Goal: Communication & Community: Participate in discussion

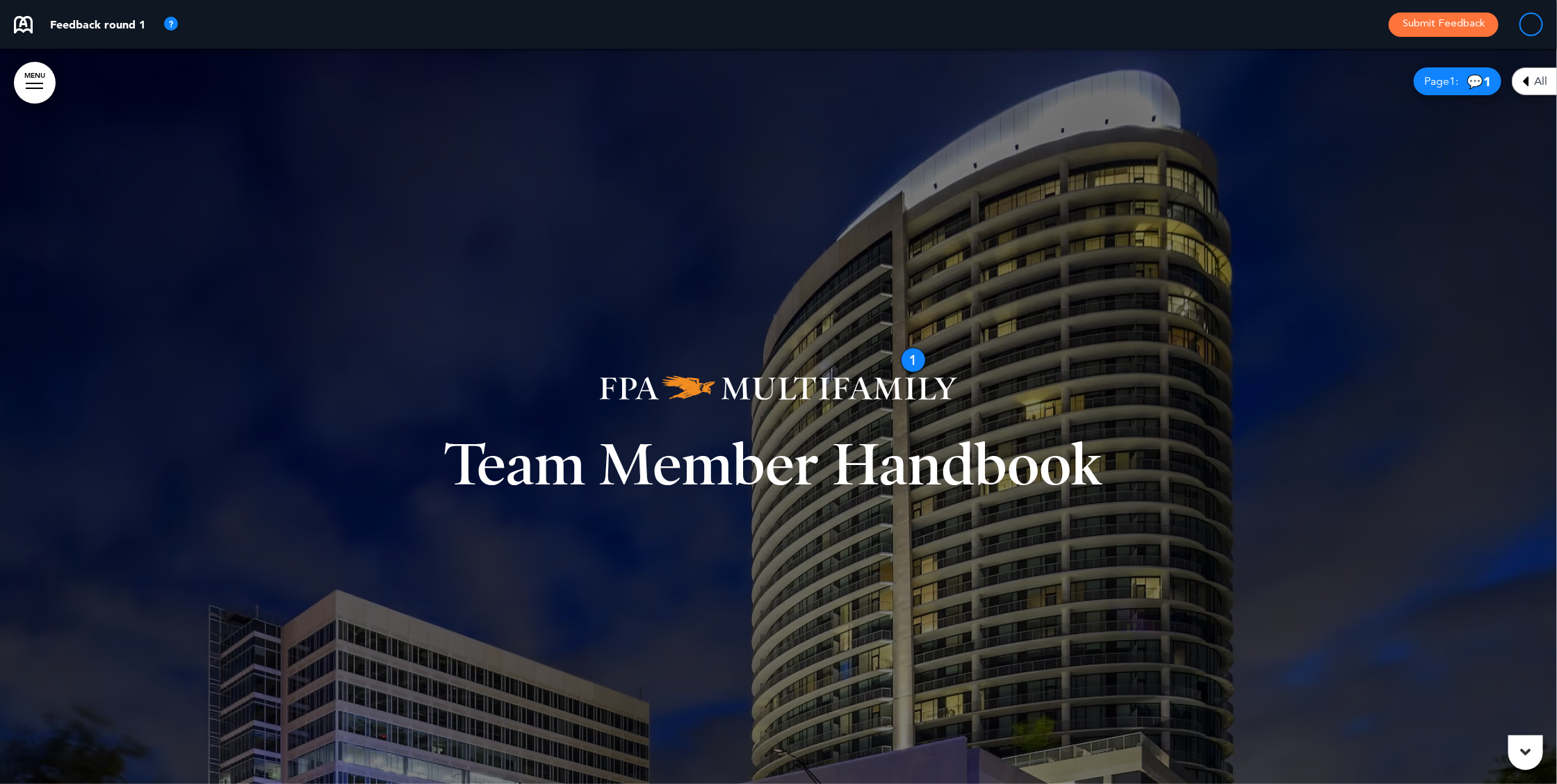
click at [1167, 78] on span "💬 1" at bounding box center [1478, 81] width 25 height 14
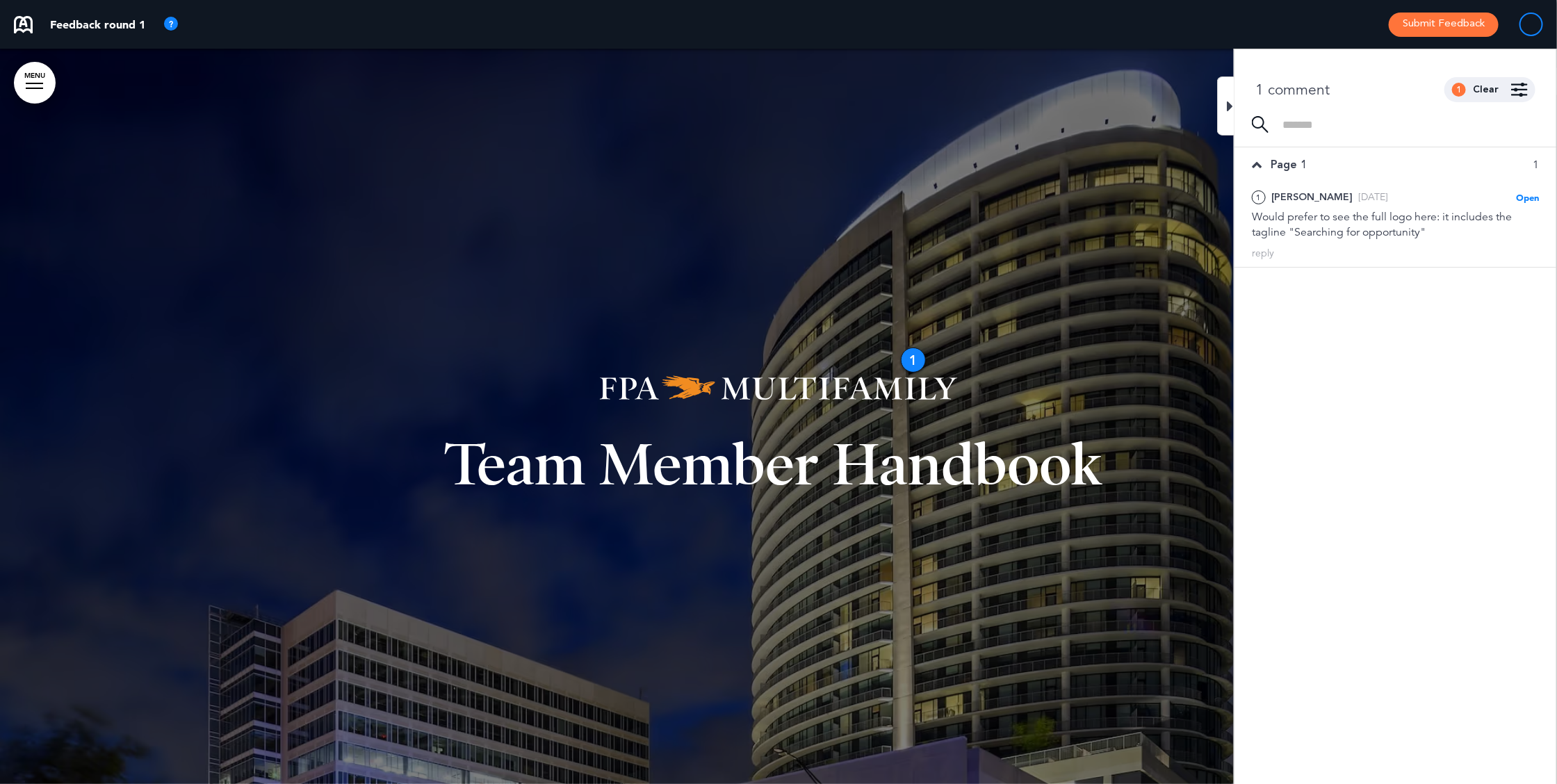
click at [1167, 104] on icon at bounding box center [1229, 106] width 6 height 16
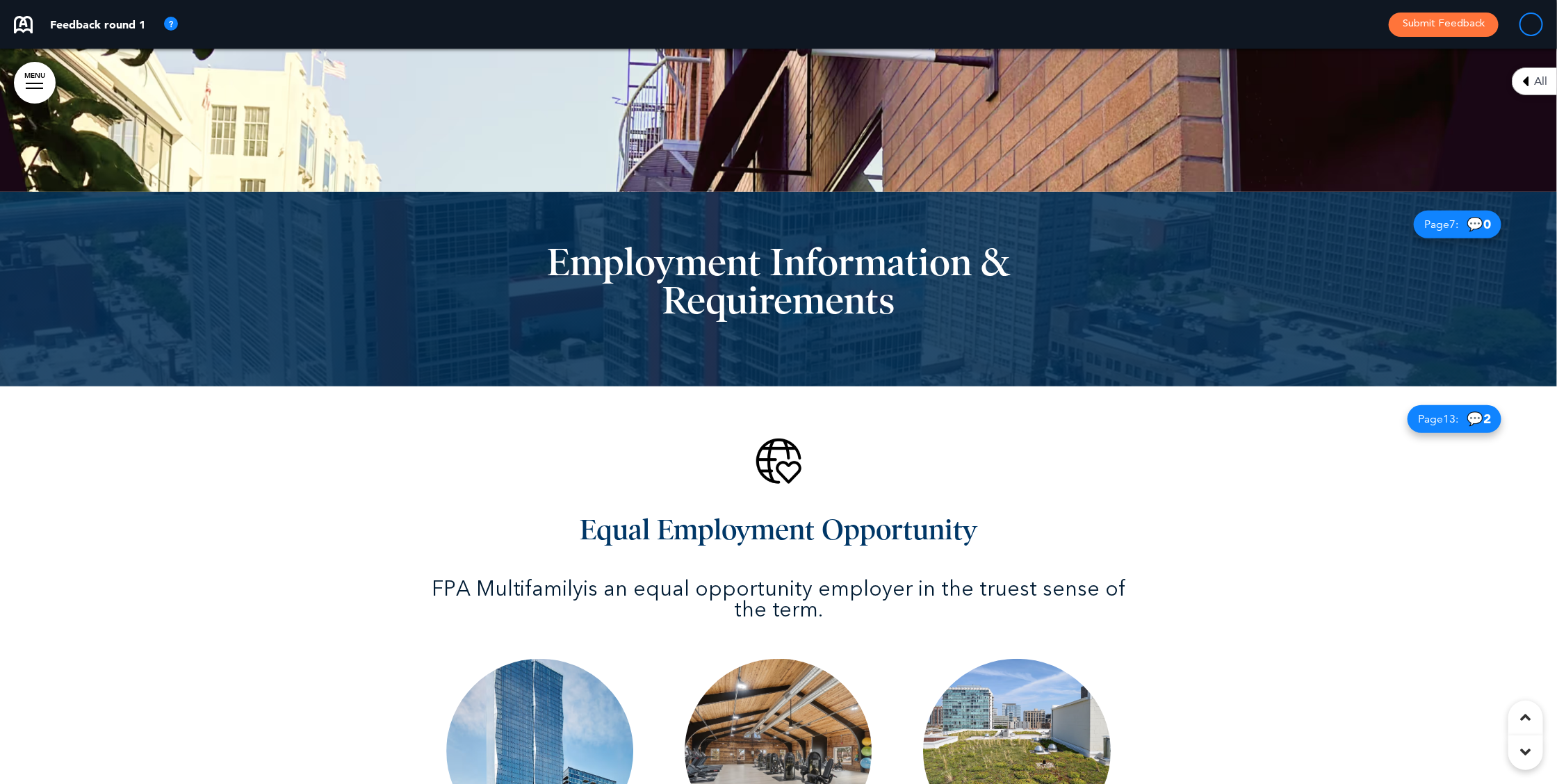
scroll to position [3528, 0]
click at [1167, 418] on div "Page 13 : 💬 2" at bounding box center [1454, 417] width 94 height 28
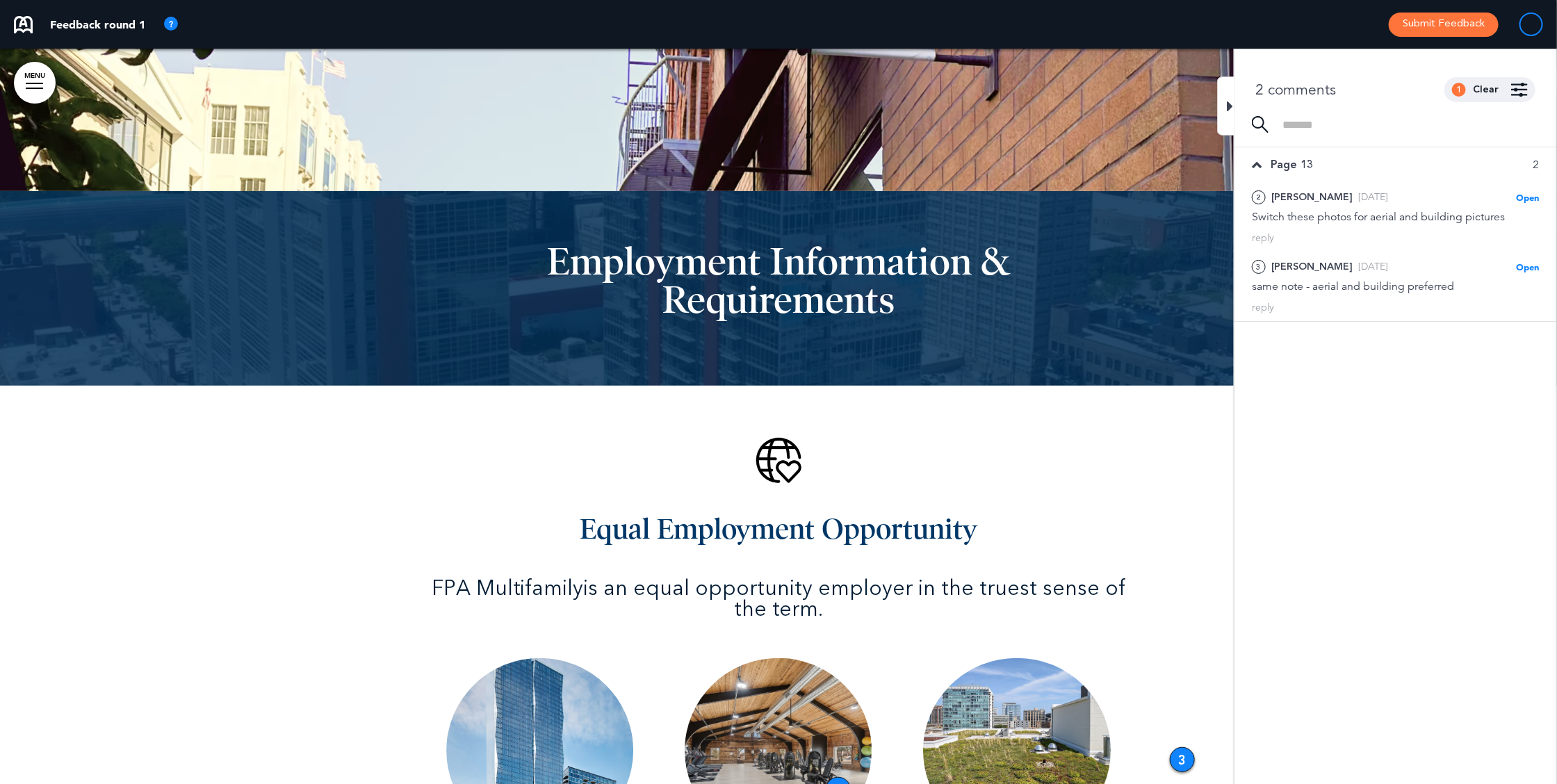
click at [1167, 106] on div at bounding box center [1225, 106] width 17 height 59
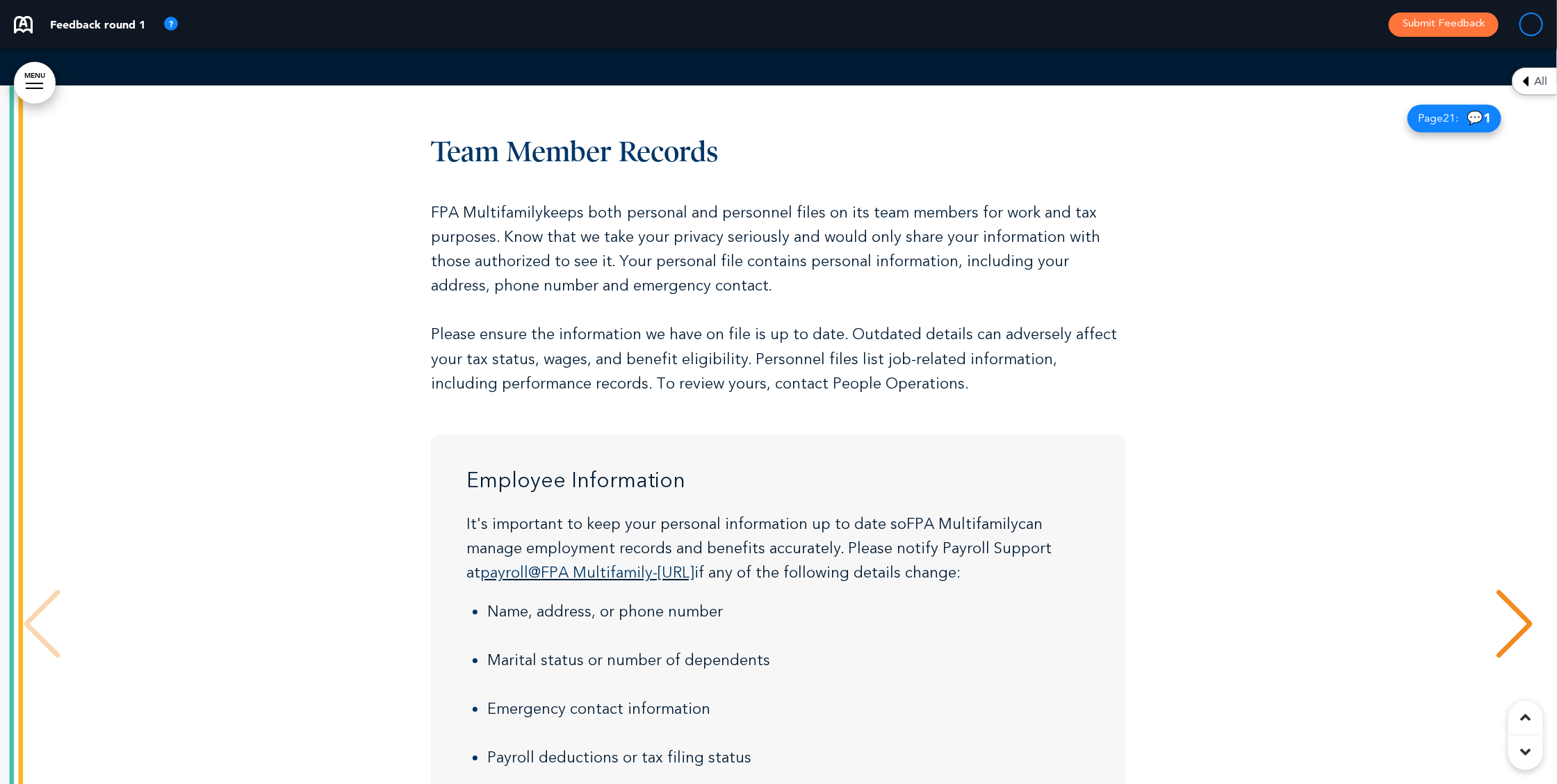
scroll to position [8090, 0]
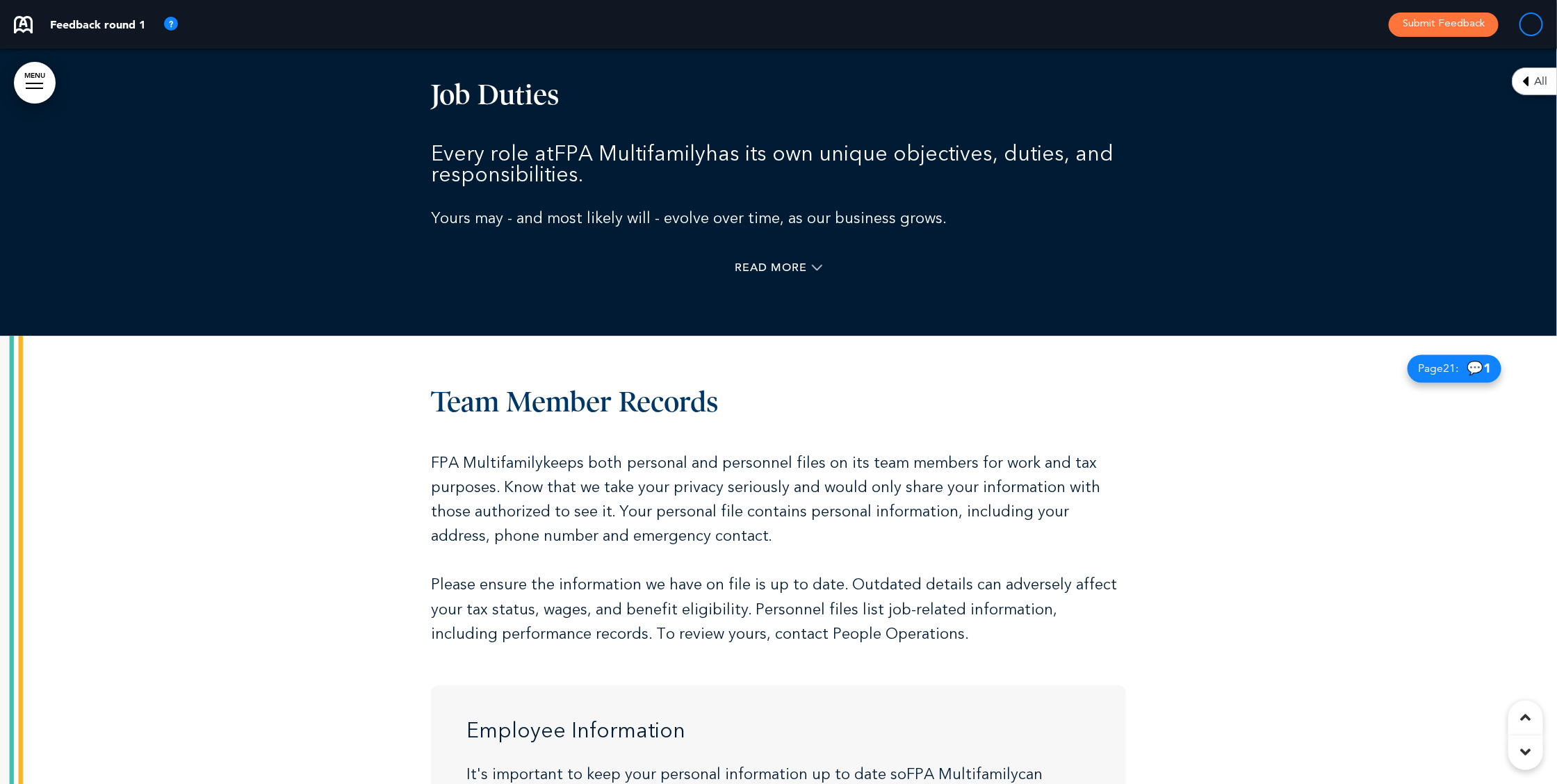
click at [1167, 365] on span "21" at bounding box center [1450, 368] width 13 height 14
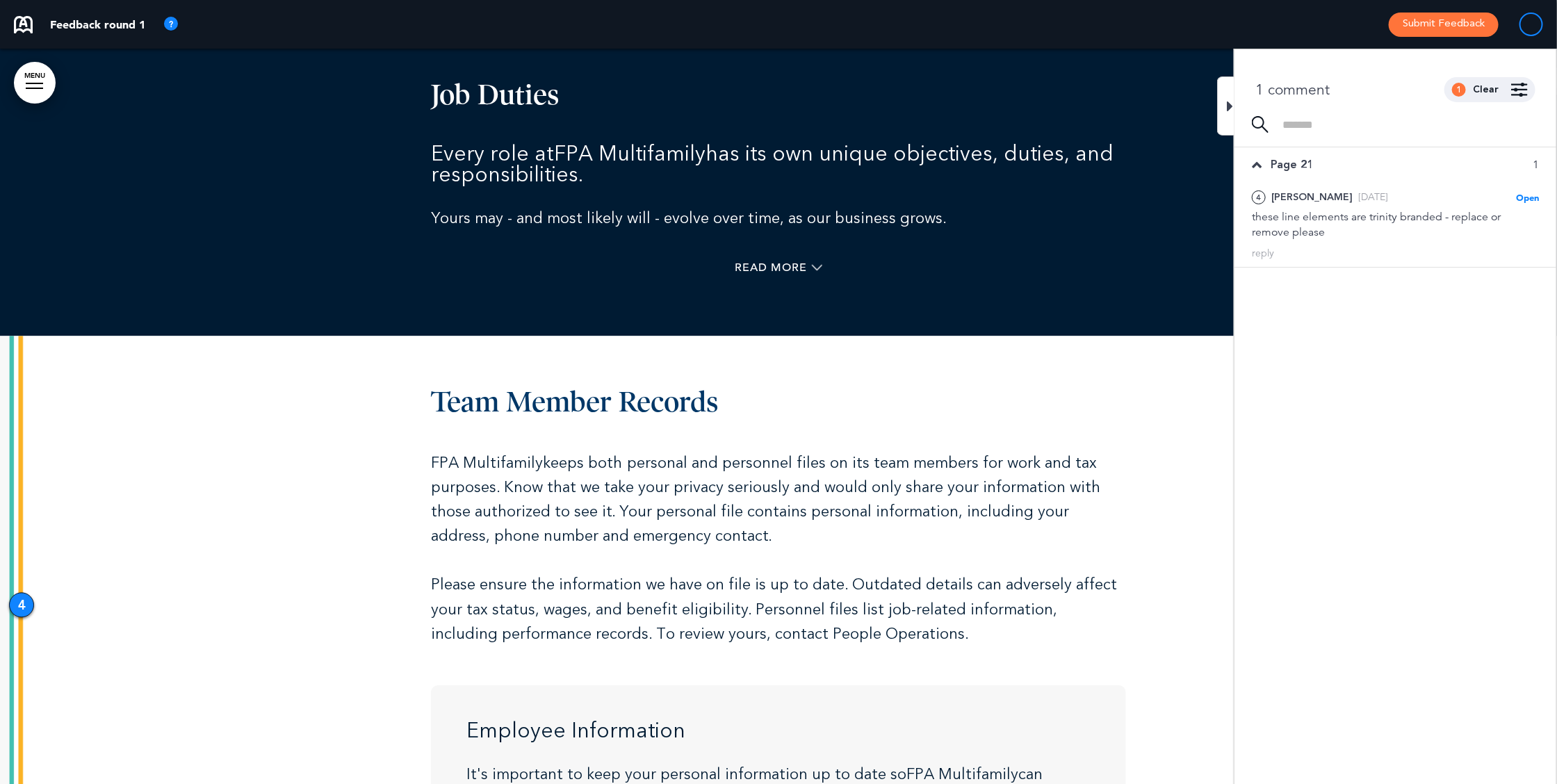
click at [1167, 86] on div at bounding box center [778, 139] width 1557 height 394
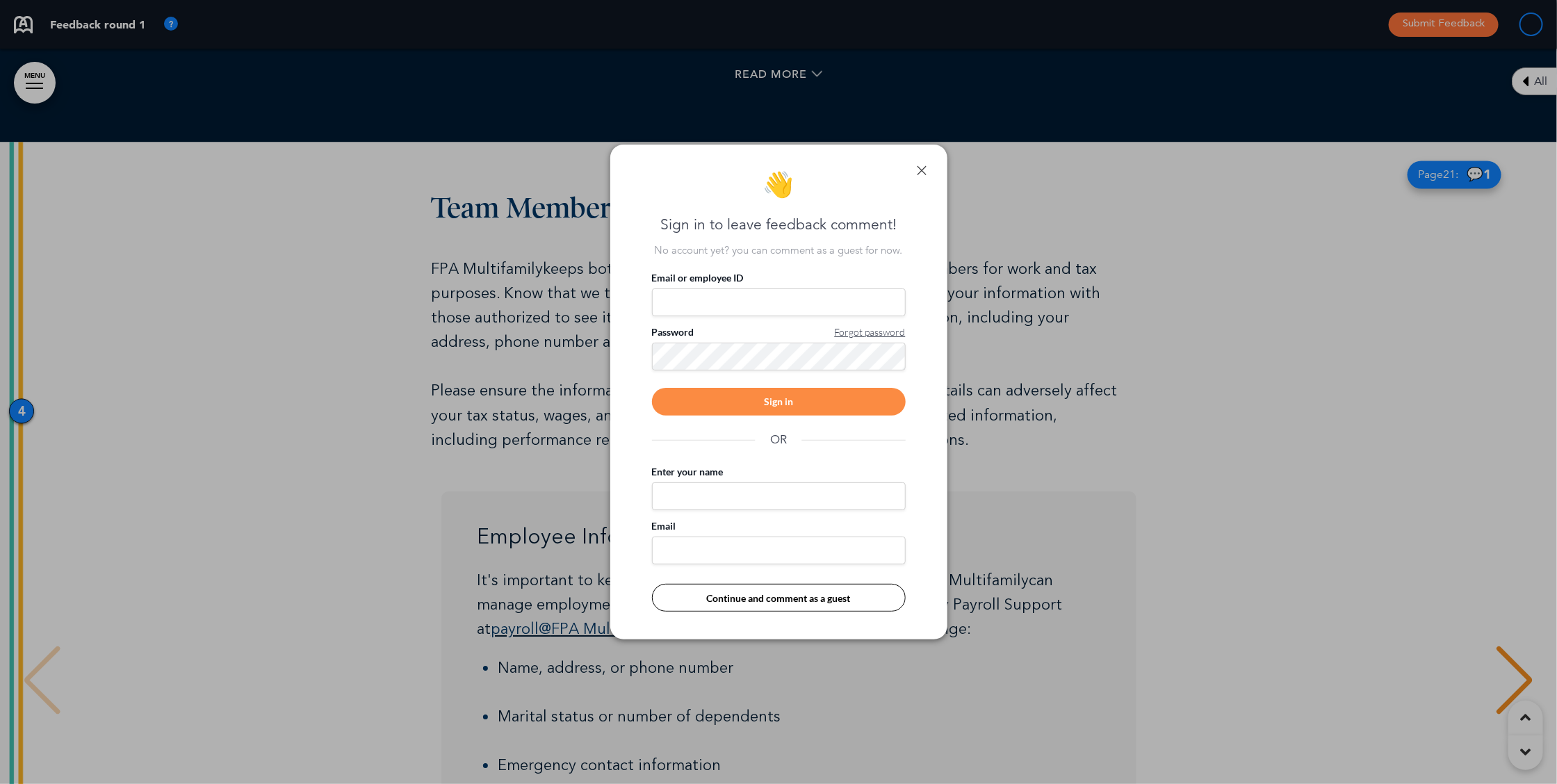
scroll to position [7899, 0]
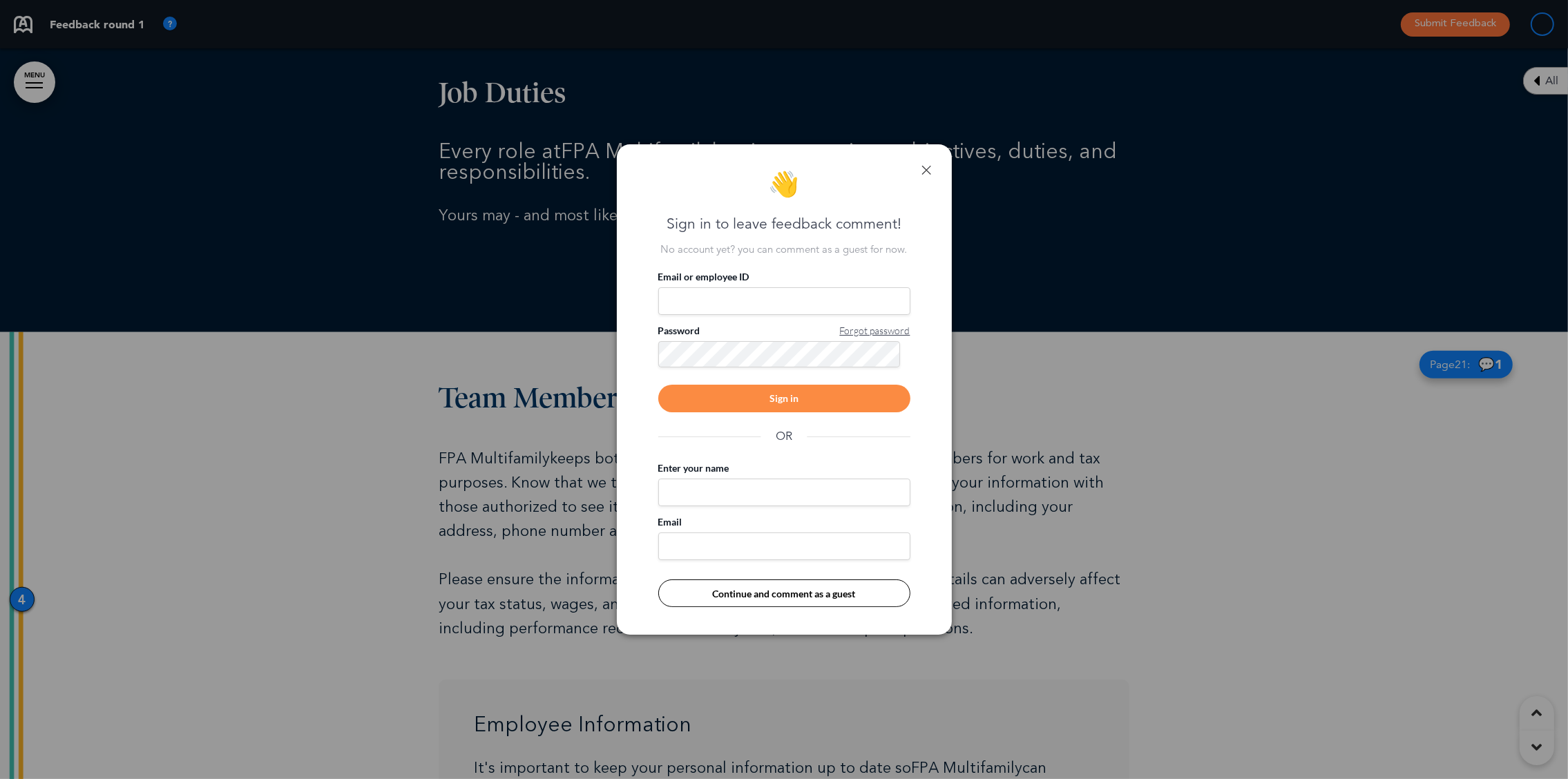
click at [925, 174] on link at bounding box center [926, 170] width 10 height 10
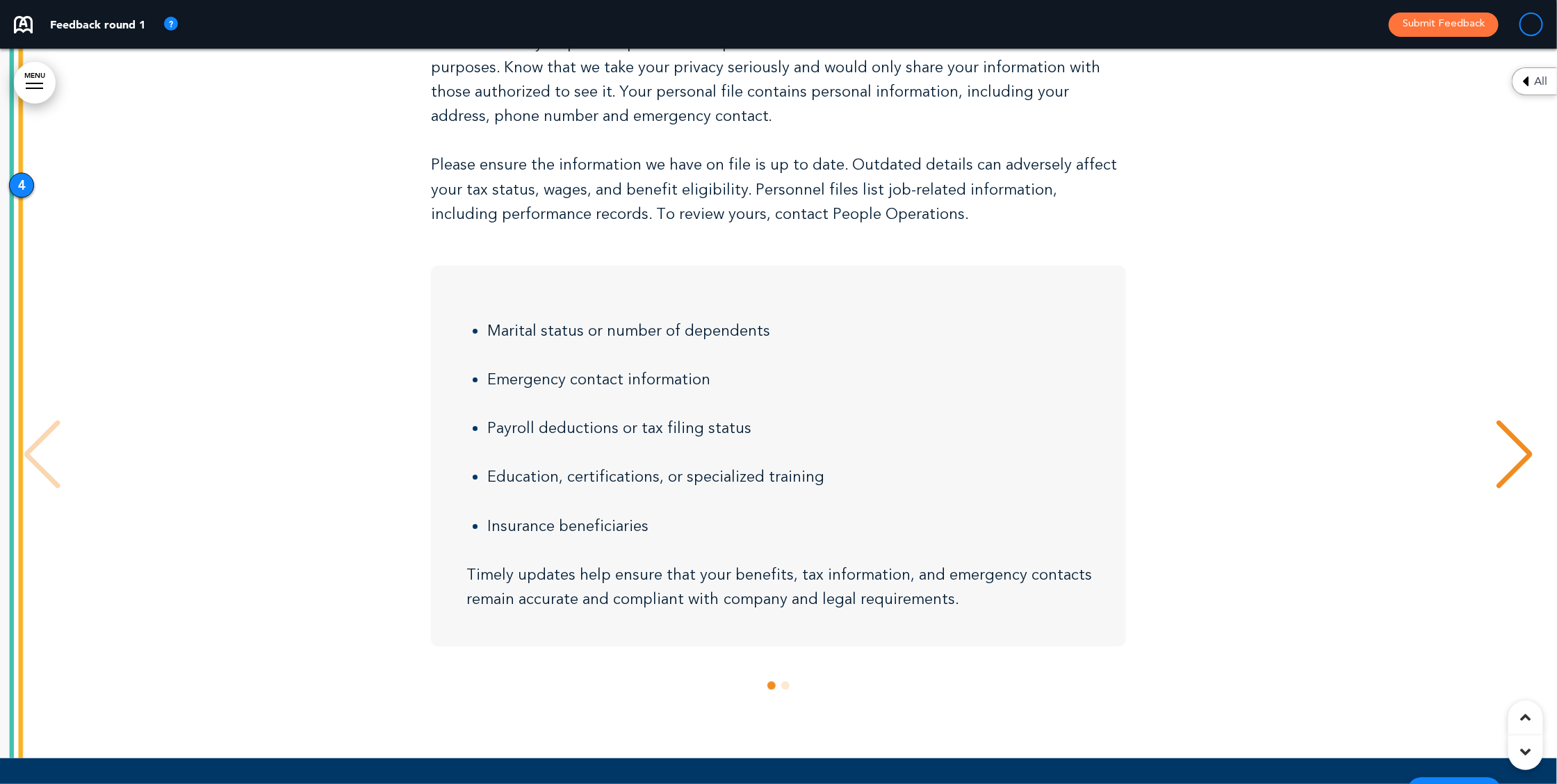
scroll to position [8193, 0]
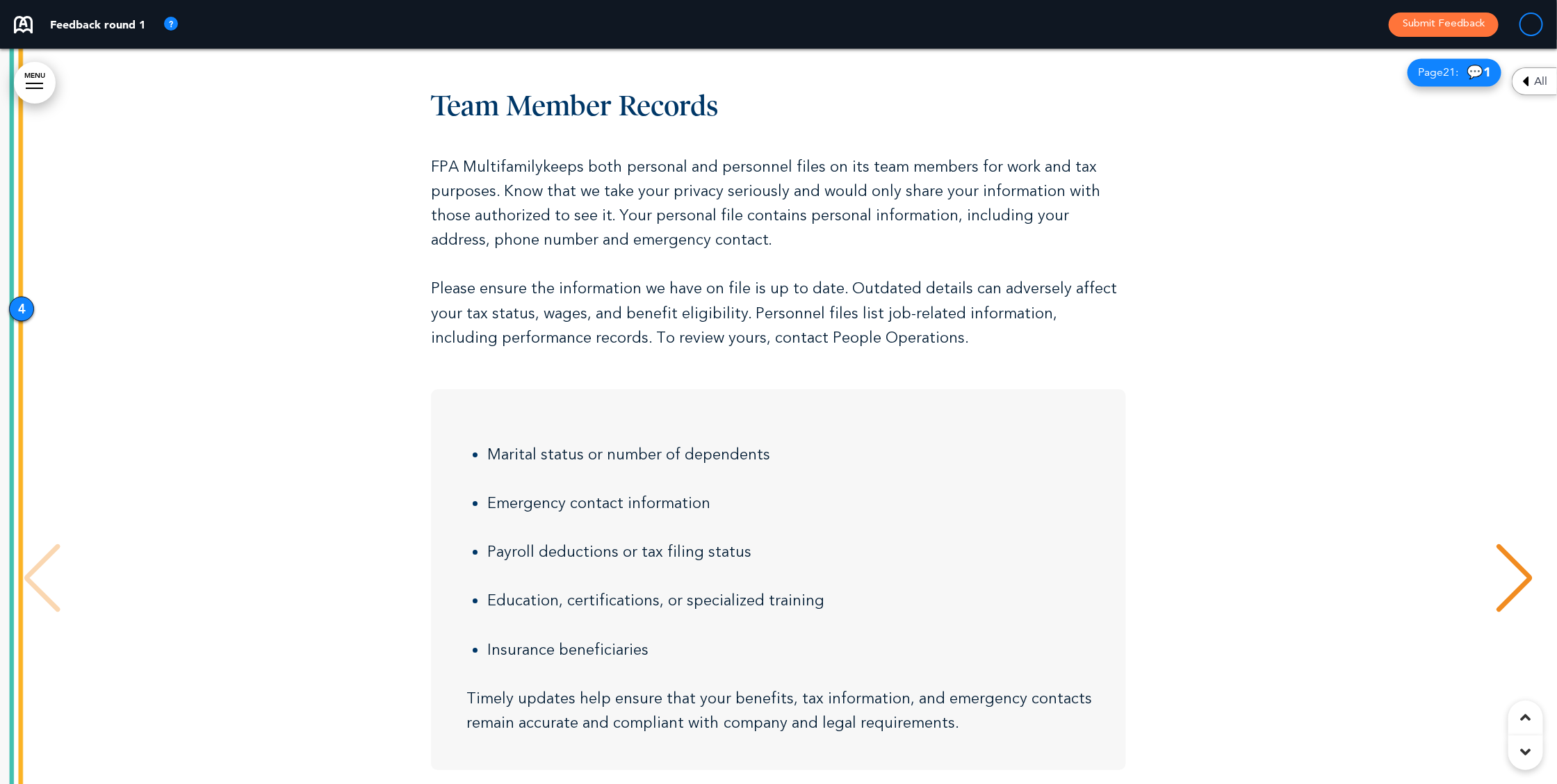
click at [1167, 578] on div at bounding box center [778, 461] width 1557 height 842
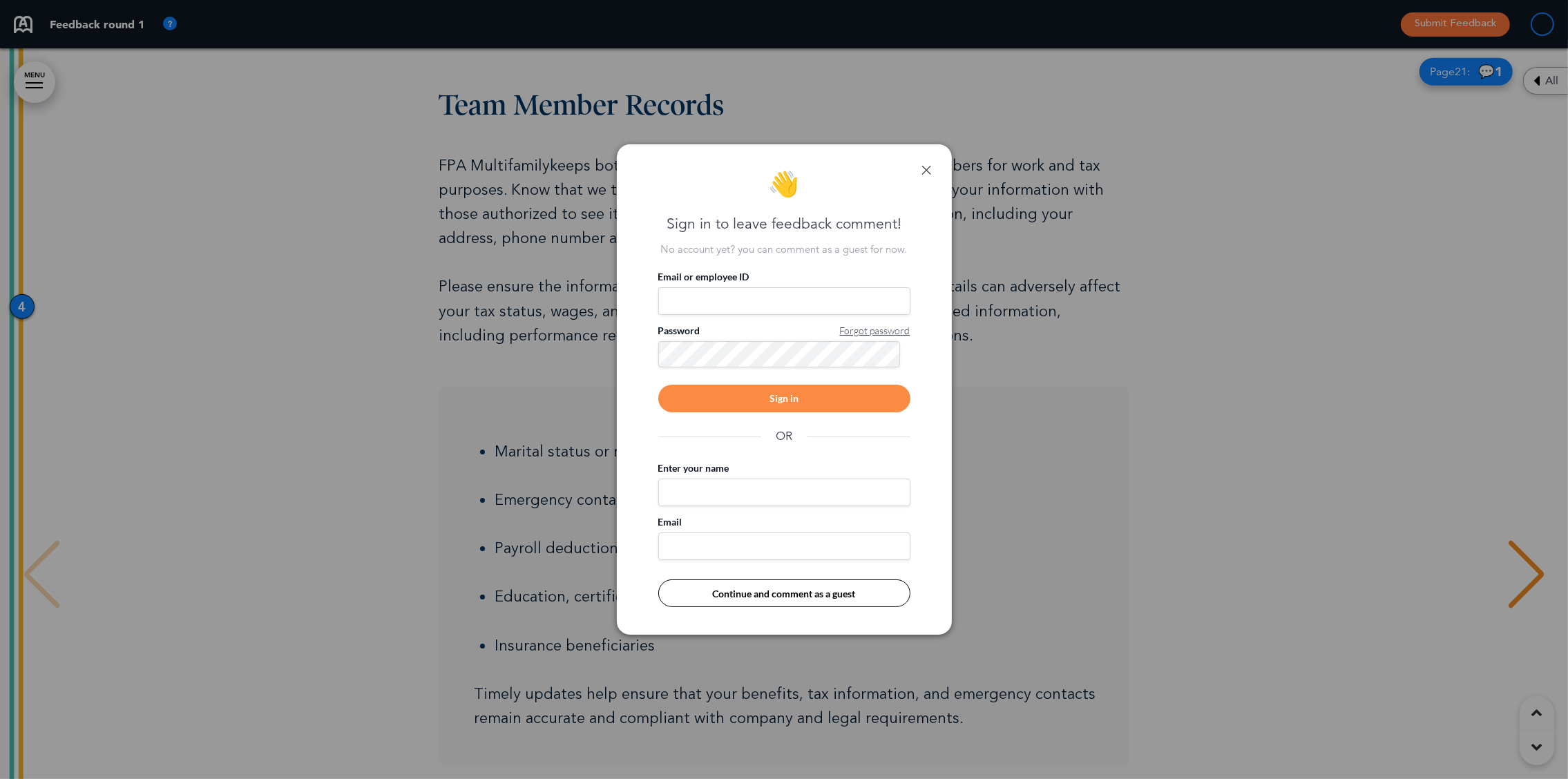
click at [726, 299] on input "Email or employee ID" at bounding box center [784, 301] width 252 height 28
click at [751, 299] on input "Email or employee ID" at bounding box center [784, 301] width 252 height 28
click at [925, 168] on link at bounding box center [926, 170] width 10 height 10
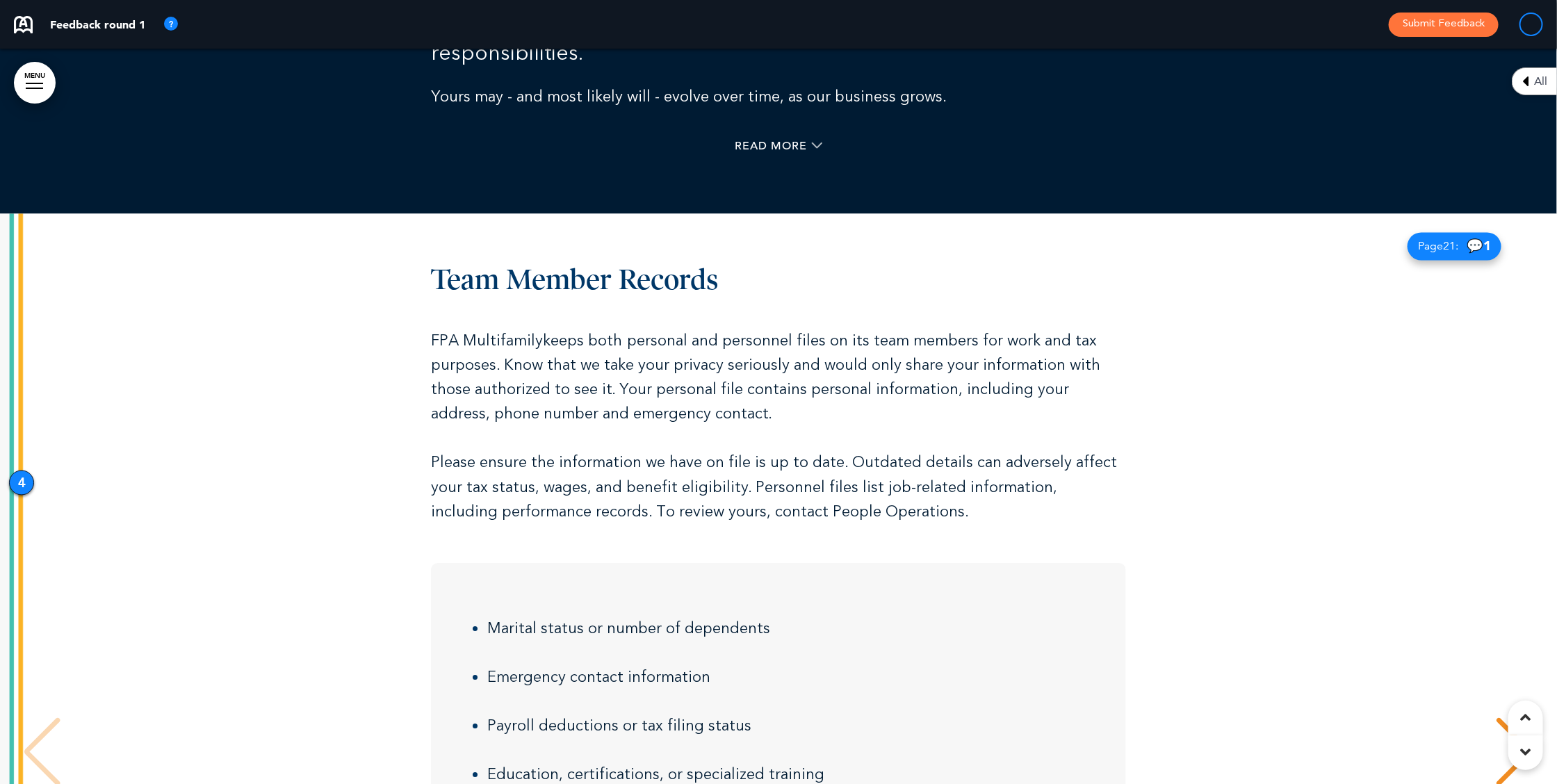
scroll to position [8011, 0]
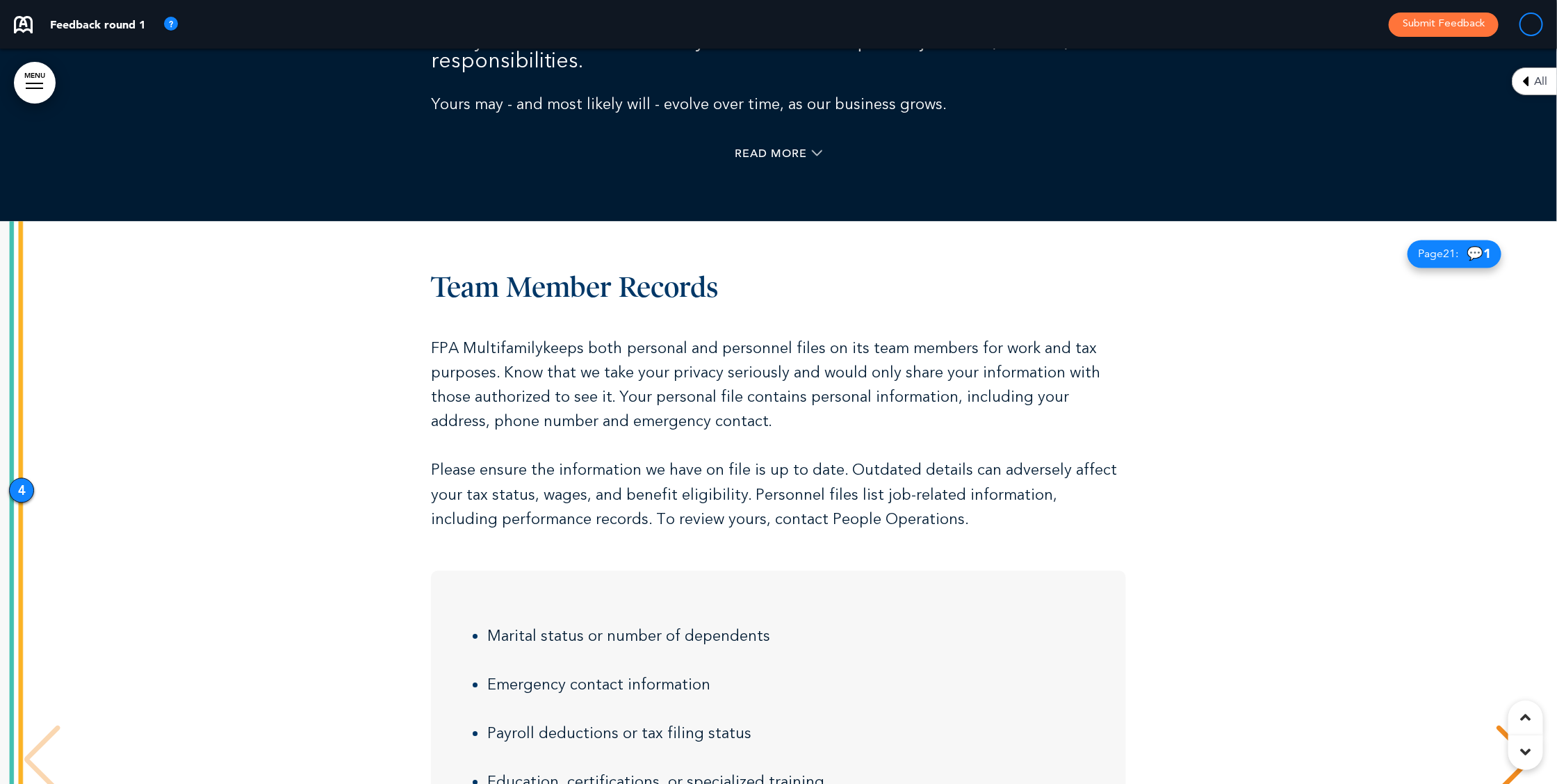
click at [14, 481] on div "4" at bounding box center [21, 489] width 25 height 25
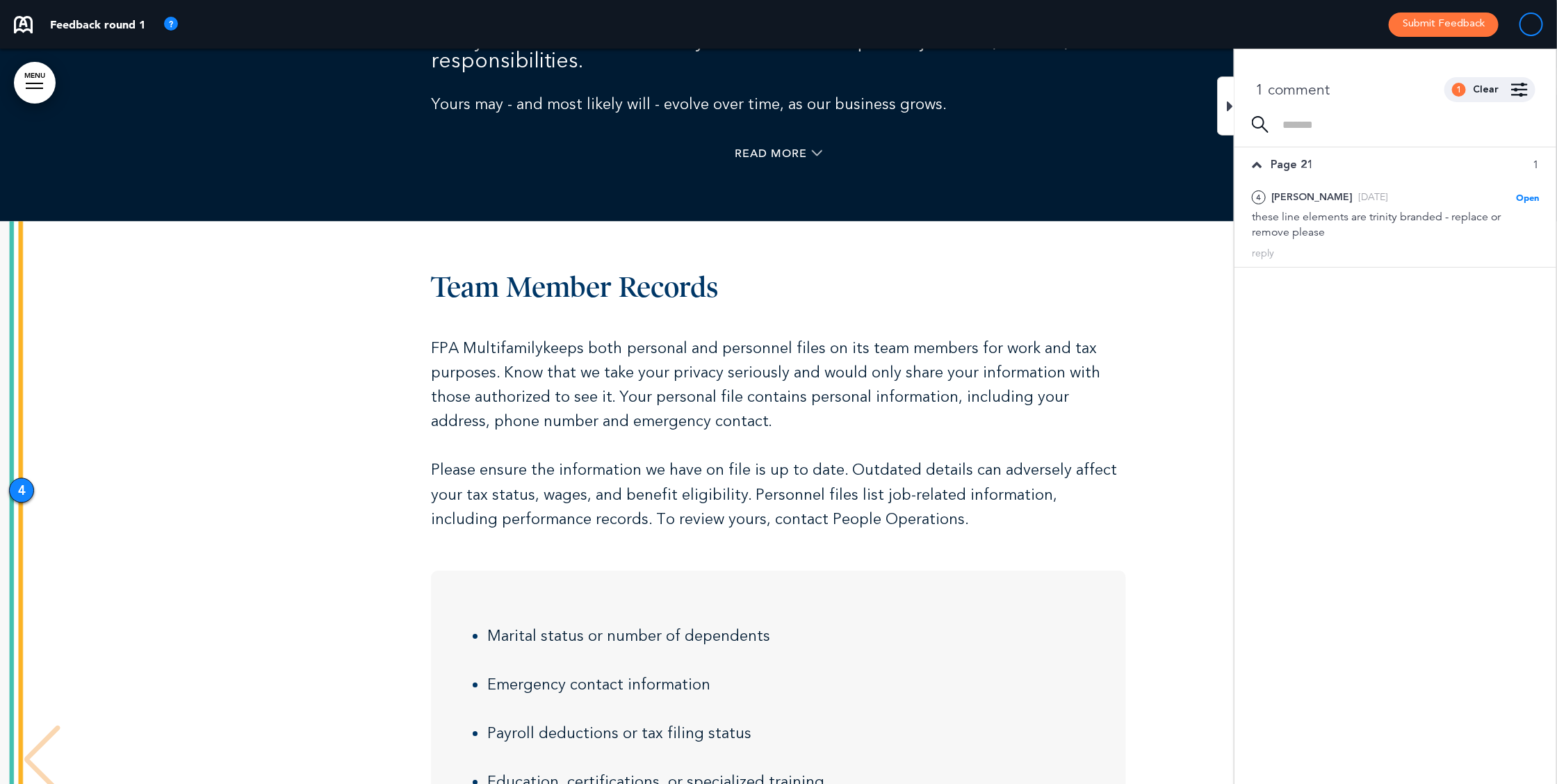
click at [1167, 105] on icon at bounding box center [1229, 106] width 6 height 16
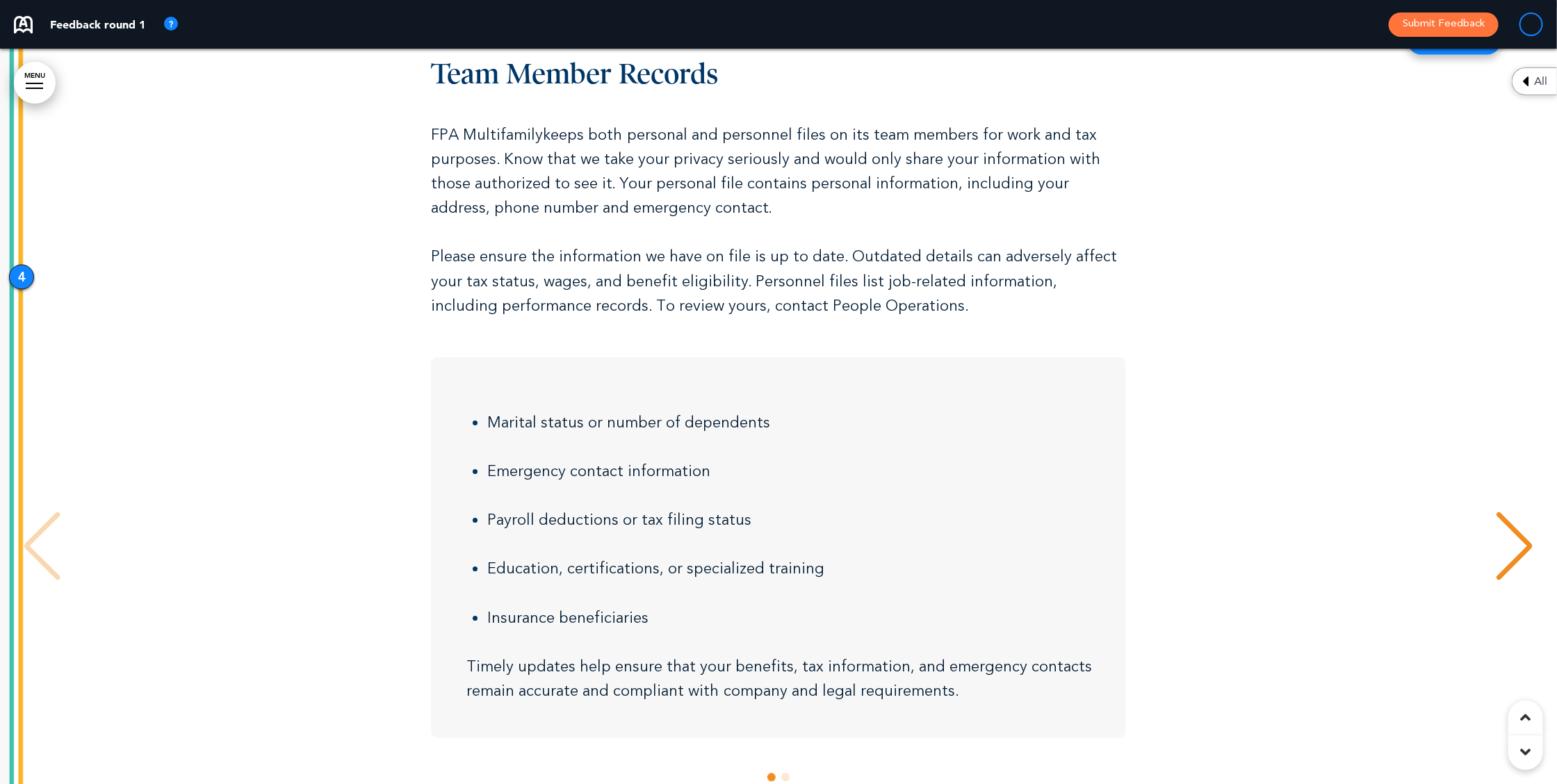
scroll to position [7994, 0]
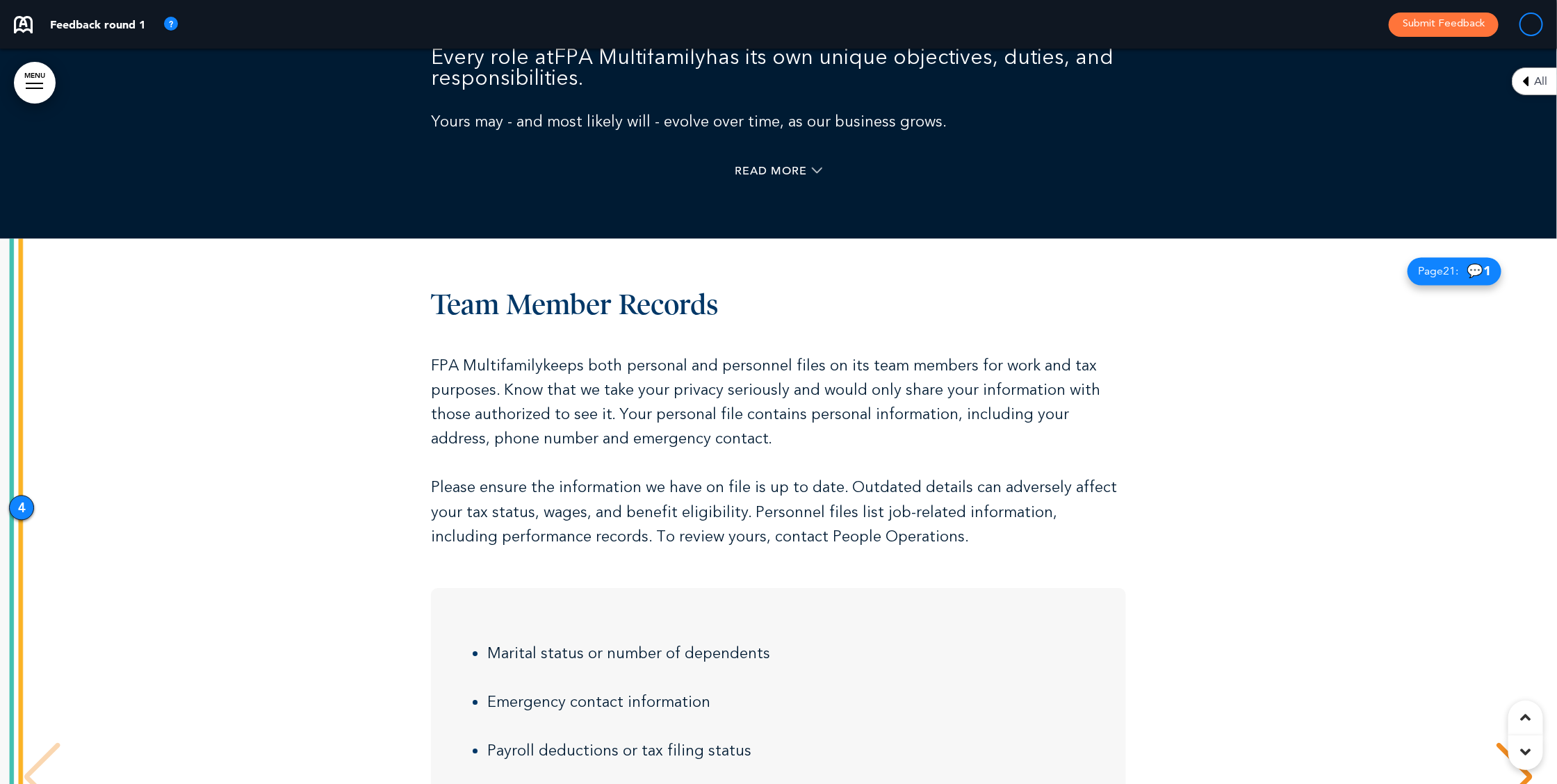
drag, startPoint x: 1435, startPoint y: 269, endPoint x: 1461, endPoint y: 273, distance: 26.3
click at [1167, 273] on div "Page 21 : 💬 1" at bounding box center [1454, 271] width 94 height 28
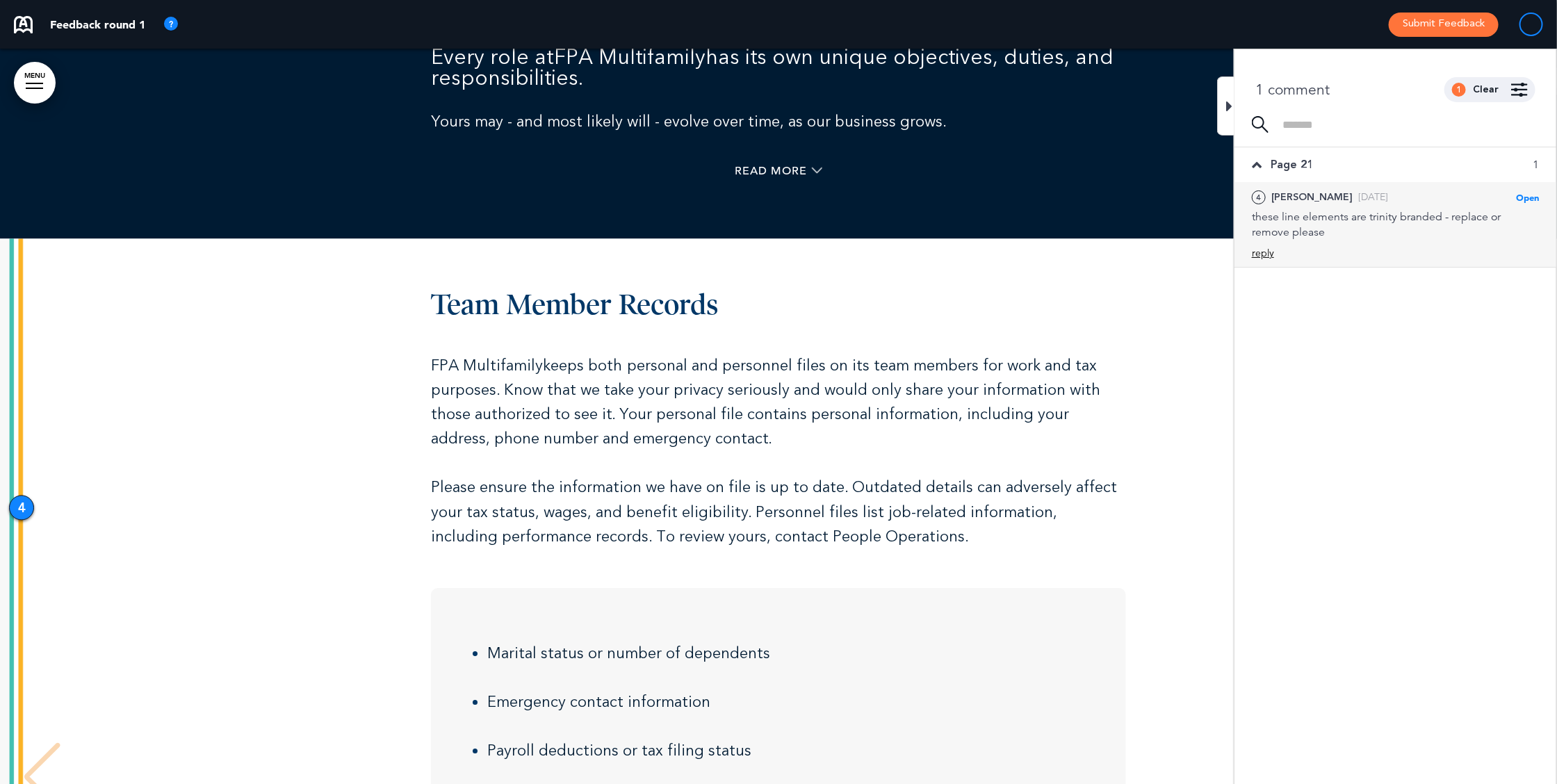
click at [1167, 254] on div "reply" at bounding box center [1262, 253] width 22 height 14
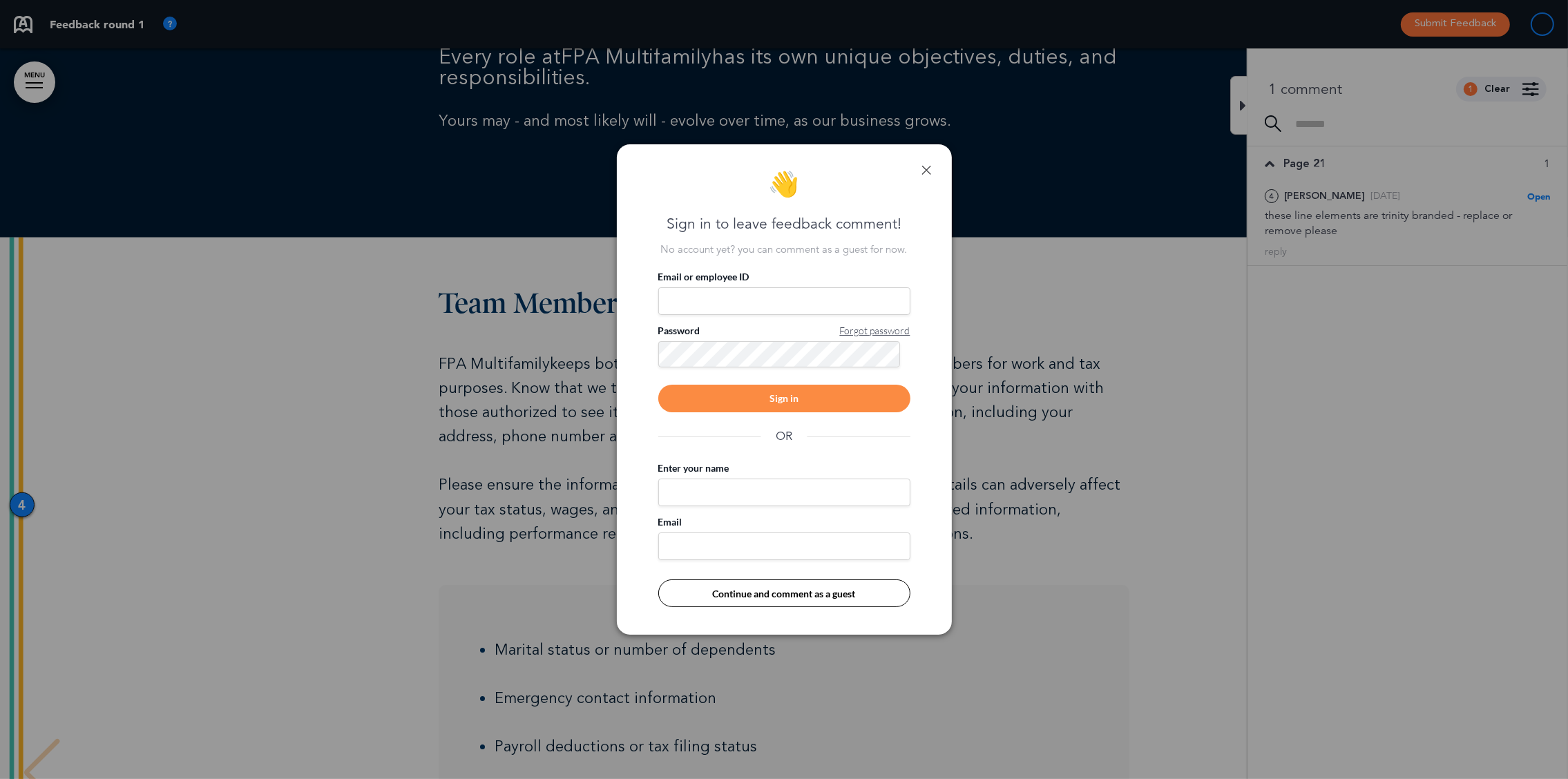
click at [929, 169] on link at bounding box center [926, 170] width 10 height 10
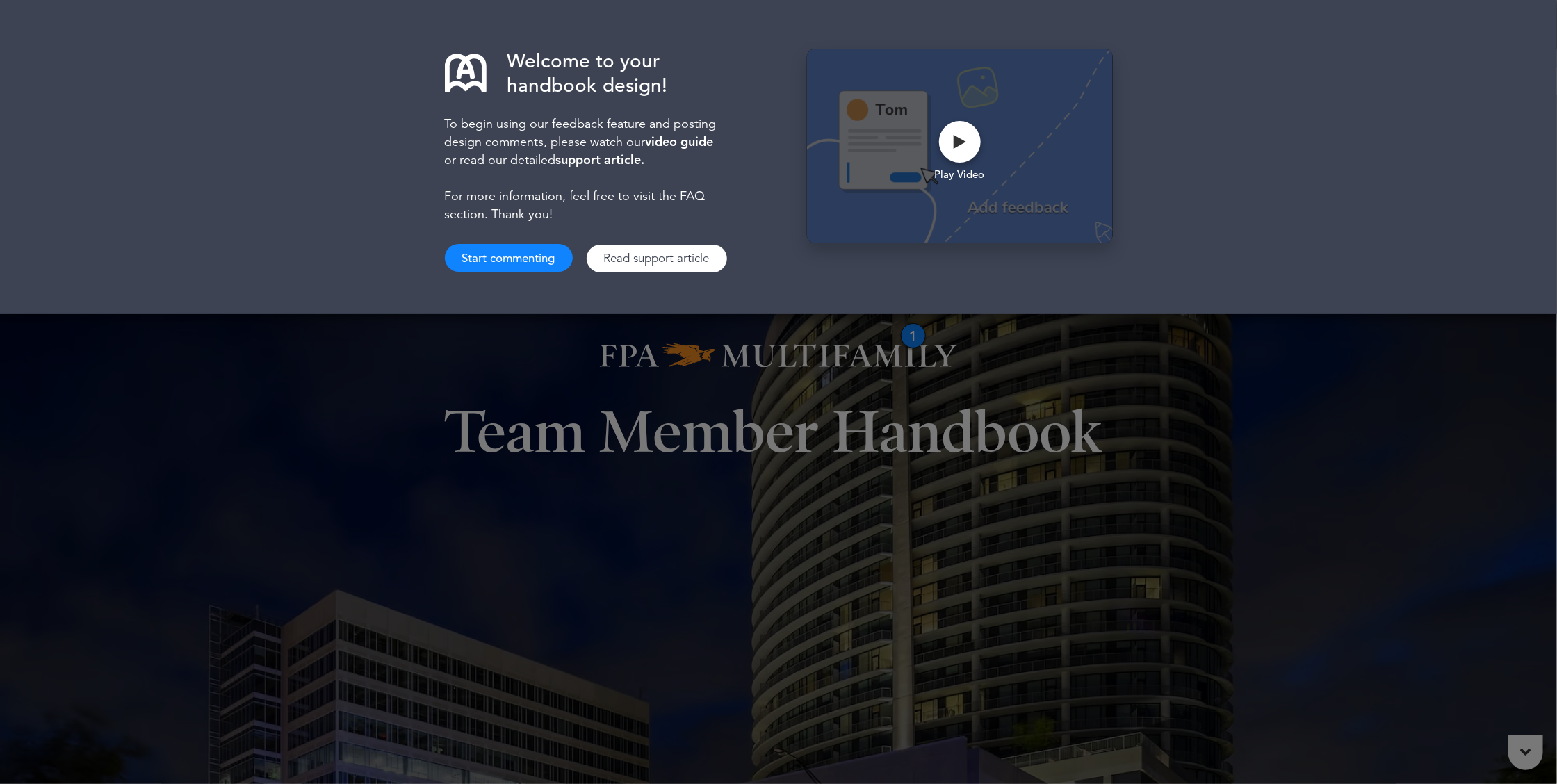
click at [522, 260] on button "Start commenting" at bounding box center [509, 257] width 128 height 28
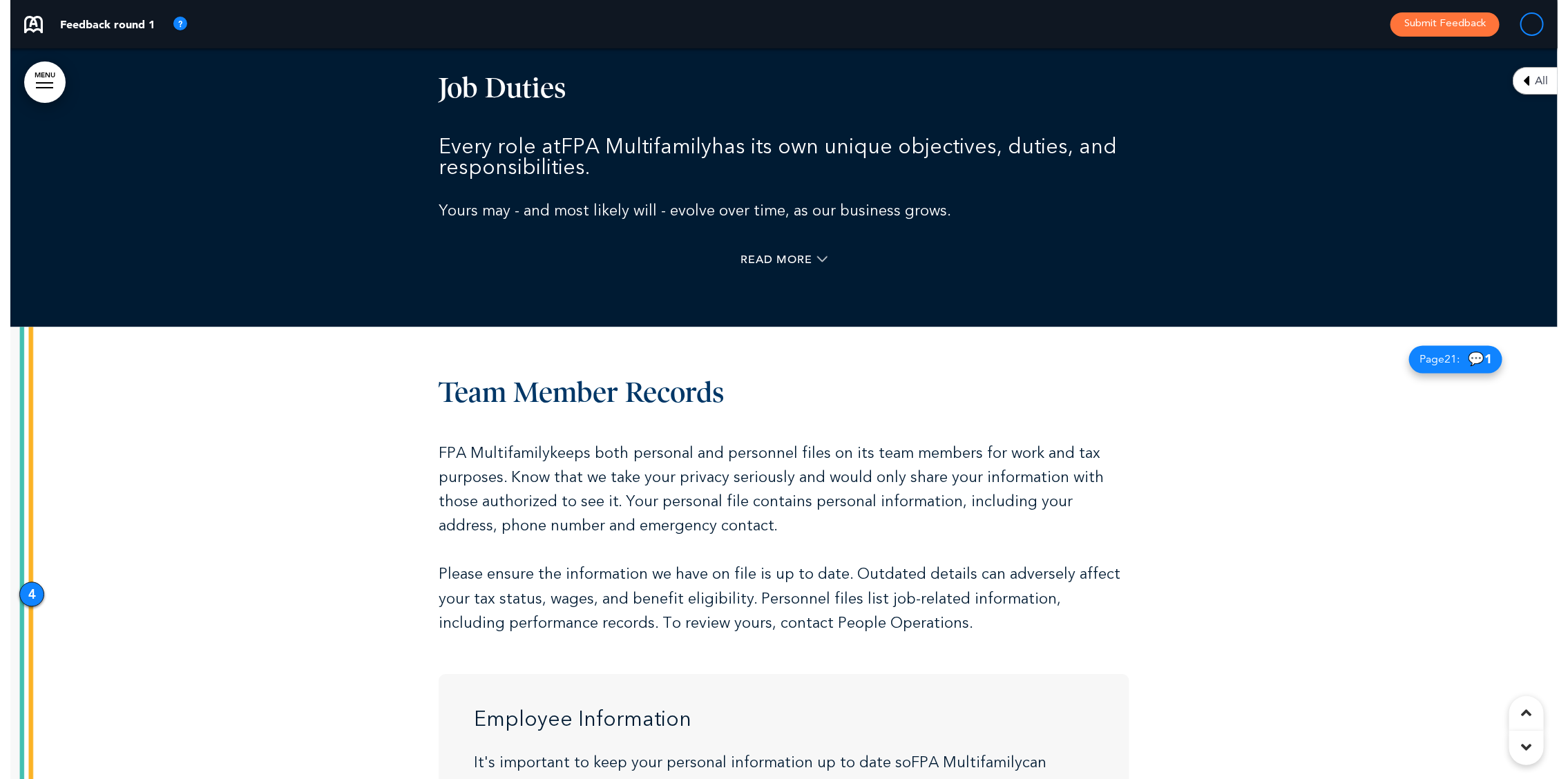
scroll to position [7854, 0]
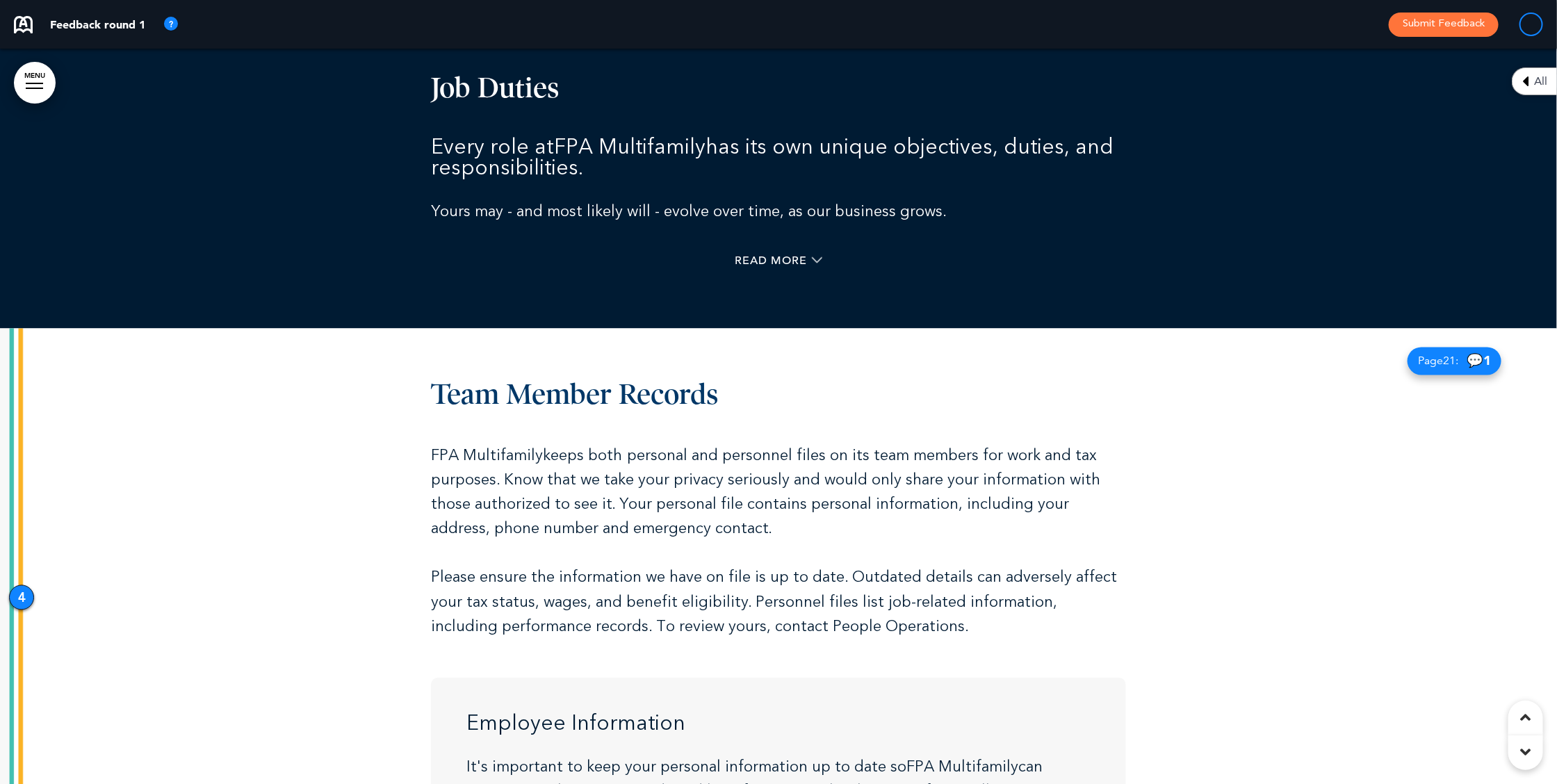
click at [1458, 361] on div "Page 21 : 💬 1" at bounding box center [1454, 361] width 94 height 28
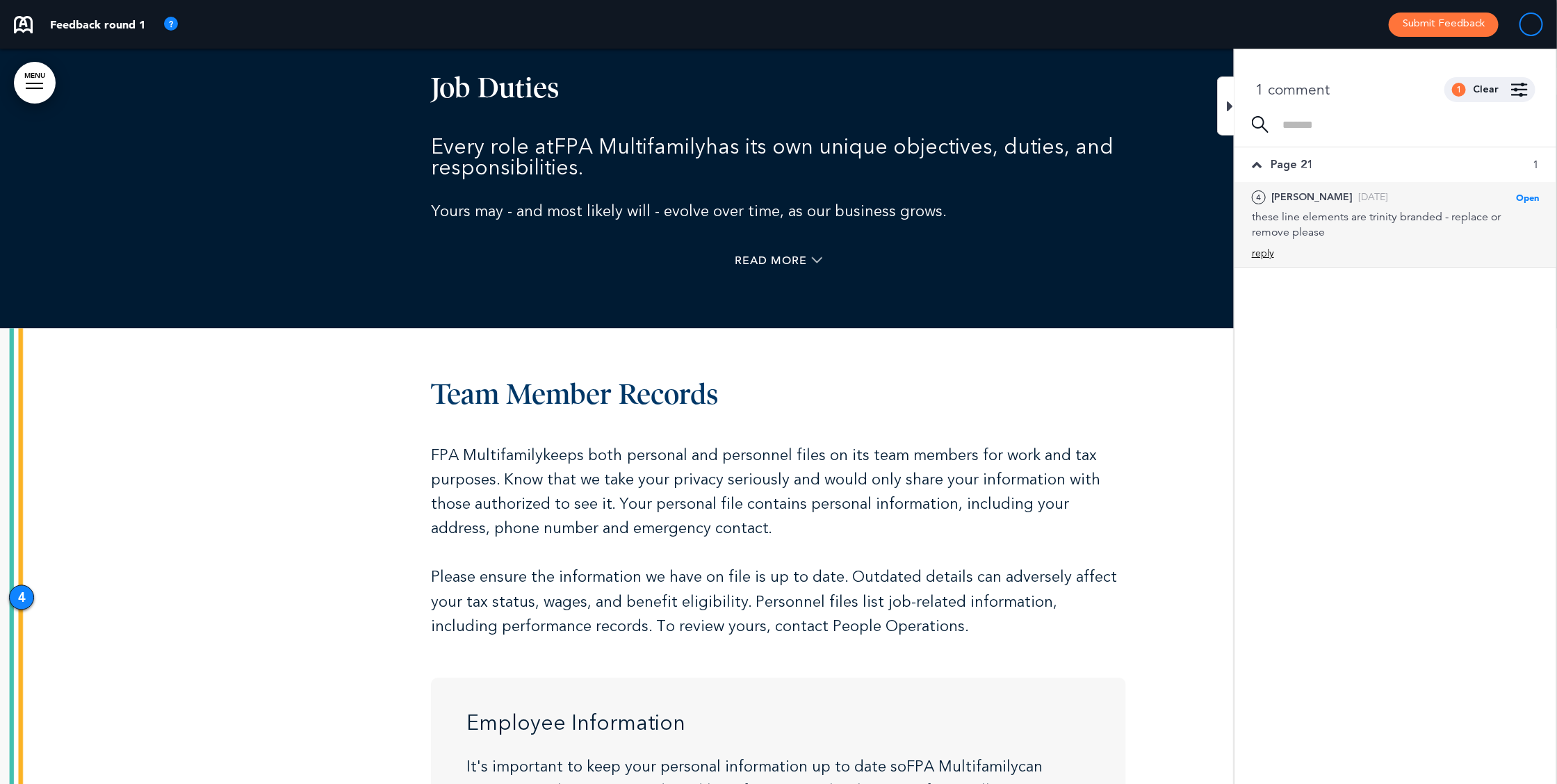
click at [1263, 257] on div "reply" at bounding box center [1262, 253] width 22 height 14
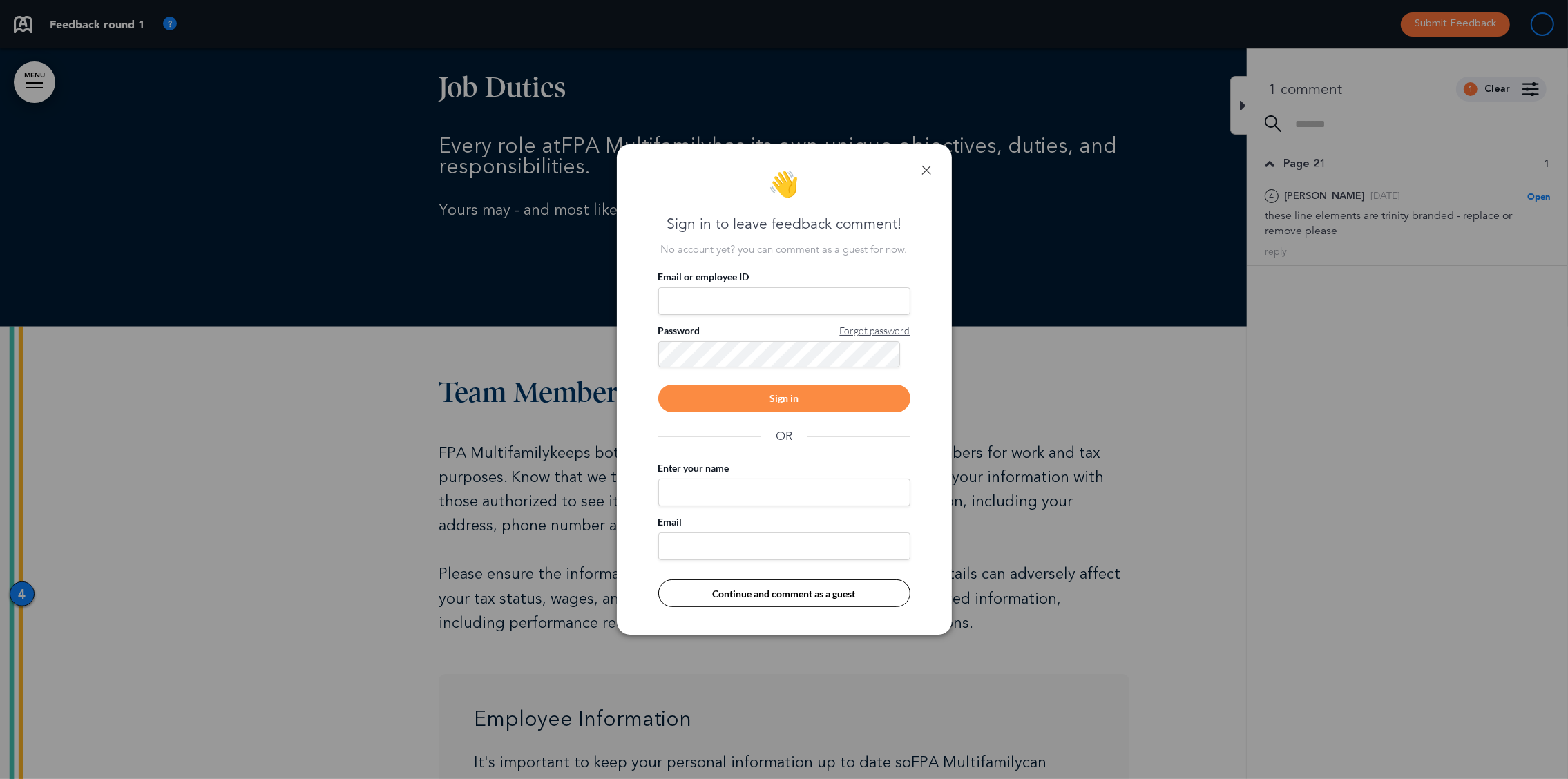
click at [726, 305] on input "Email or employee ID" at bounding box center [784, 301] width 252 height 28
click at [741, 582] on button "Continue and comment as a guest" at bounding box center [784, 593] width 252 height 28
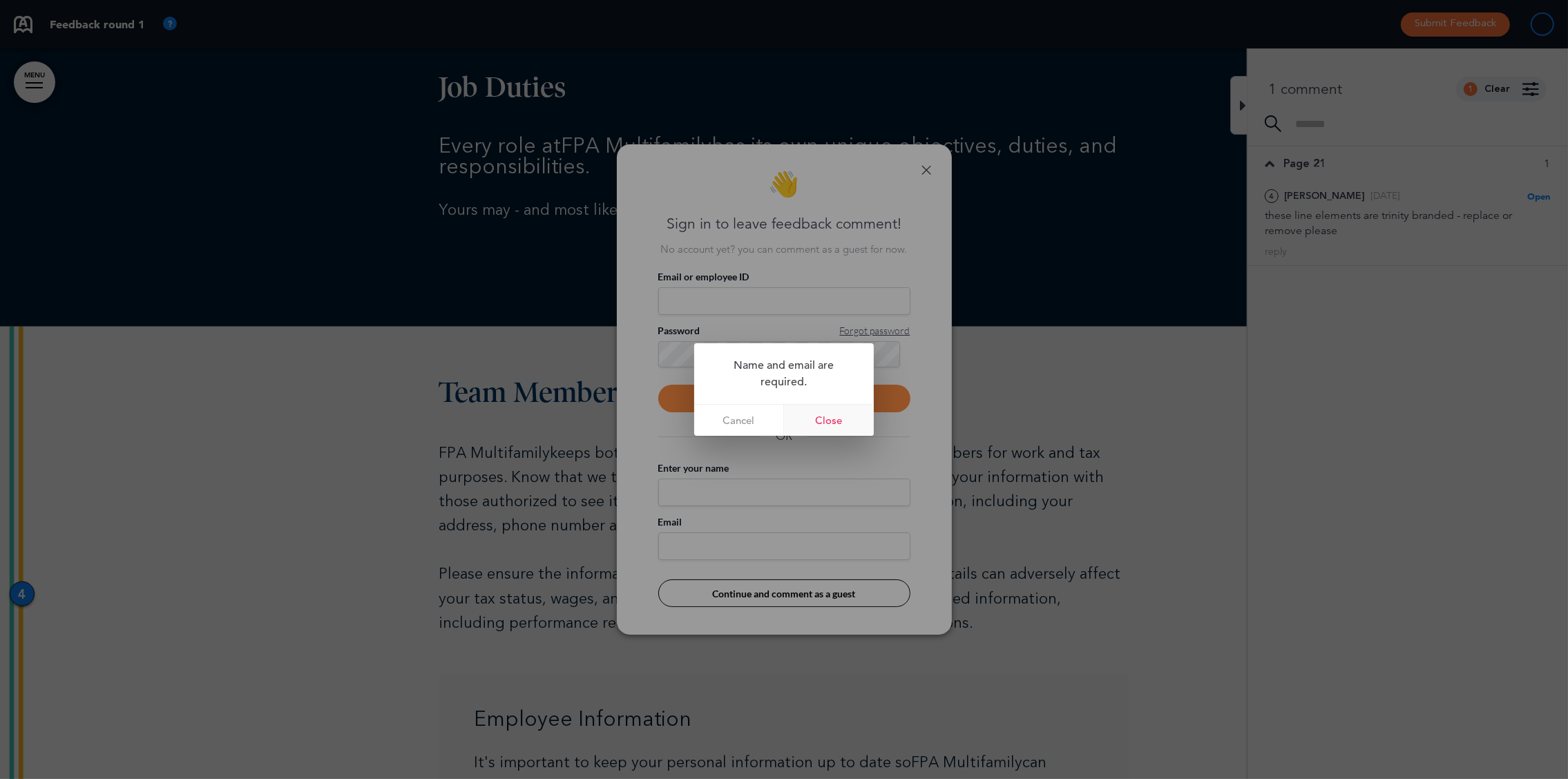
click at [828, 407] on link "Close" at bounding box center [828, 420] width 90 height 31
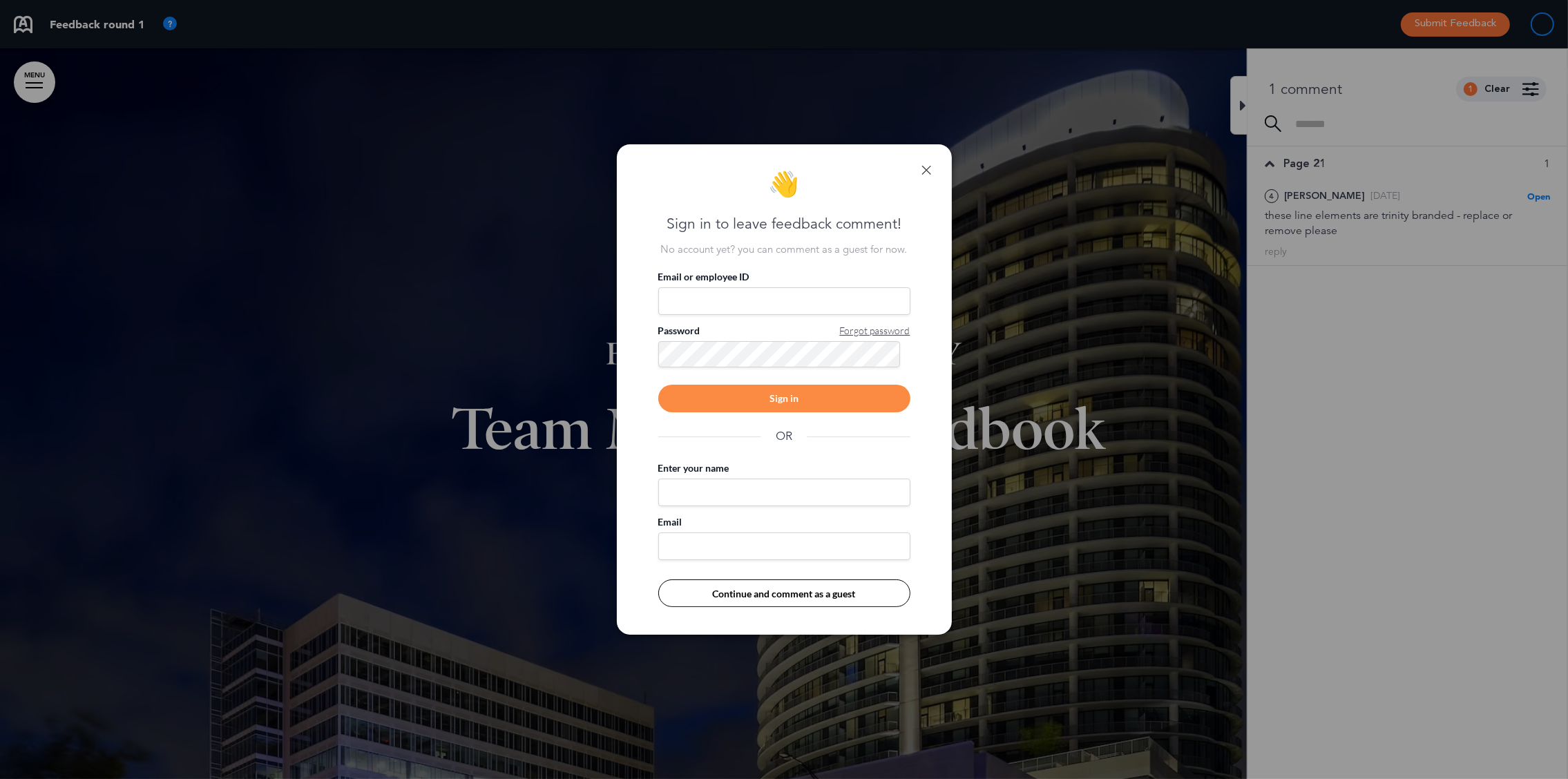
click at [717, 487] on input "Enter your name" at bounding box center [784, 492] width 252 height 28
type input "*****"
click at [685, 553] on input "Email" at bounding box center [784, 546] width 252 height 28
type input "**********"
click at [787, 595] on button "Continue and comment as a guest" at bounding box center [784, 593] width 252 height 28
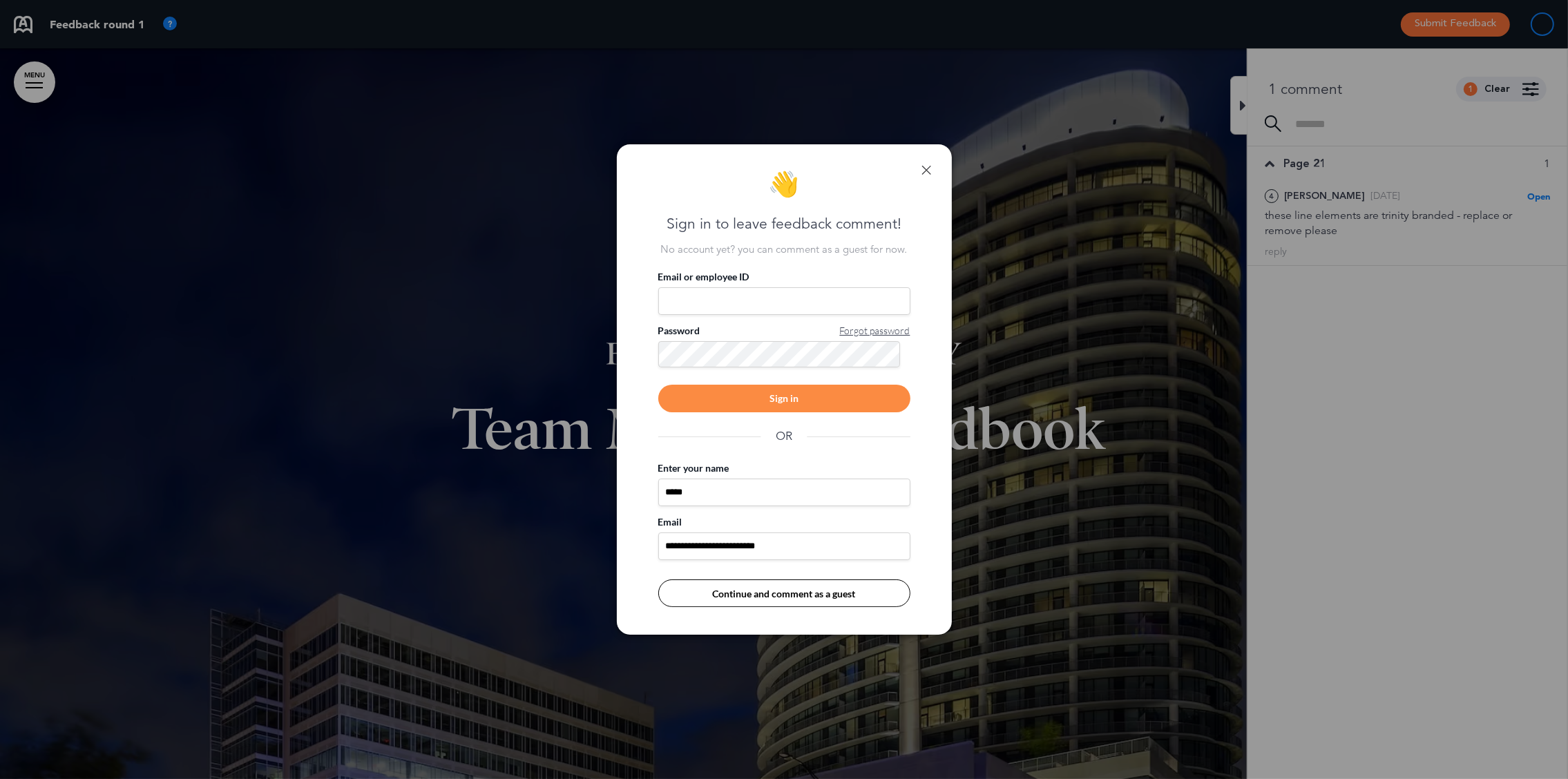
click at [824, 585] on button "Continue and comment as a guest" at bounding box center [784, 593] width 252 height 28
click at [795, 587] on button "Continue and comment as a guest" at bounding box center [784, 593] width 252 height 28
click at [712, 487] on input "*****" at bounding box center [784, 492] width 252 height 28
type input "*******"
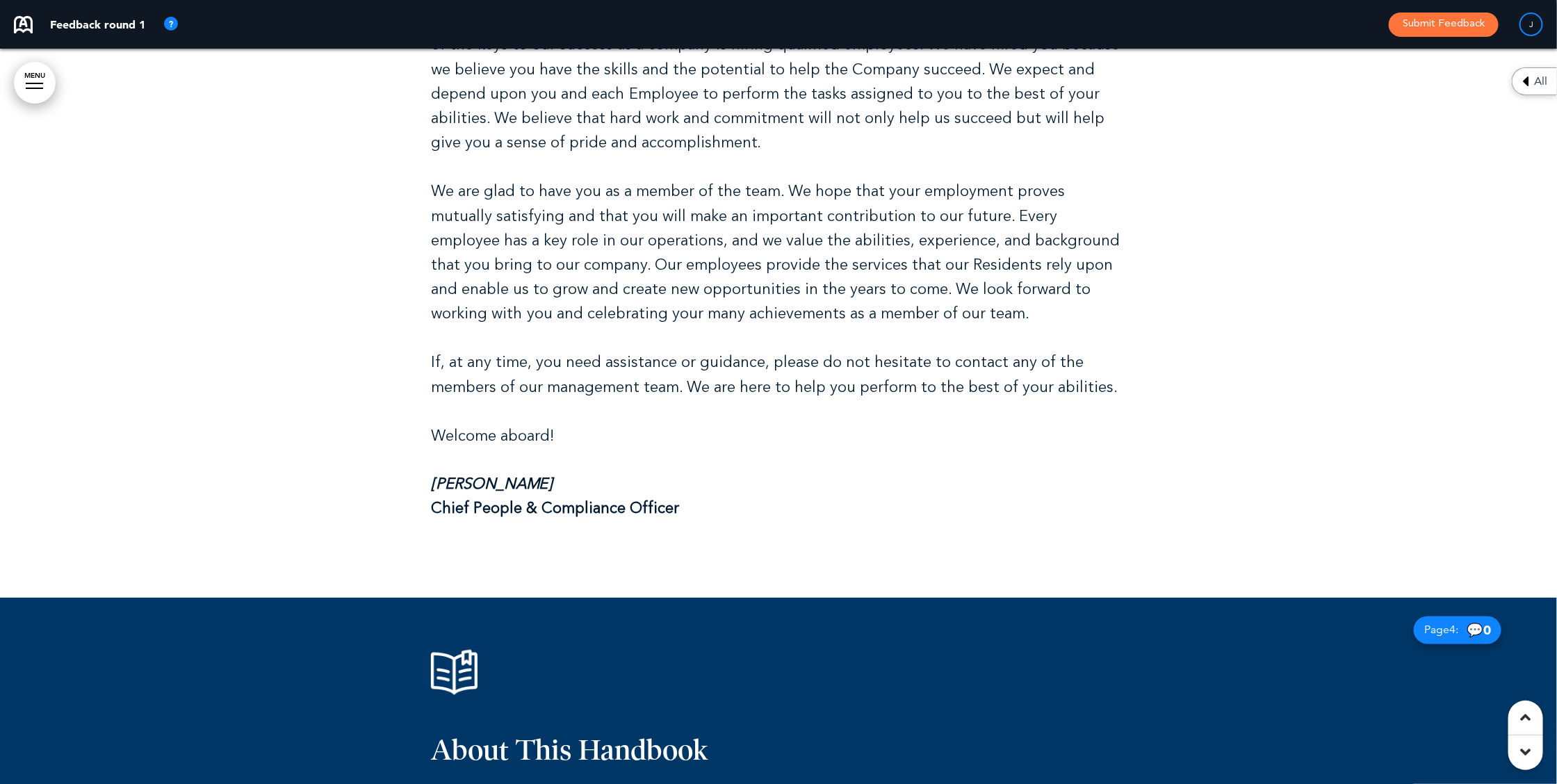
scroll to position [1052, 0]
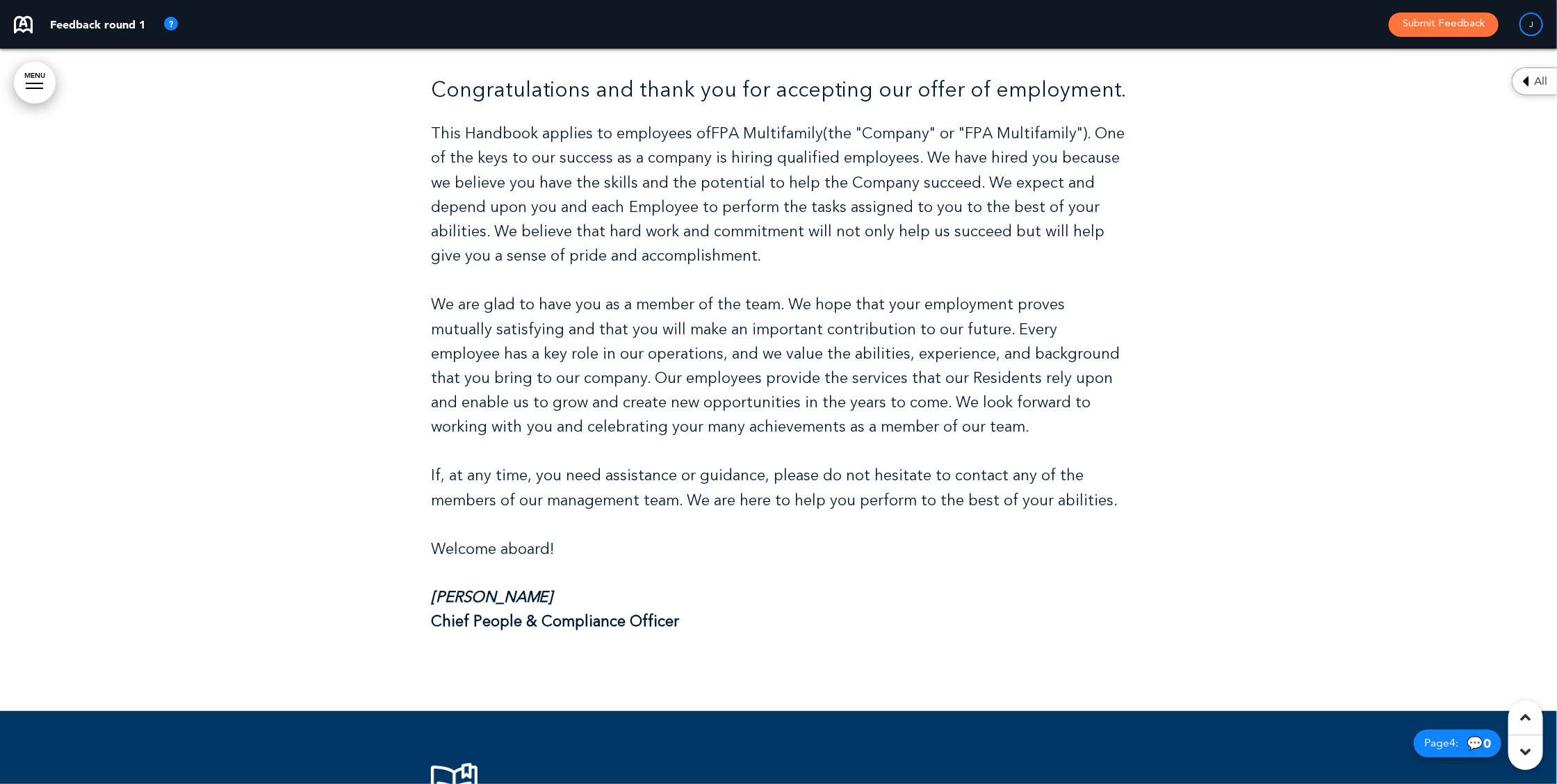
click at [540, 584] on div "Welcome Congratulations and thank you for accepting our offer of employment. Th…" at bounding box center [779, 287] width 695 height 695
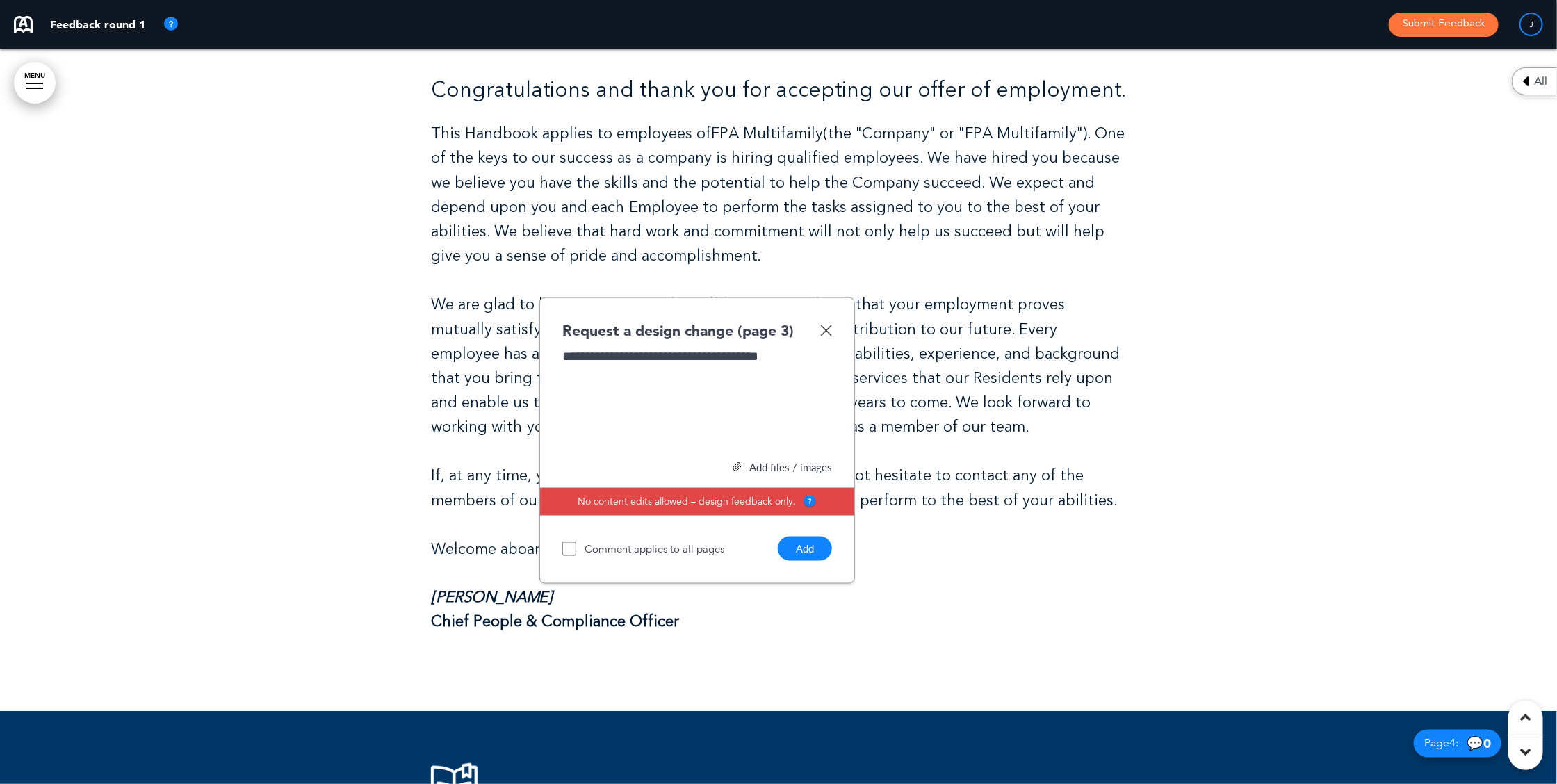
click at [800, 545] on button "Add" at bounding box center [805, 548] width 55 height 25
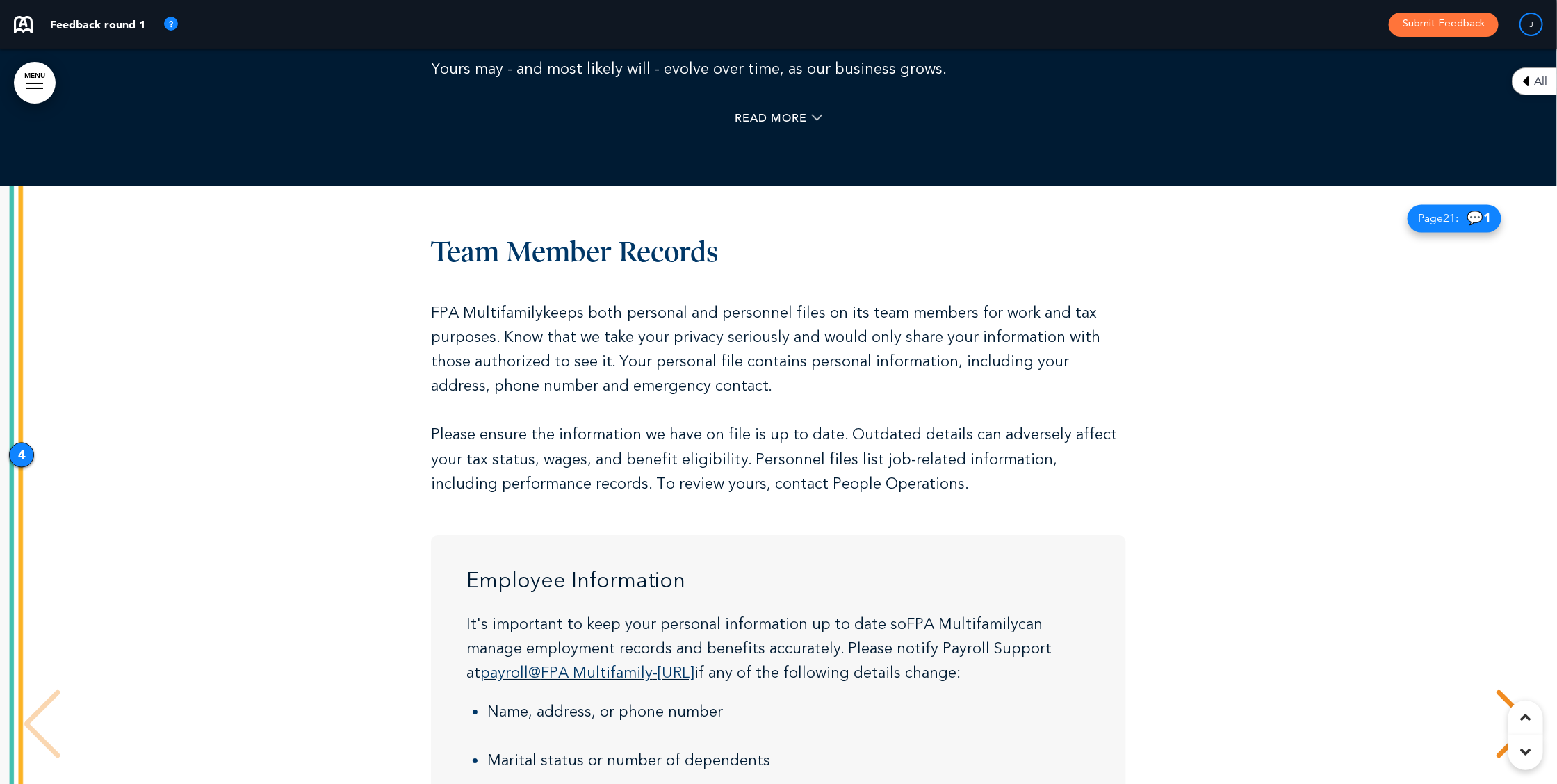
scroll to position [8049, 0]
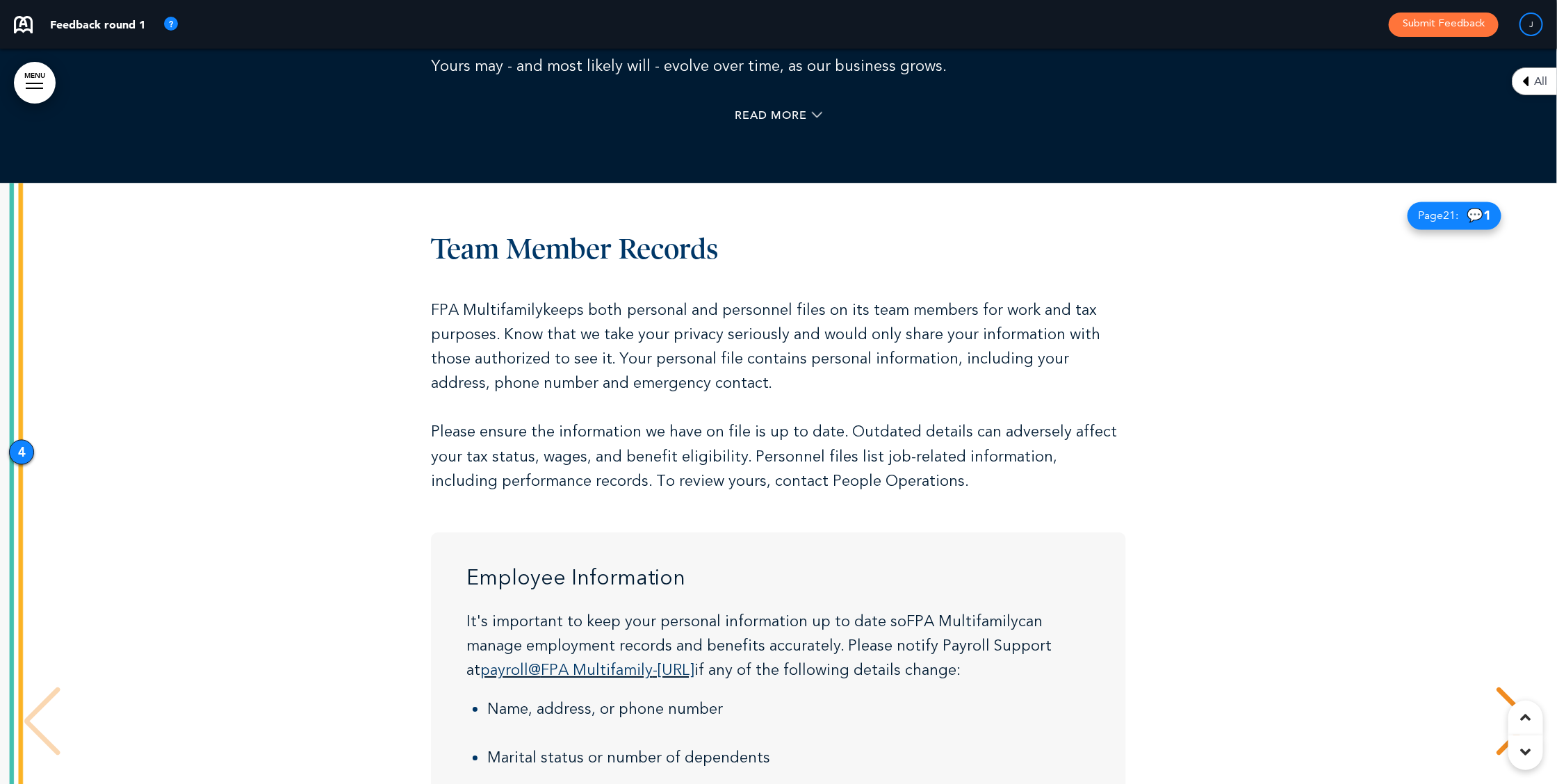
click at [1442, 206] on div "Page 21 : 💬 1" at bounding box center [1454, 216] width 94 height 28
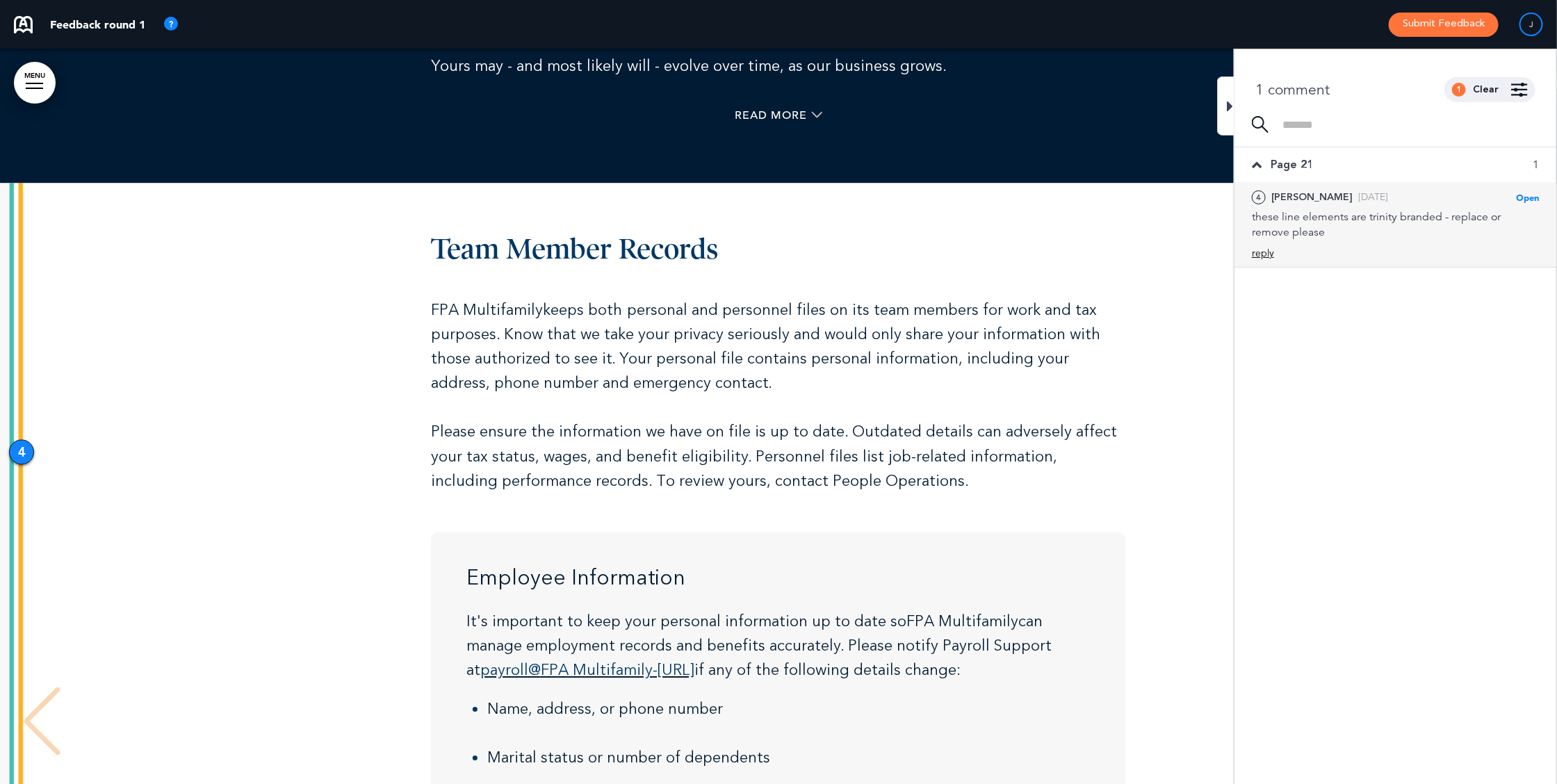
click at [1269, 252] on div "reply" at bounding box center [1262, 253] width 22 height 14
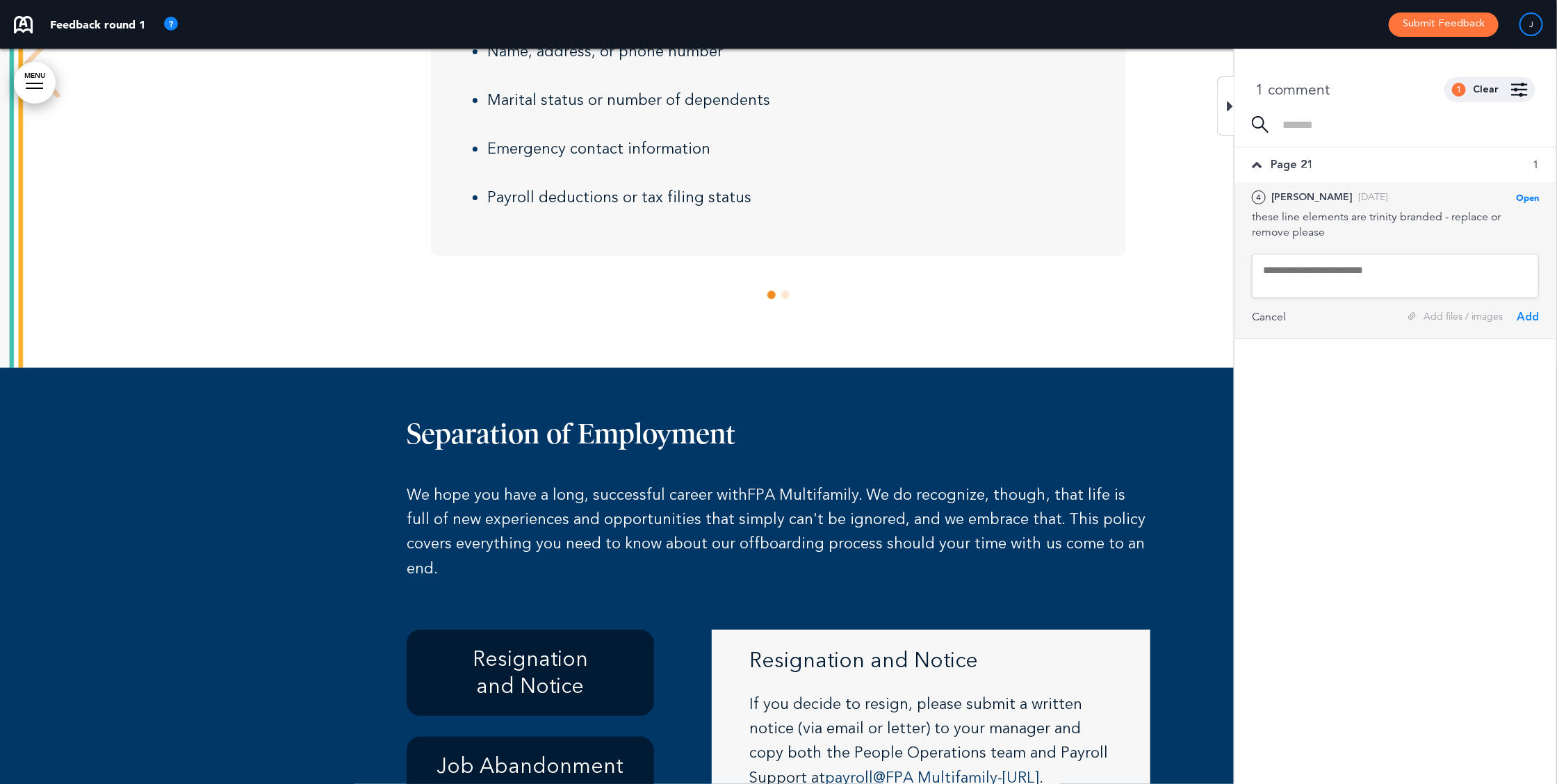
scroll to position [8734, 0]
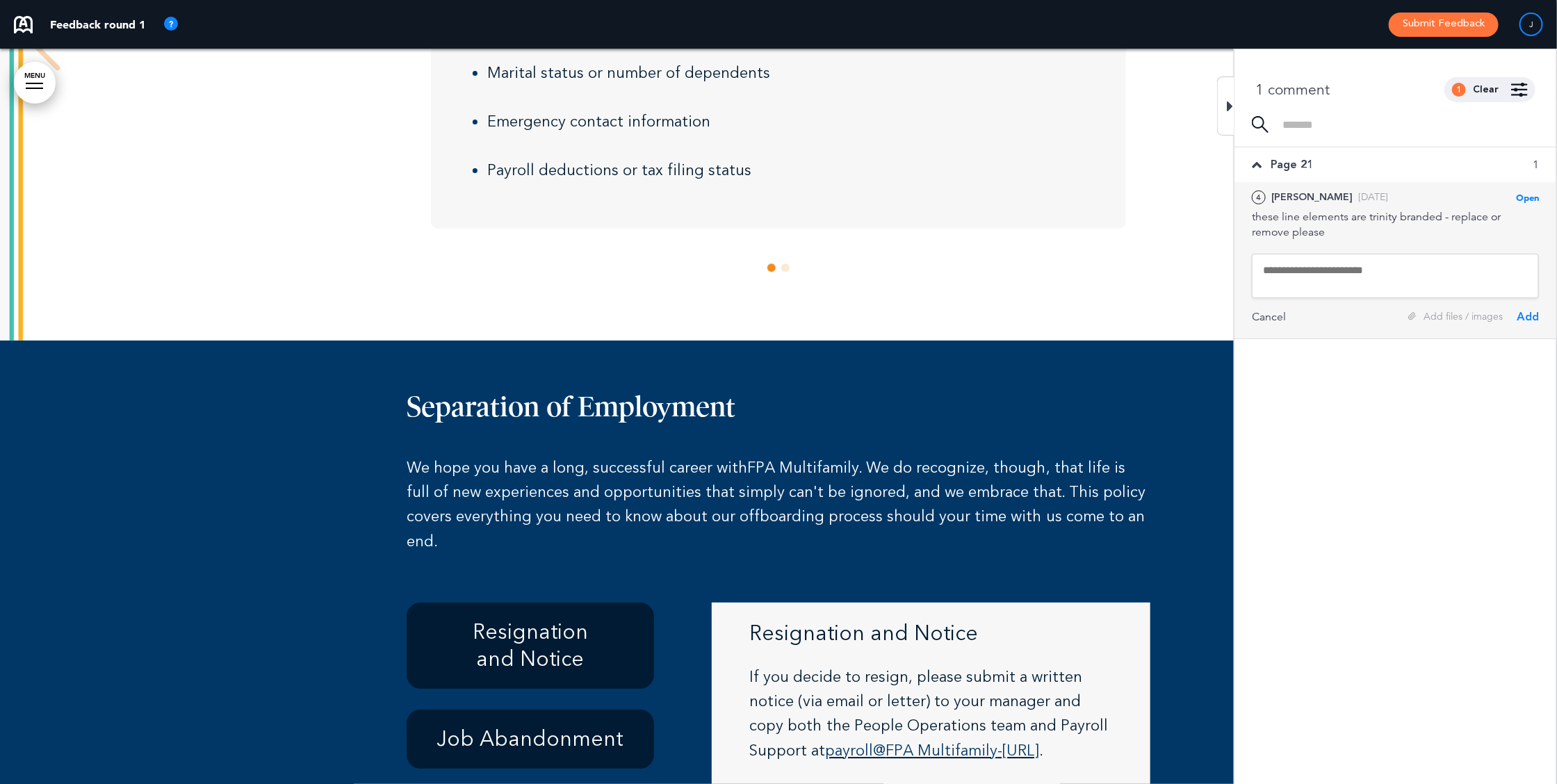
click at [1291, 264] on textarea at bounding box center [1394, 276] width 287 height 45
type textarea "**********"
click at [1524, 314] on div "Add" at bounding box center [1527, 317] width 22 height 15
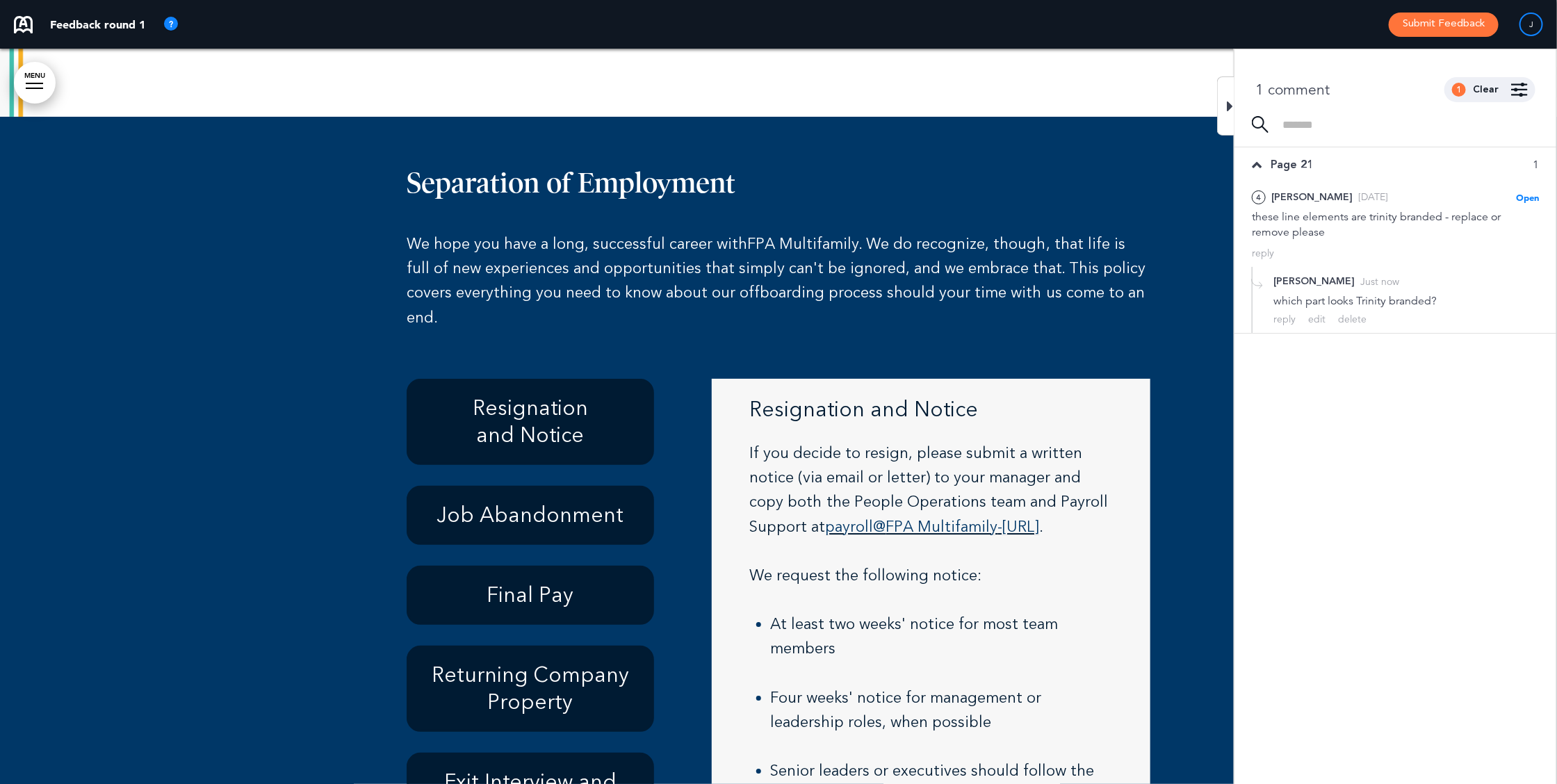
scroll to position [8957, 0]
click at [1227, 102] on icon at bounding box center [1229, 106] width 6 height 16
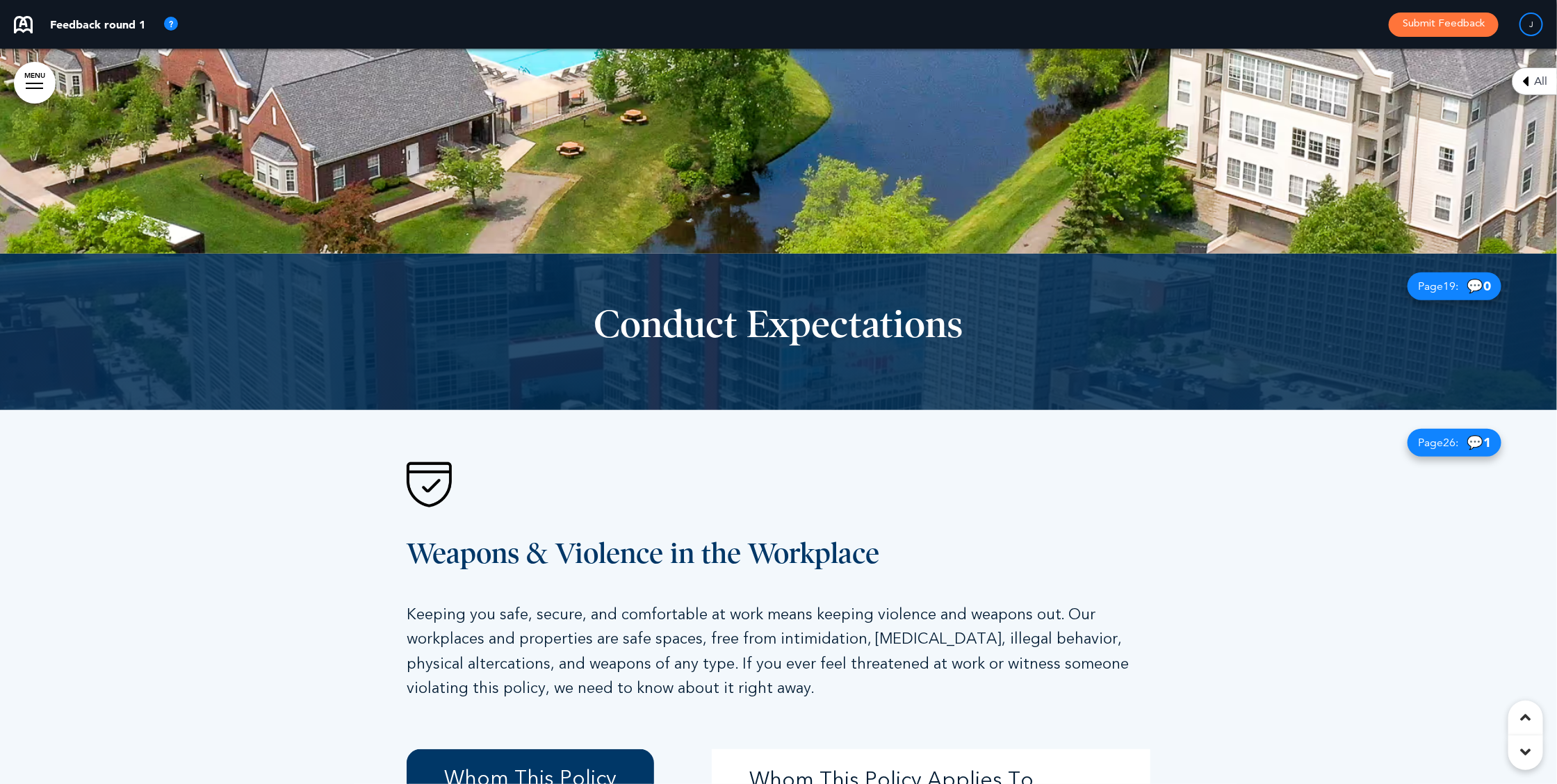
scroll to position [10434, 0]
click at [1443, 443] on span "26" at bounding box center [1450, 443] width 13 height 14
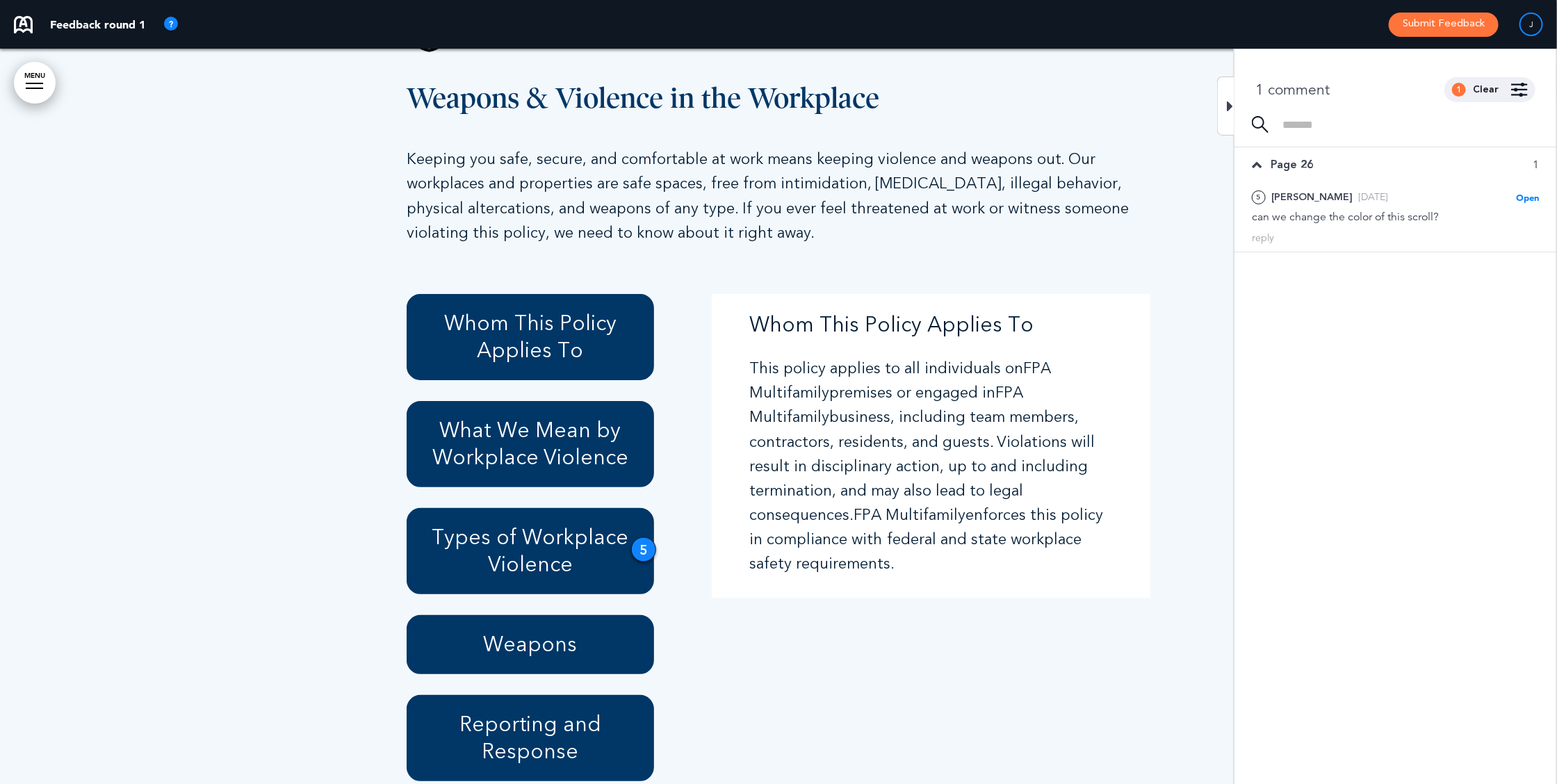
scroll to position [10895, 0]
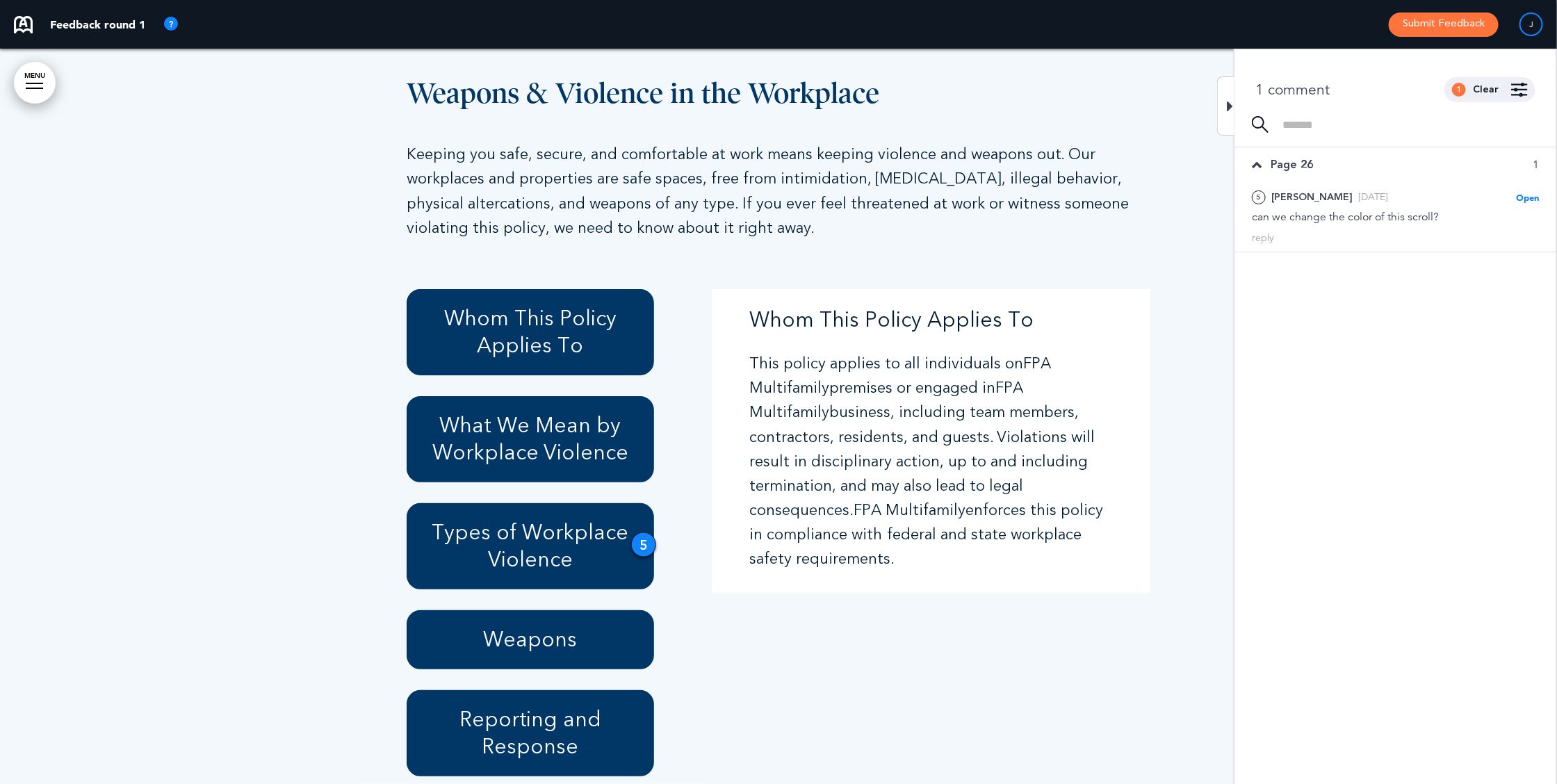
click at [628, 529] on h6 "Types of Workplace Violence" at bounding box center [530, 547] width 216 height 55
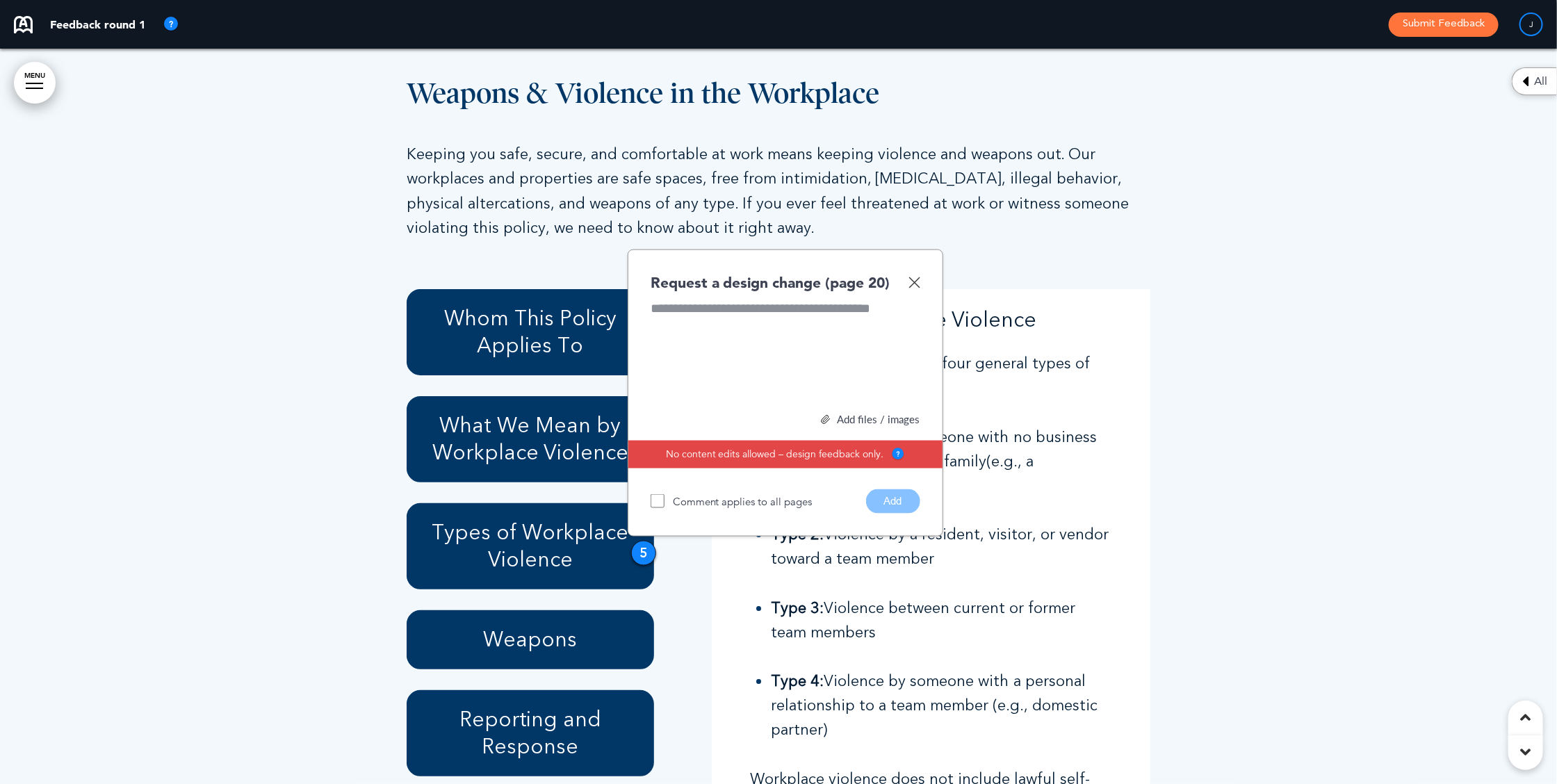
scroll to position [10903, 0]
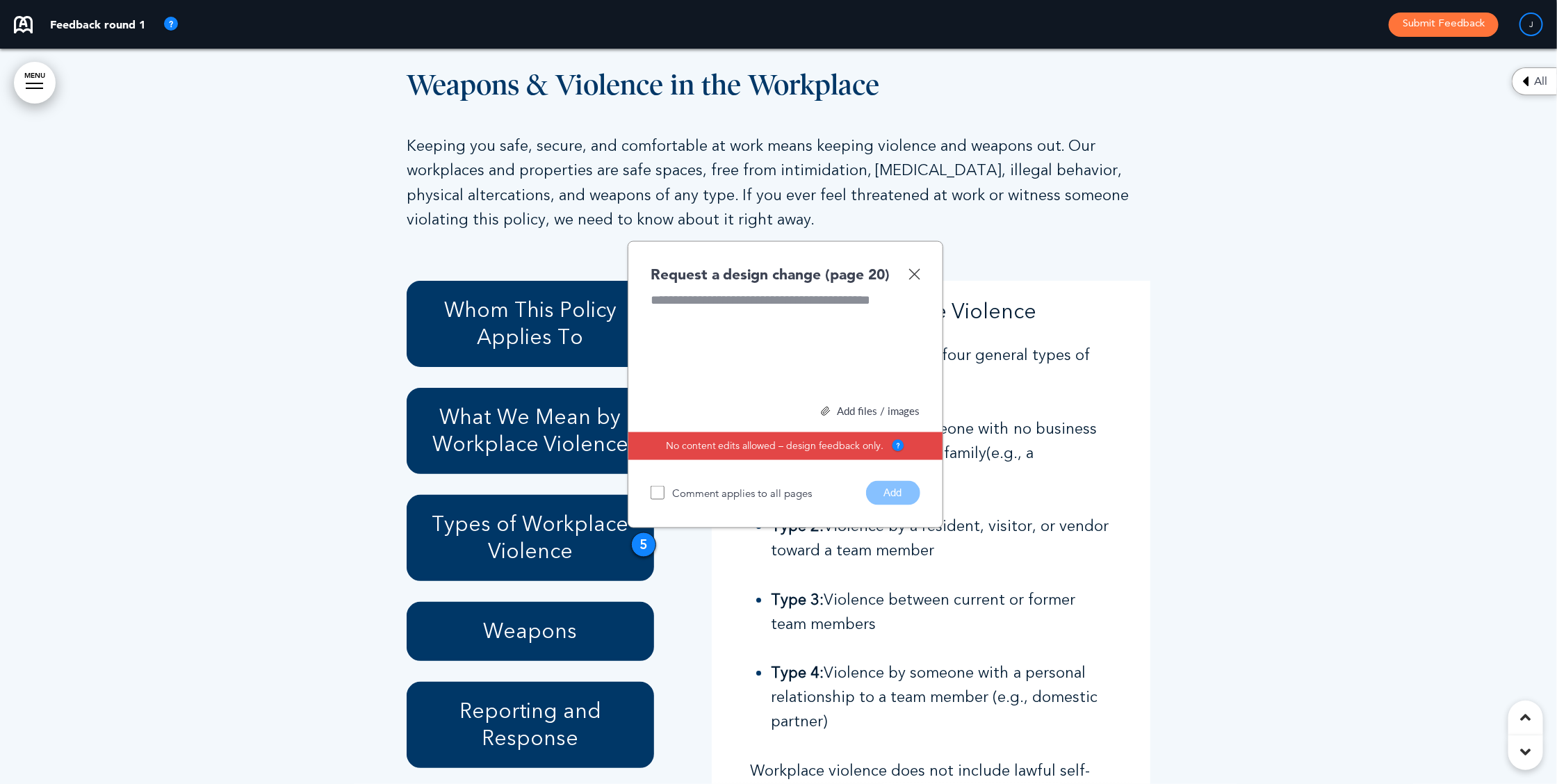
click at [1014, 66] on div "Weapons & Violence in the Workplace Keeping you safe, secure, and comfortable a…" at bounding box center [778, 125] width 743 height 263
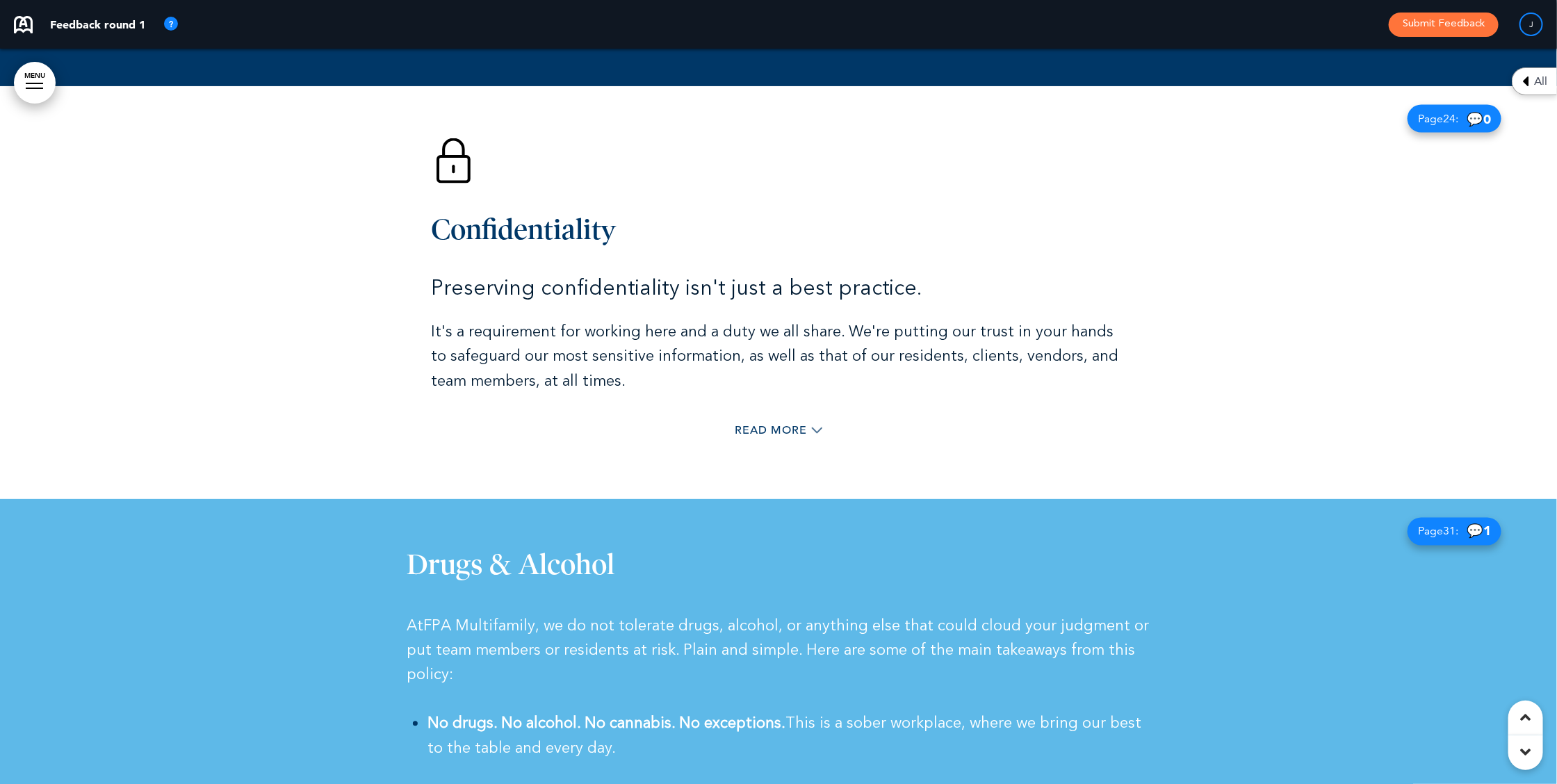
scroll to position [14509, 0]
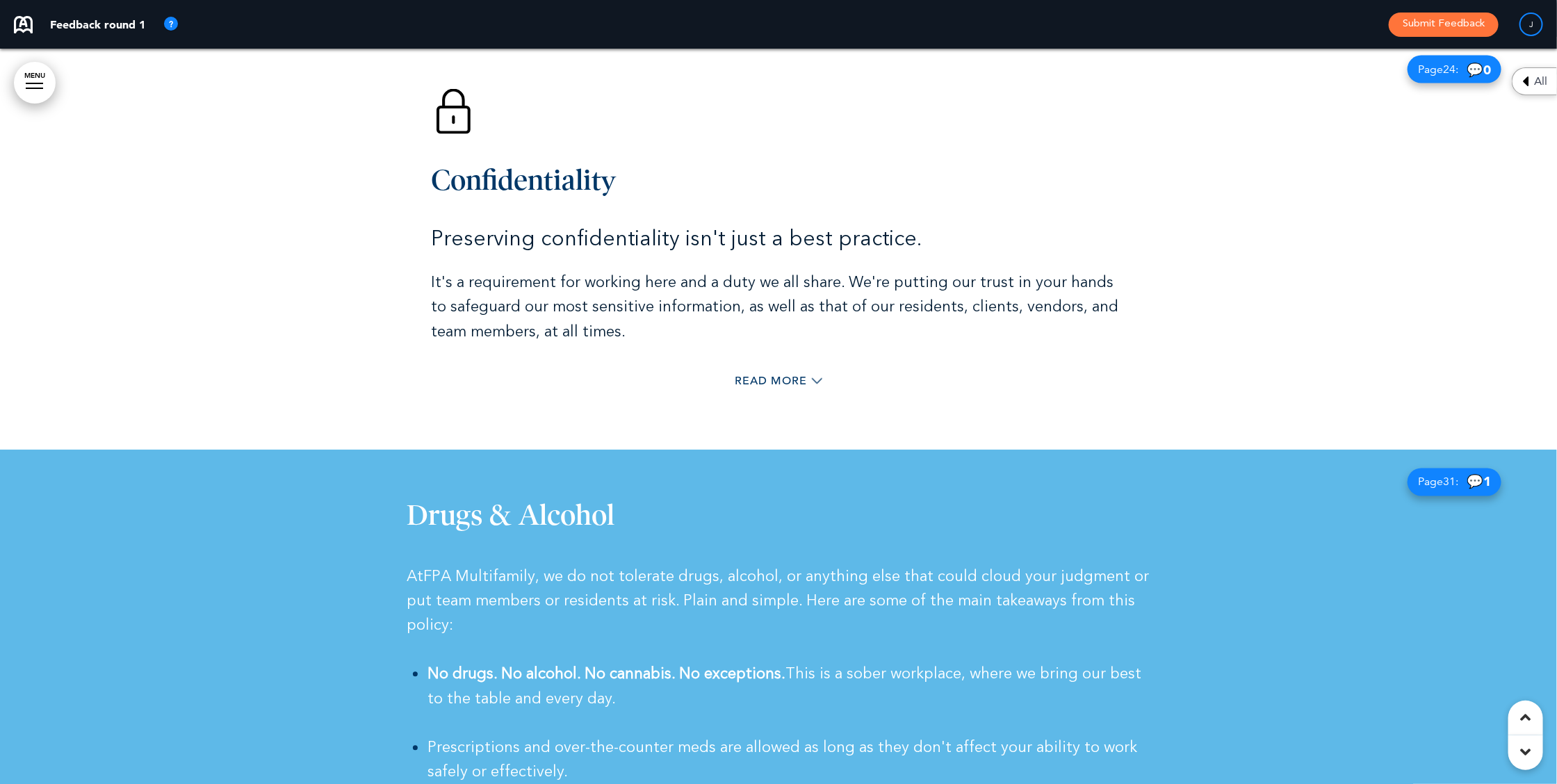
click at [1443, 477] on span "31" at bounding box center [1450, 481] width 13 height 14
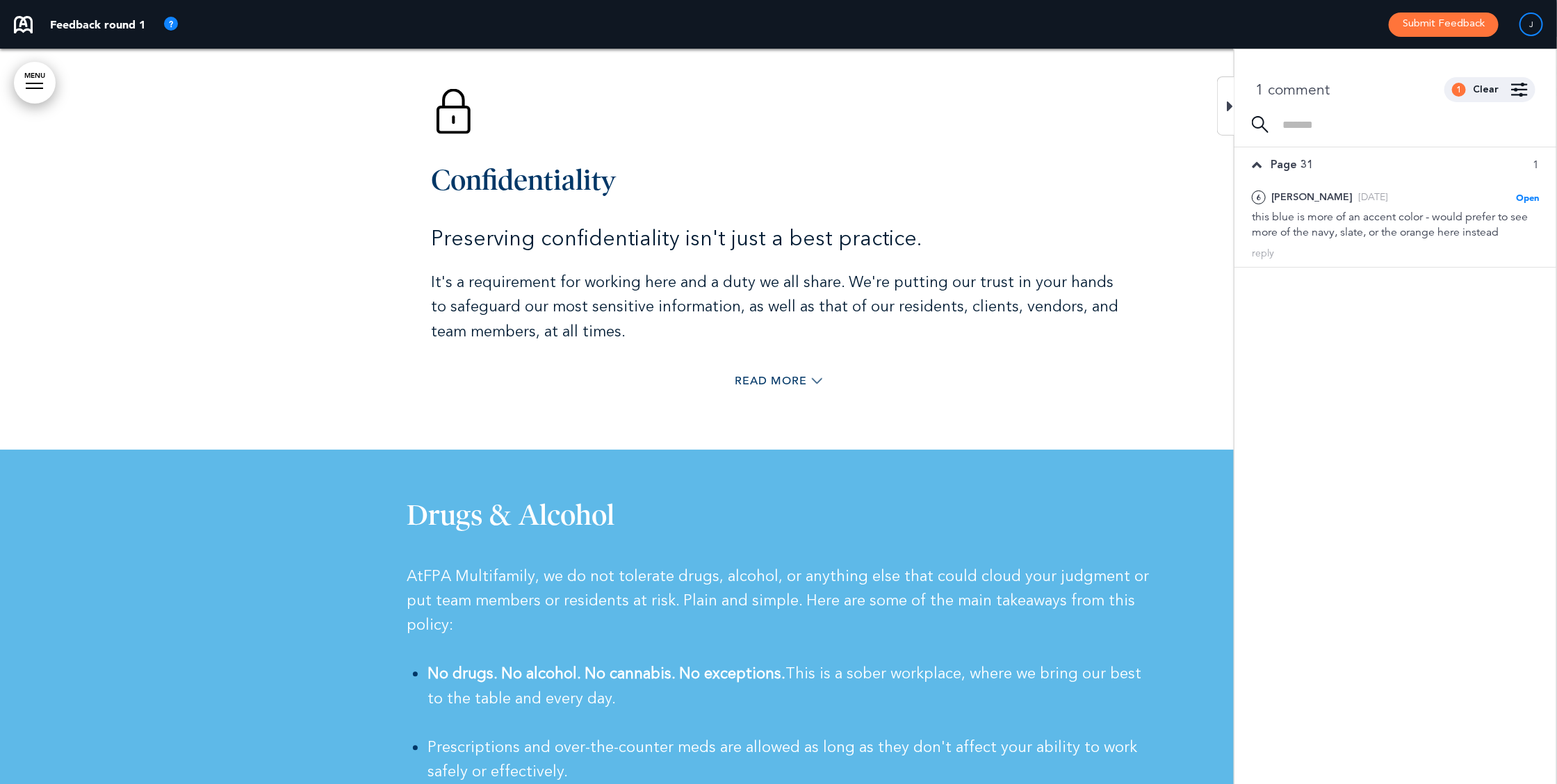
click at [1227, 107] on icon at bounding box center [1229, 106] width 6 height 16
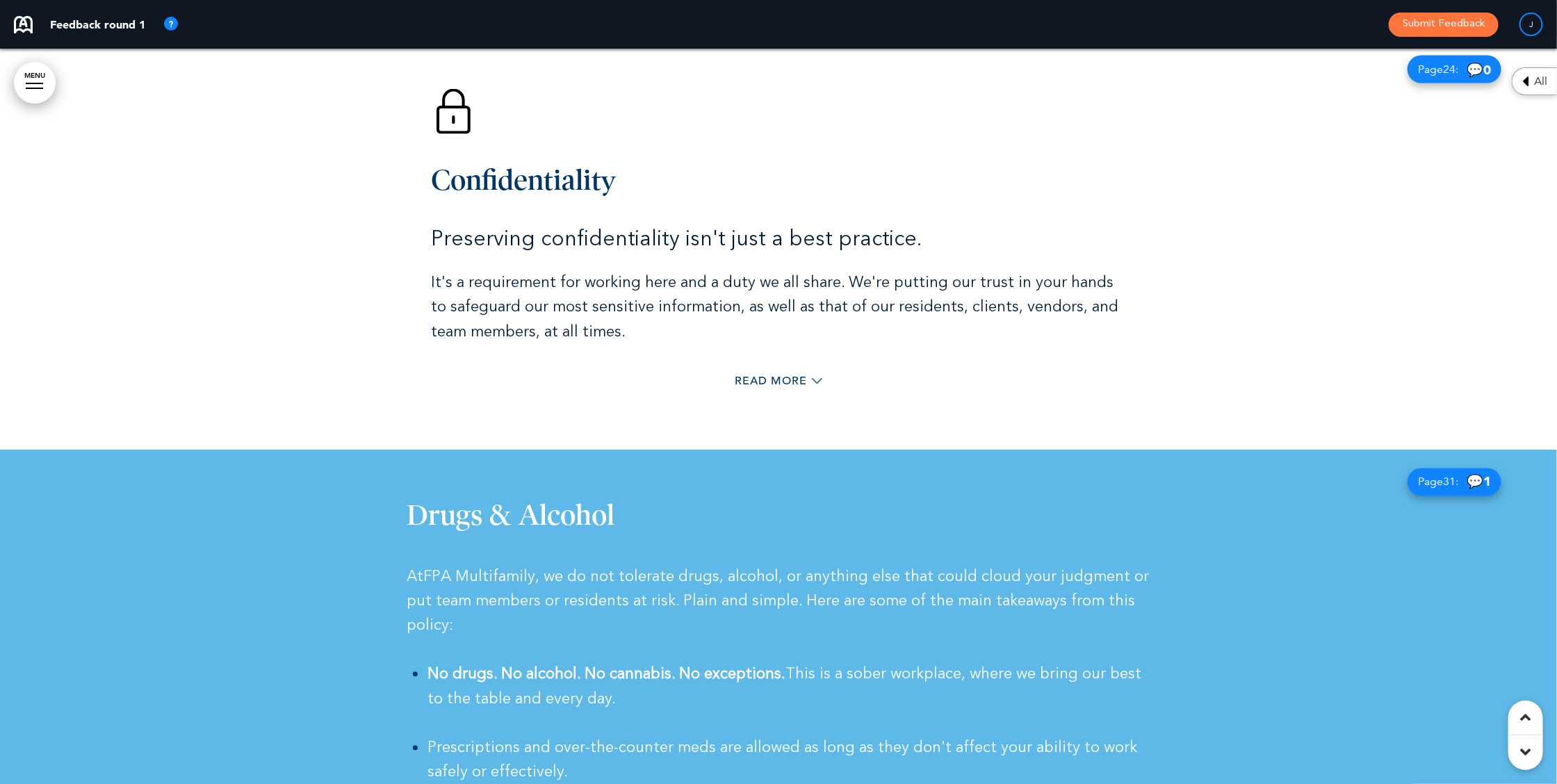
click at [1227, 107] on div at bounding box center [778, 243] width 1557 height 413
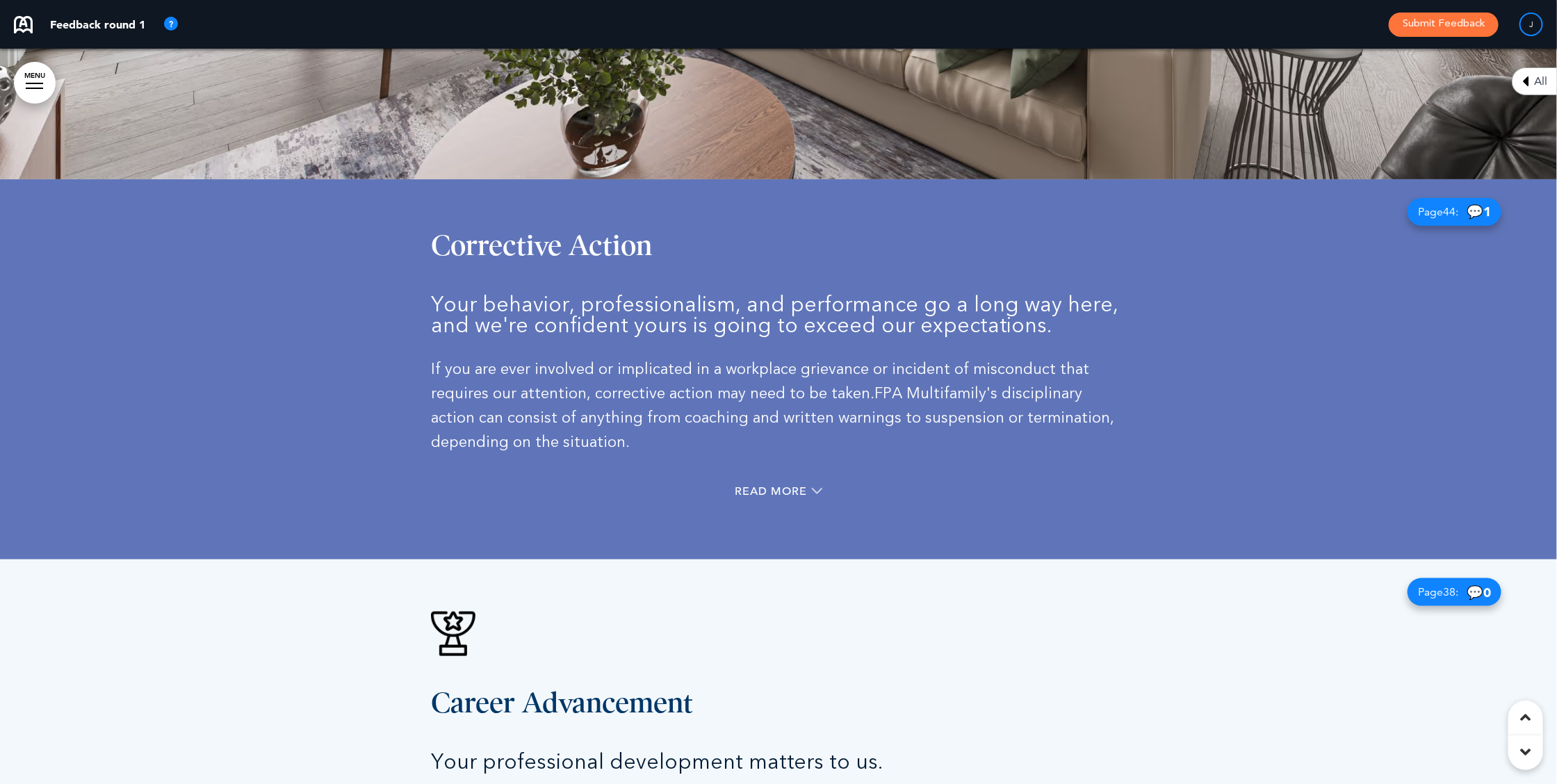
scroll to position [23528, 0]
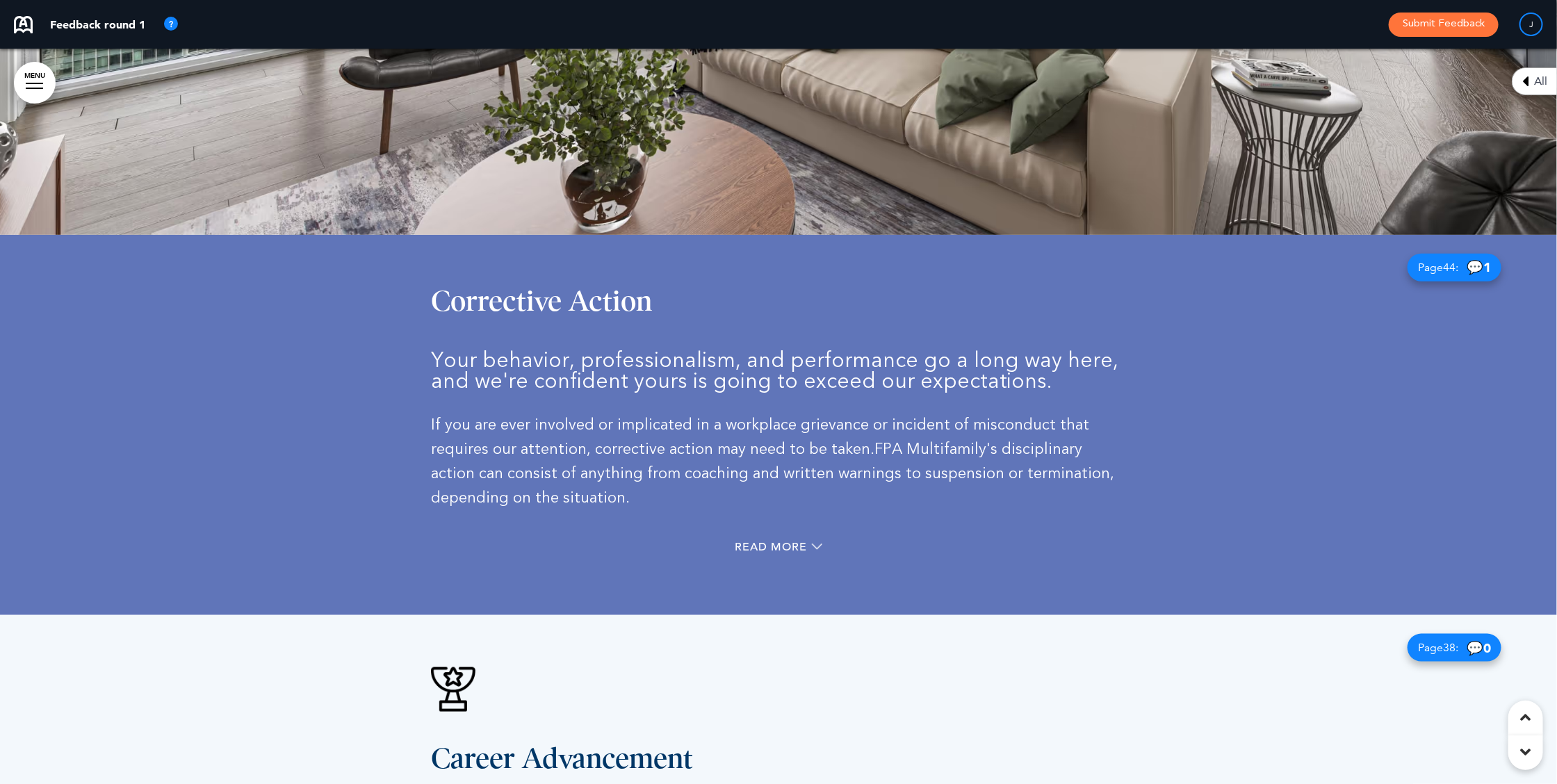
click at [1454, 254] on div "Page 44 : 💬 1" at bounding box center [1454, 267] width 94 height 28
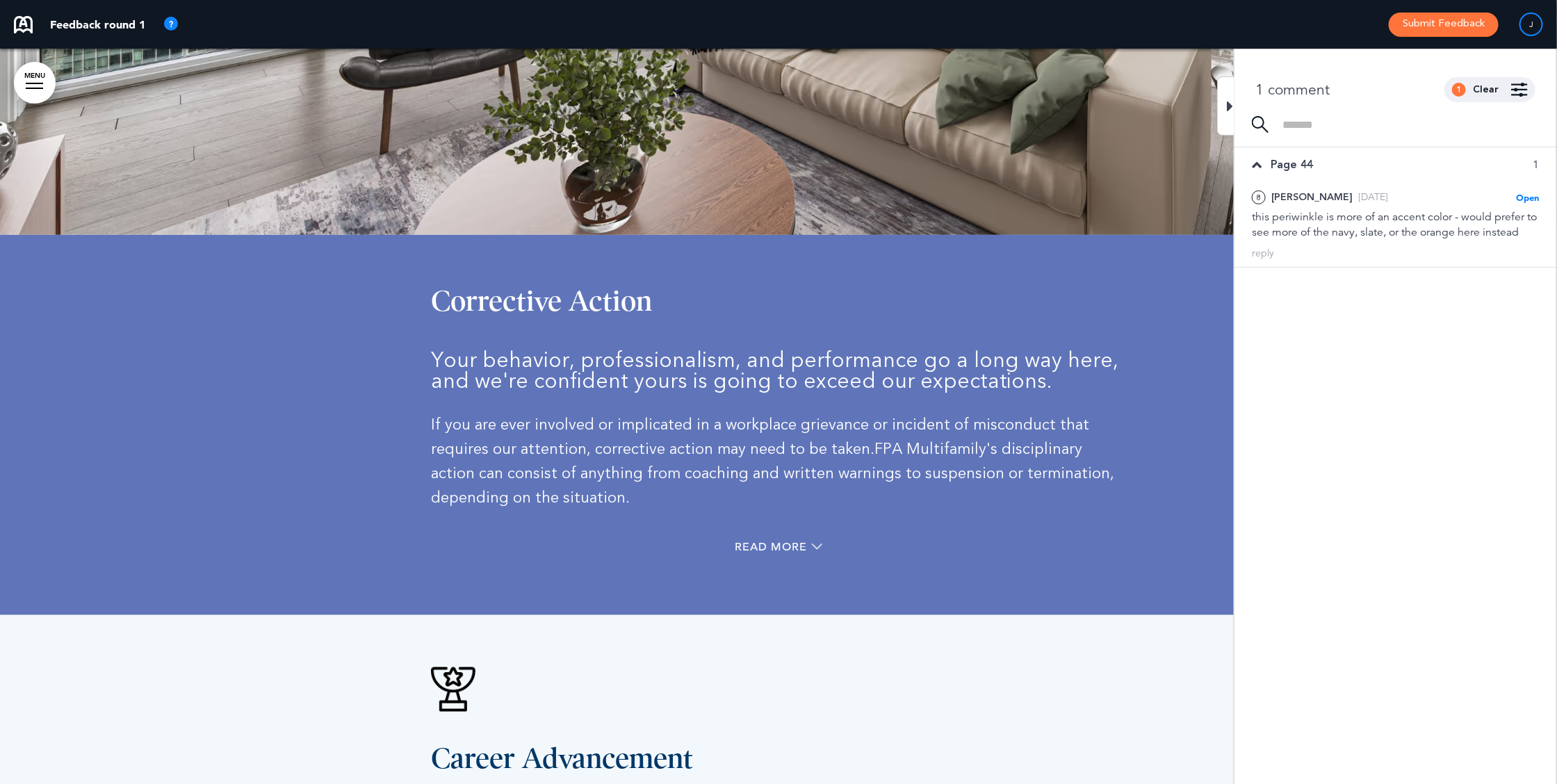
click at [1230, 100] on icon at bounding box center [1229, 106] width 6 height 16
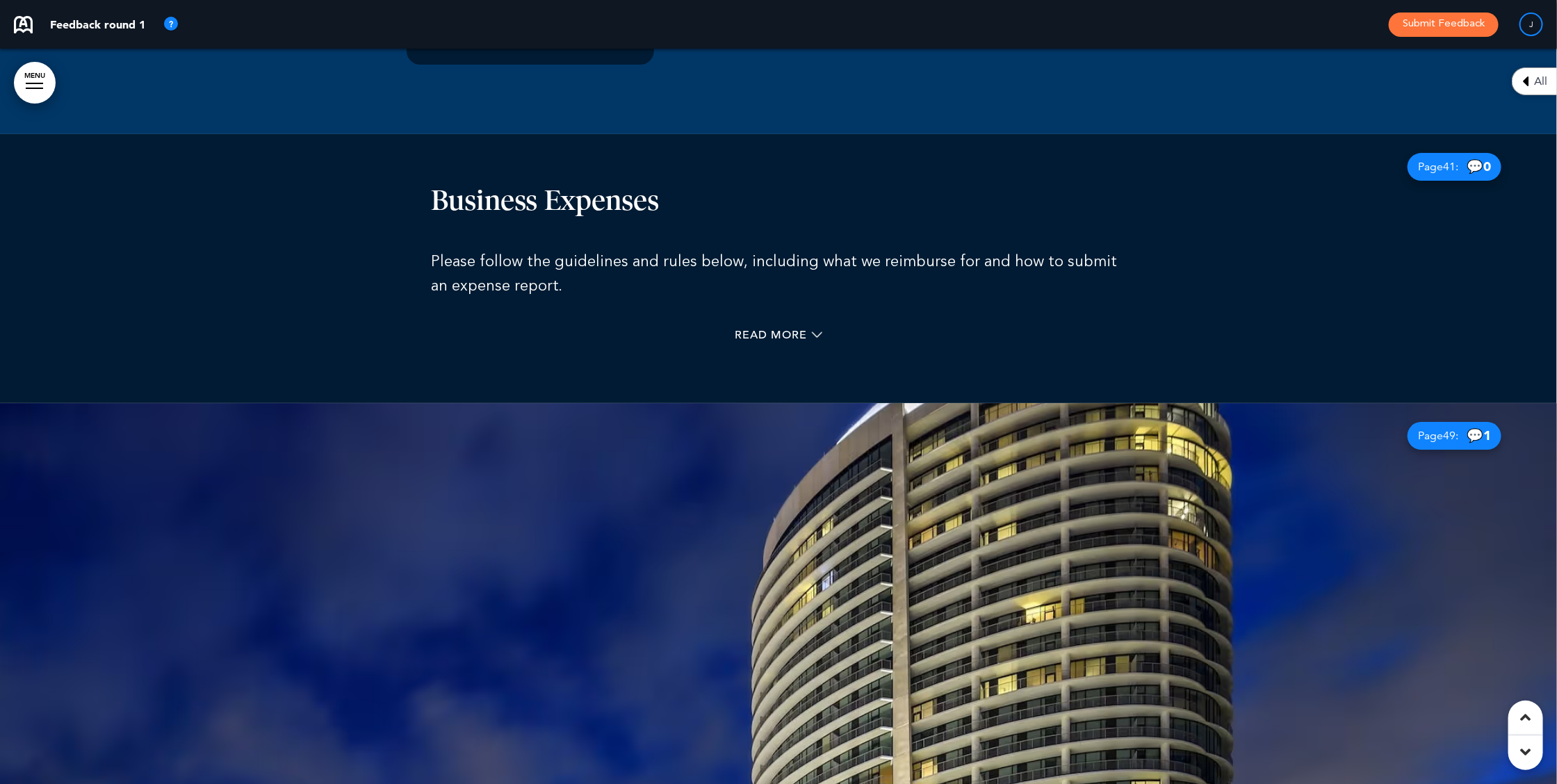
scroll to position [25661, 0]
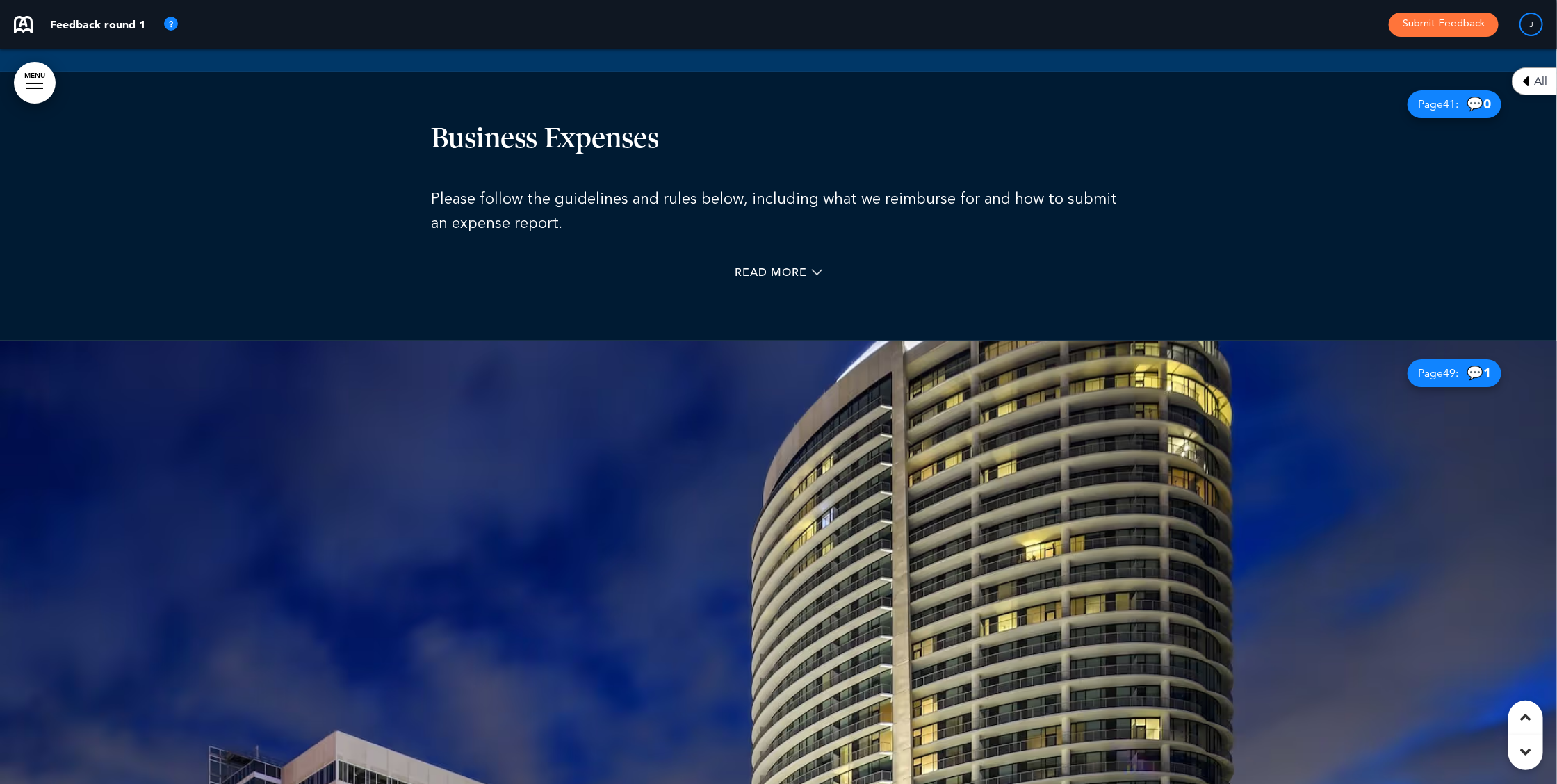
click at [1431, 359] on div "Page 49 : 💬 1" at bounding box center [1454, 373] width 94 height 28
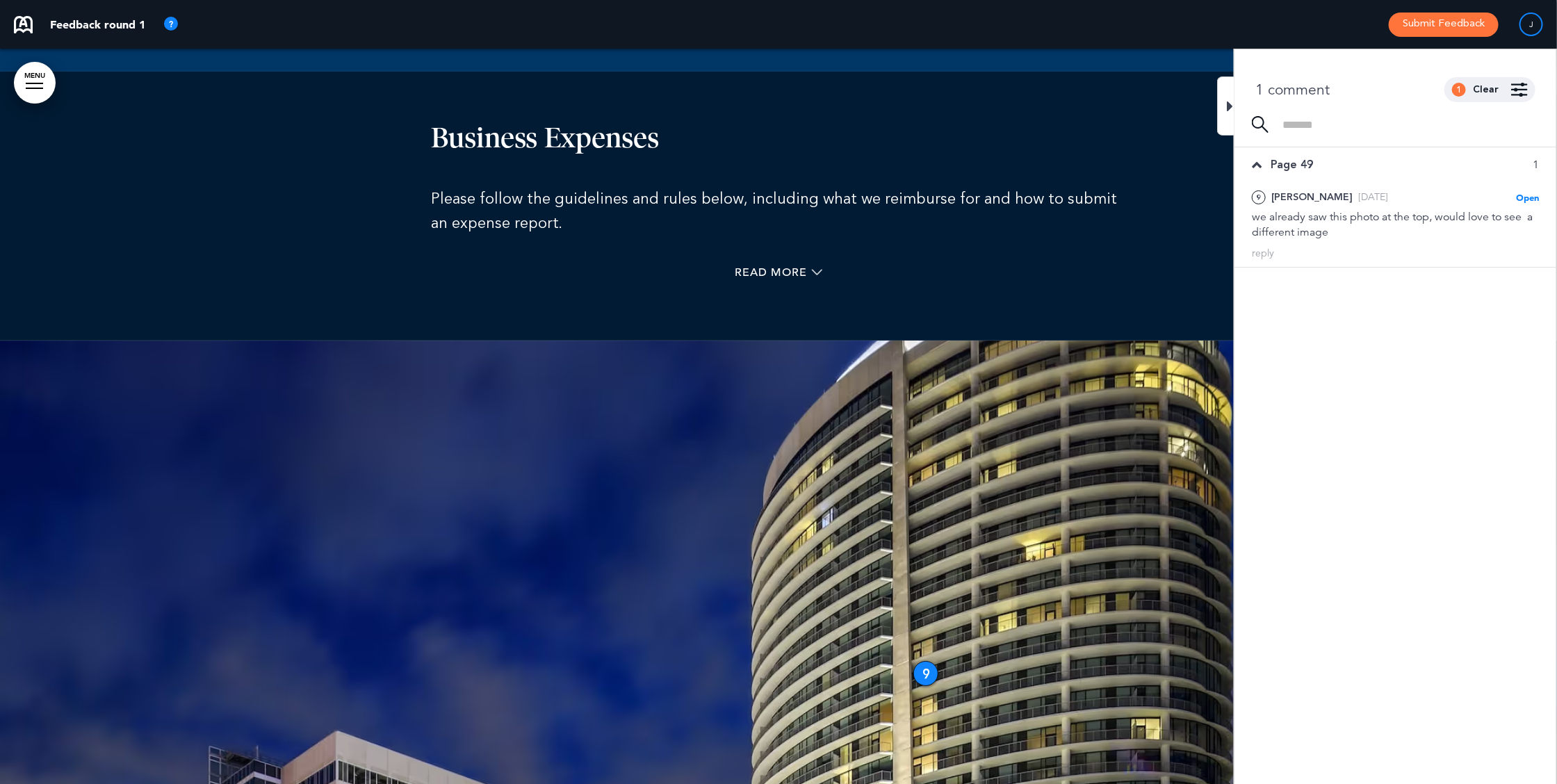
click at [1225, 102] on div at bounding box center [1225, 106] width 17 height 59
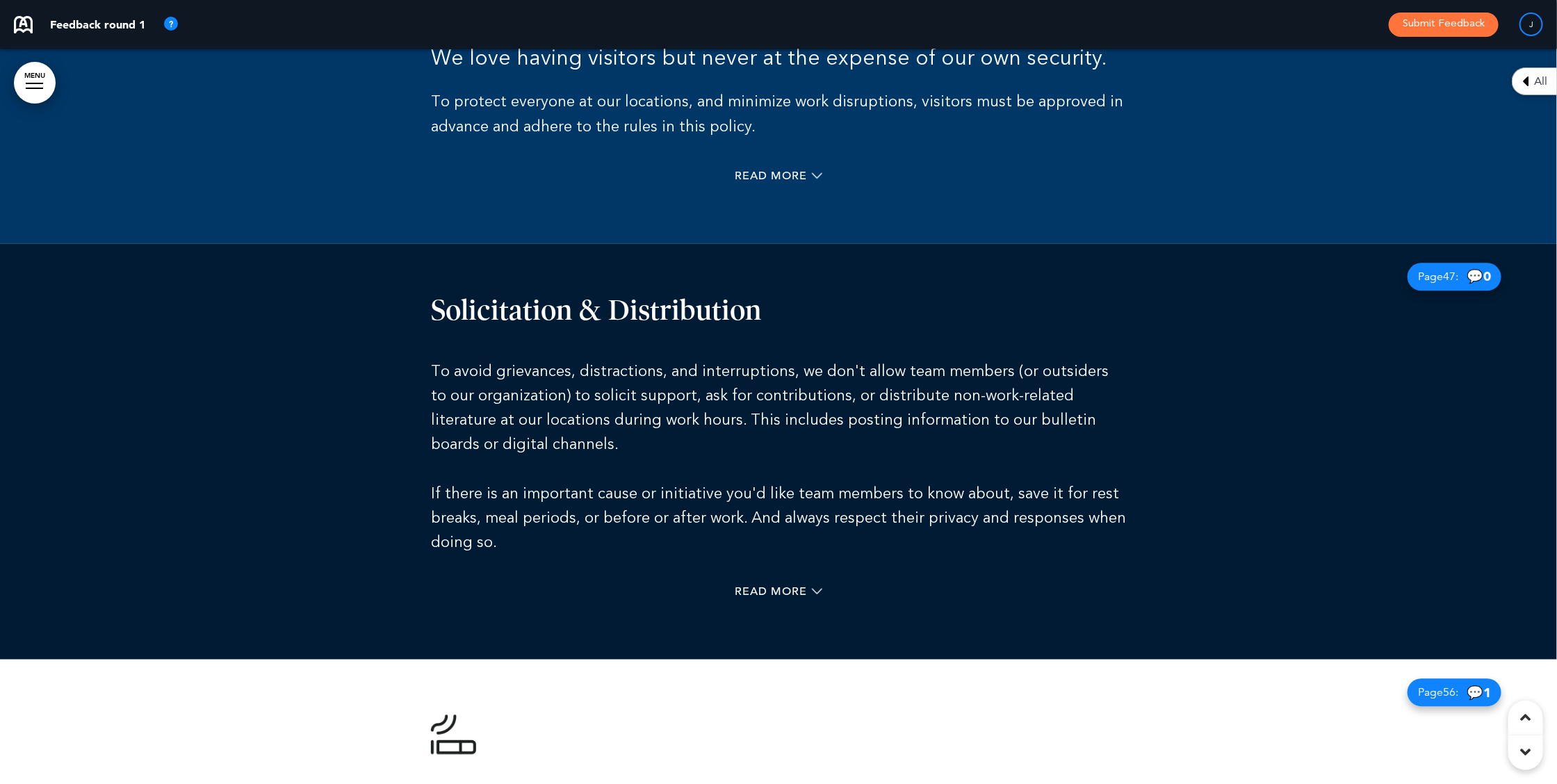
scroll to position [28468, 0]
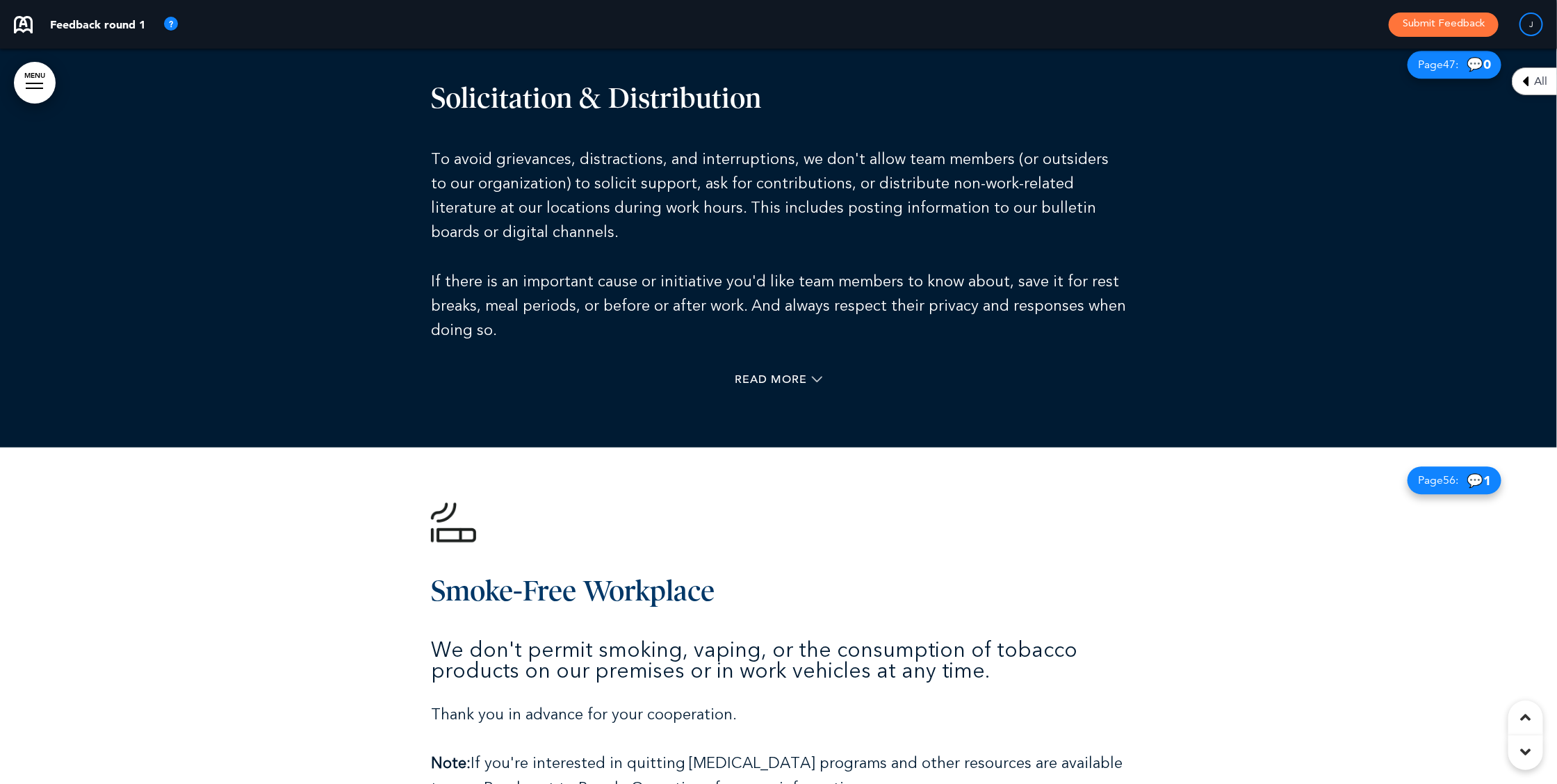
click at [1431, 475] on span "Page 56 :" at bounding box center [1438, 480] width 40 height 11
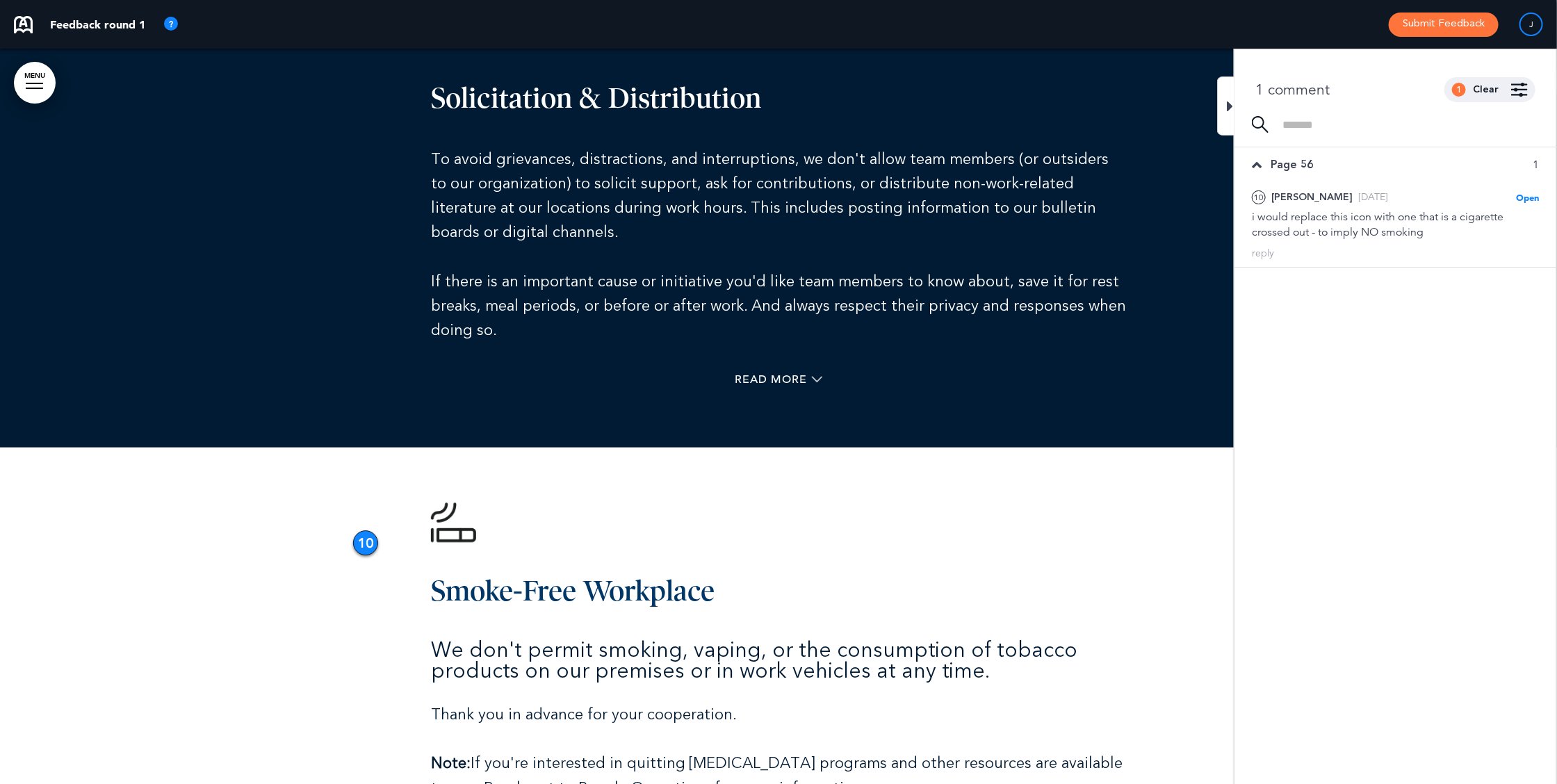
click at [1225, 95] on div at bounding box center [1225, 106] width 17 height 59
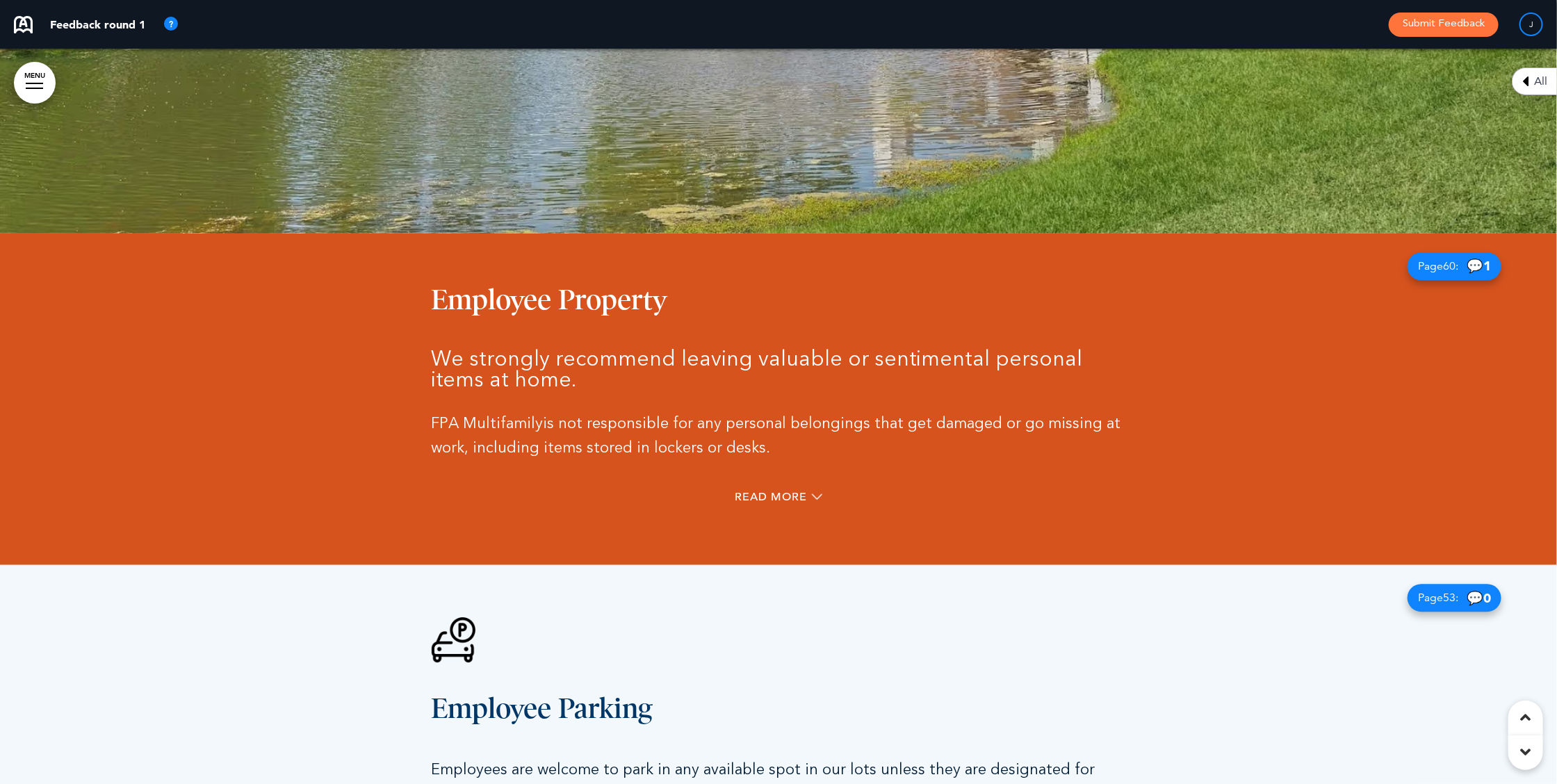
scroll to position [31643, 0]
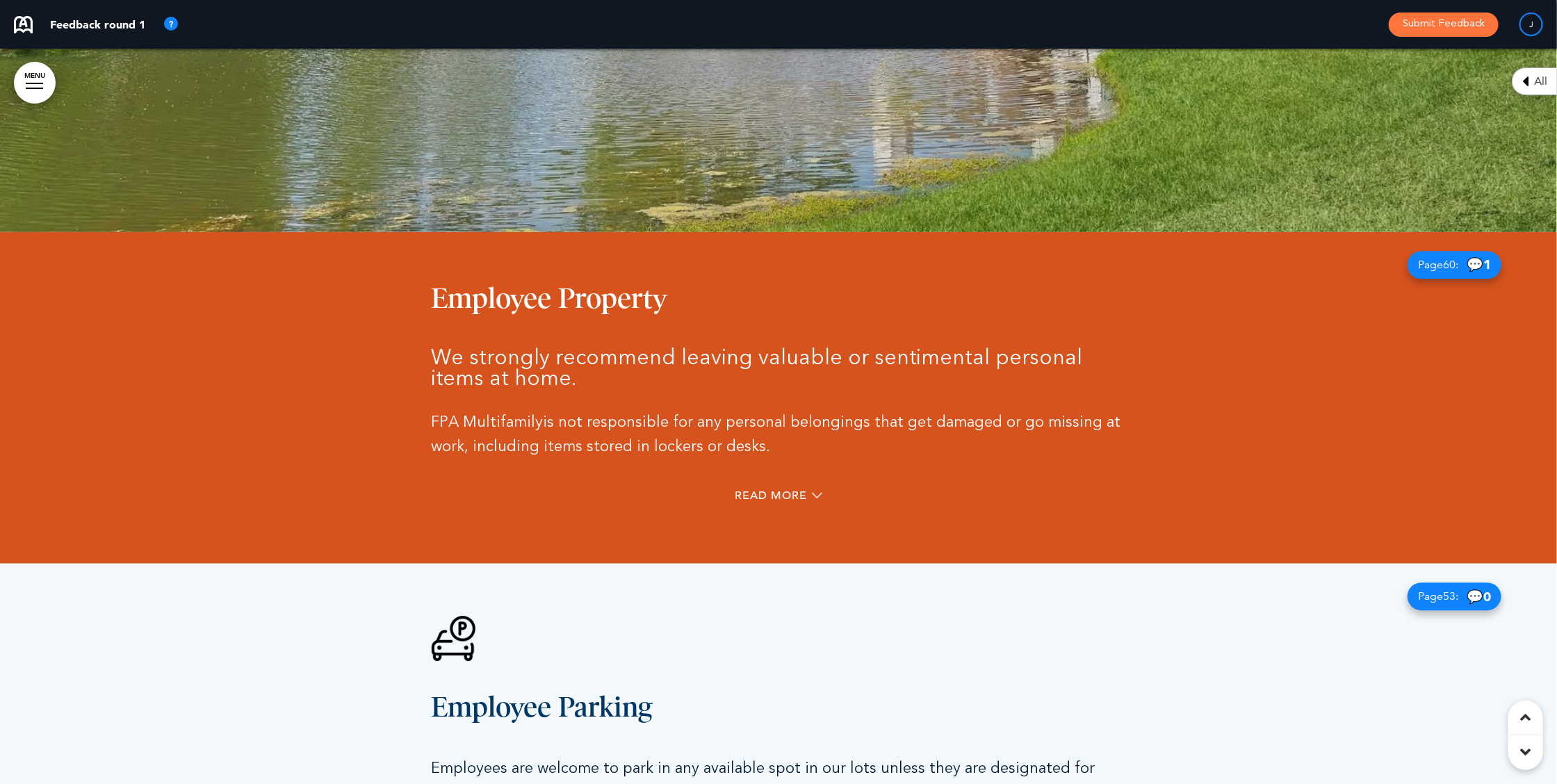
click at [1428, 251] on div "Page 60 : 💬 1" at bounding box center [1454, 265] width 94 height 28
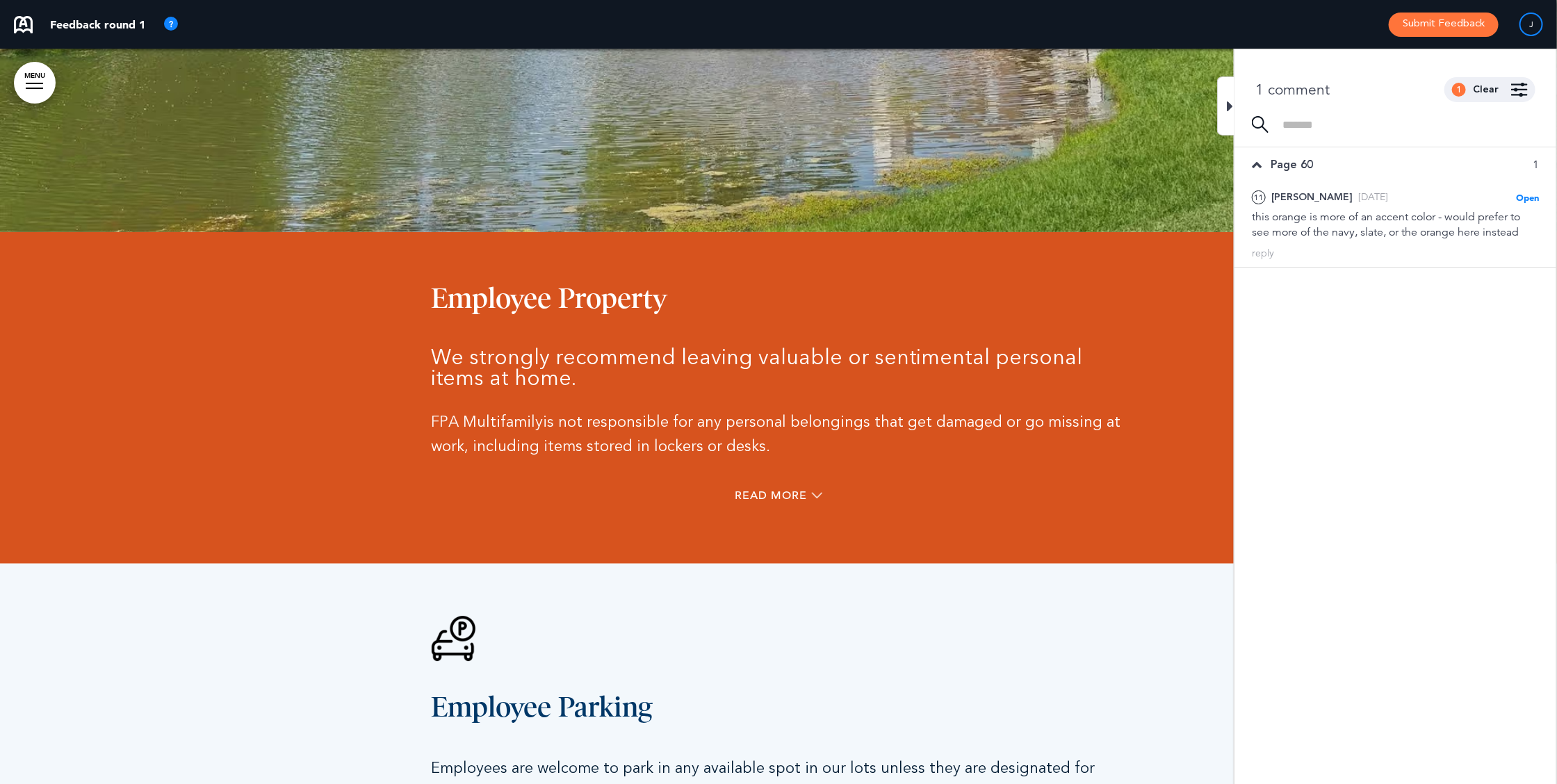
click at [1234, 102] on div at bounding box center [1225, 106] width 17 height 59
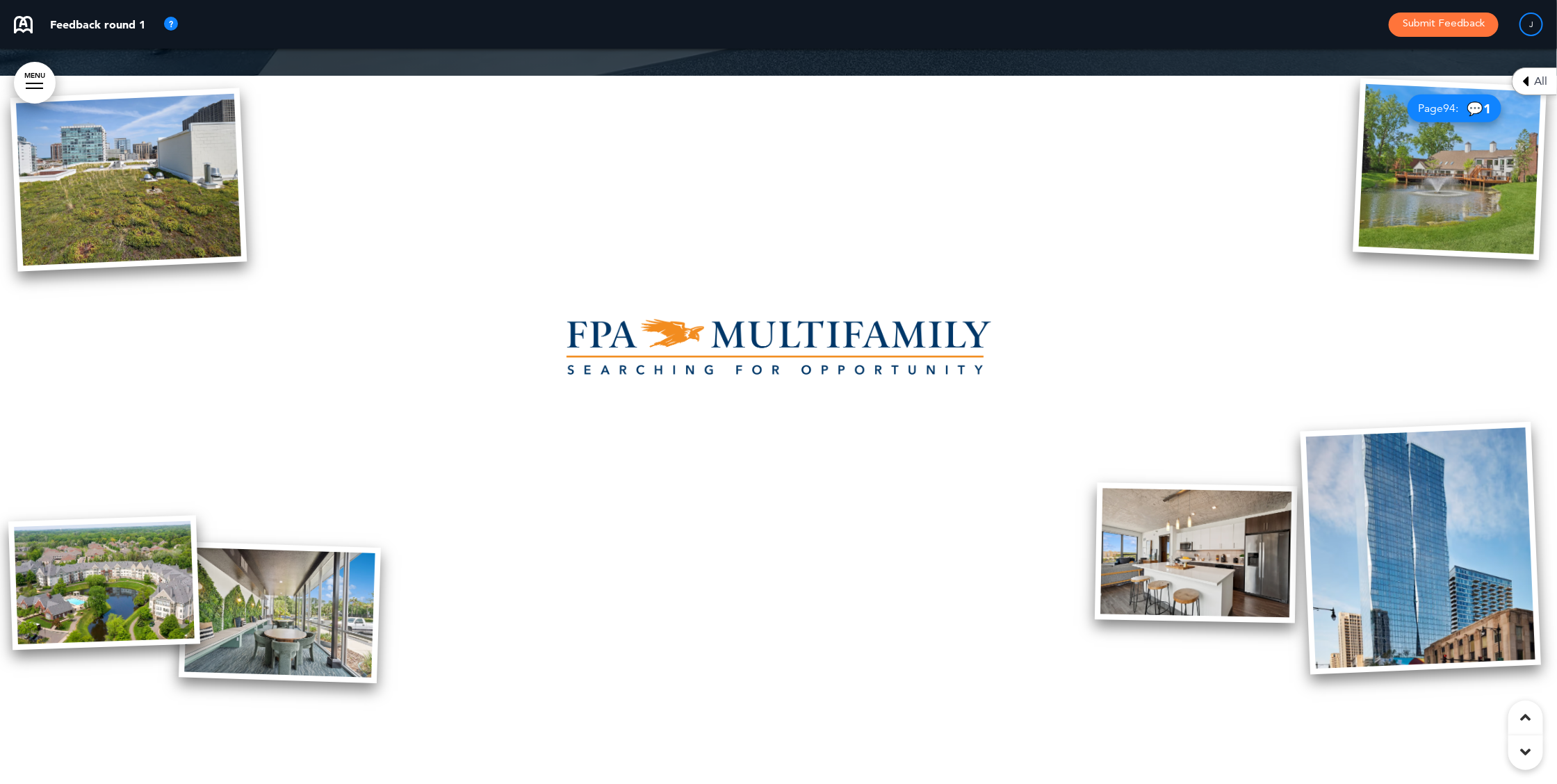
scroll to position [49676, 0]
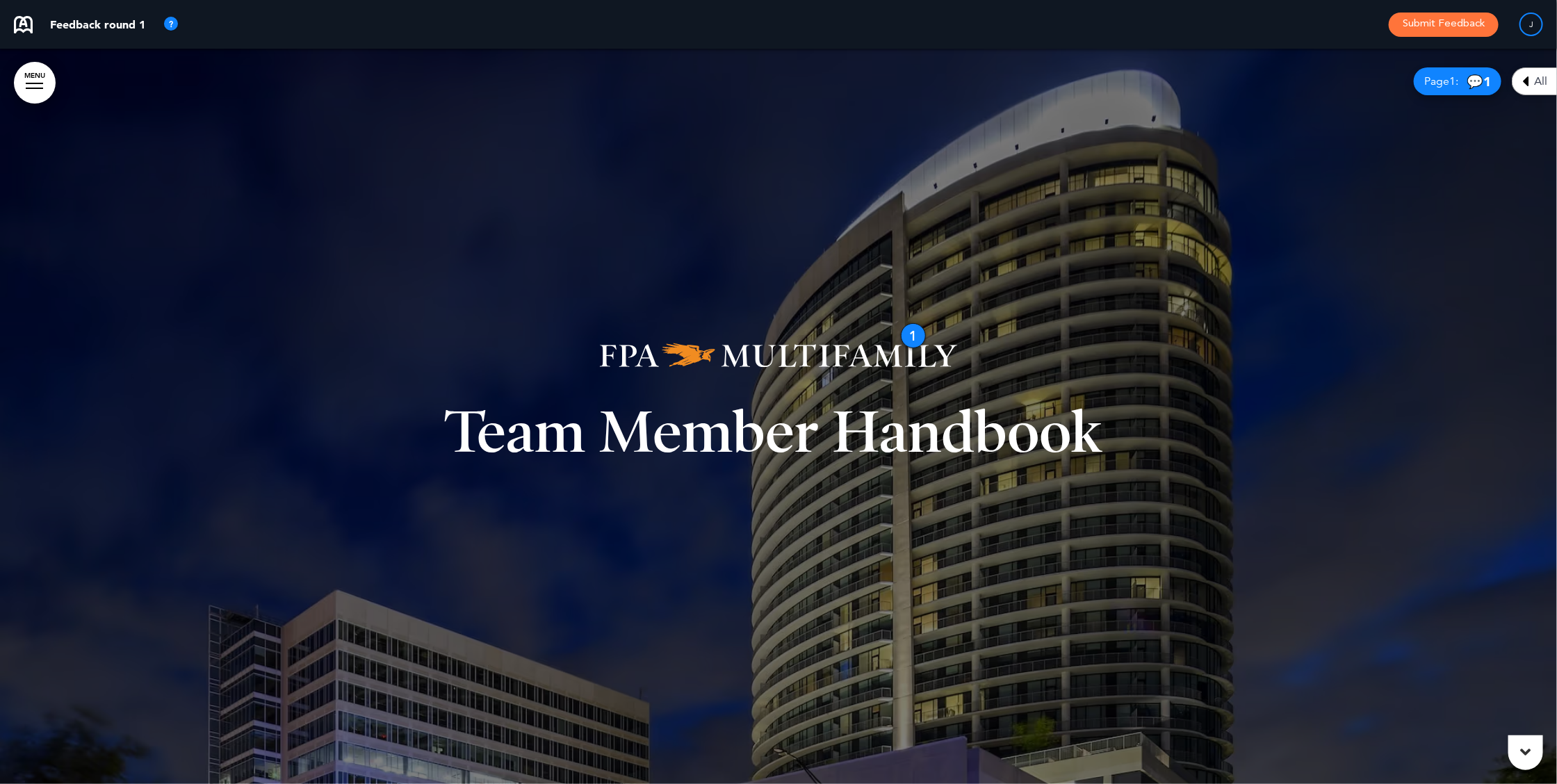
click at [1355, 248] on div at bounding box center [778, 416] width 1557 height 735
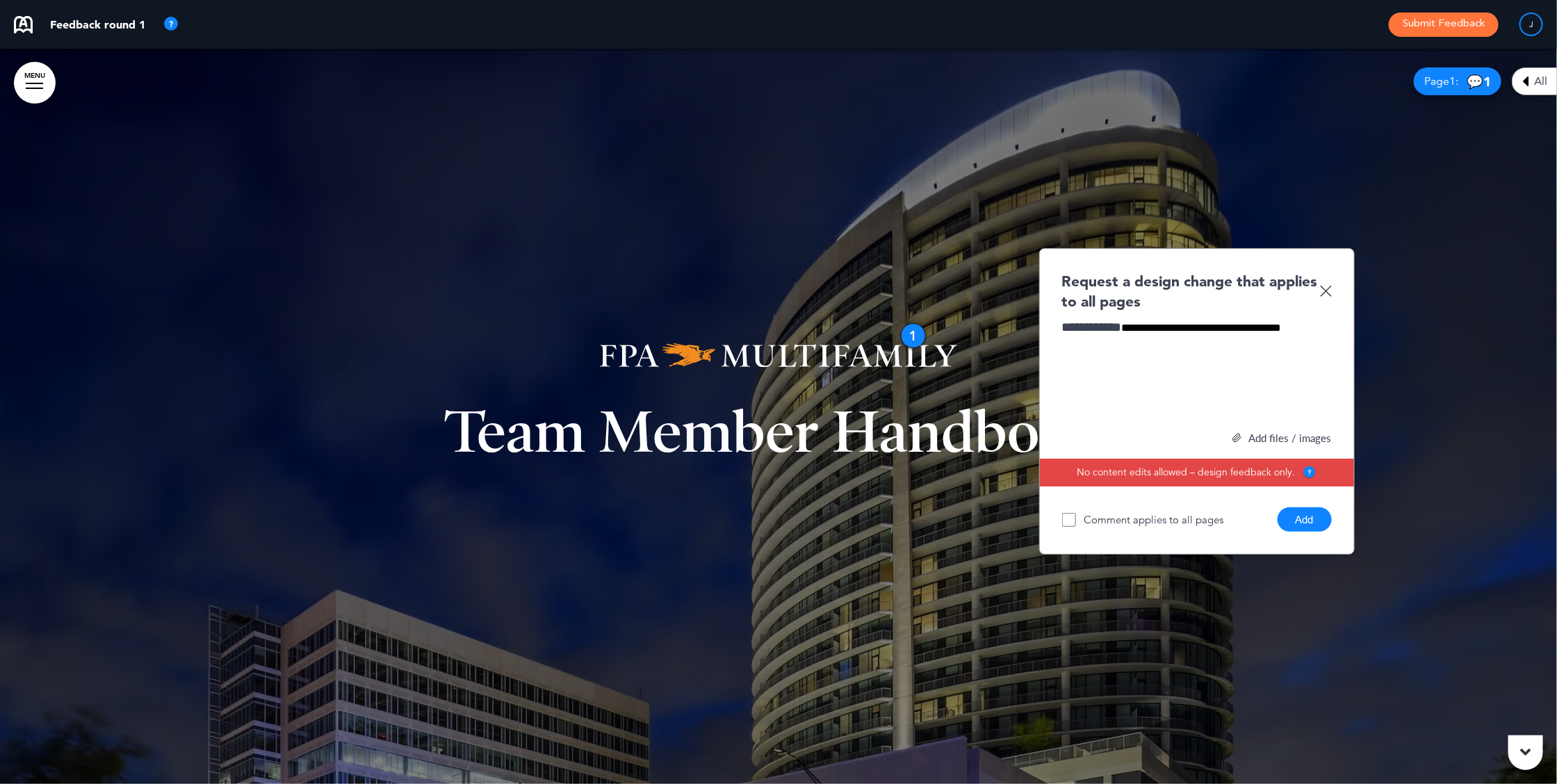
click at [1308, 516] on button "Add" at bounding box center [1305, 519] width 55 height 25
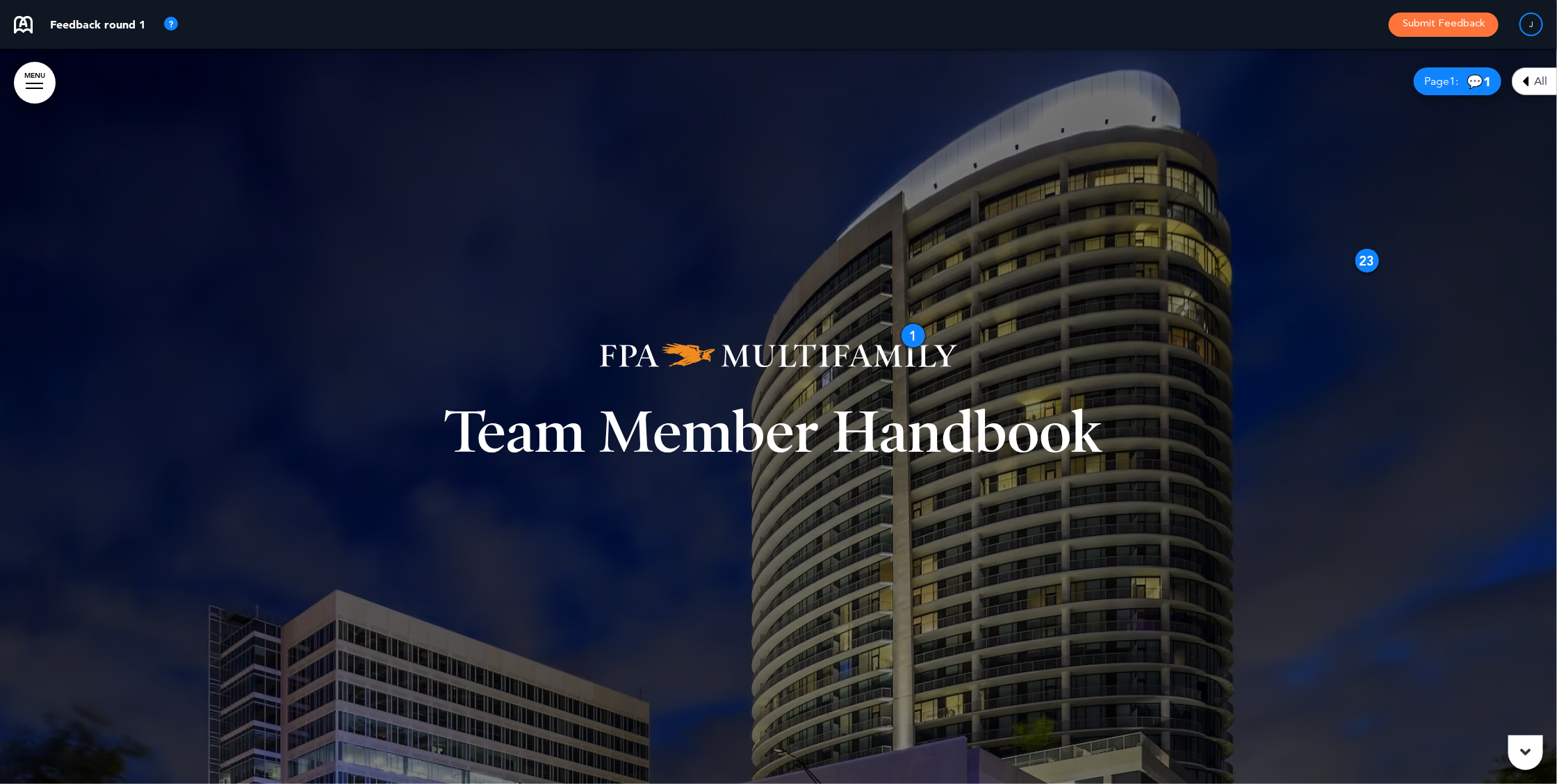
click at [1437, 19] on button "Submit Feedback" at bounding box center [1443, 25] width 110 height 25
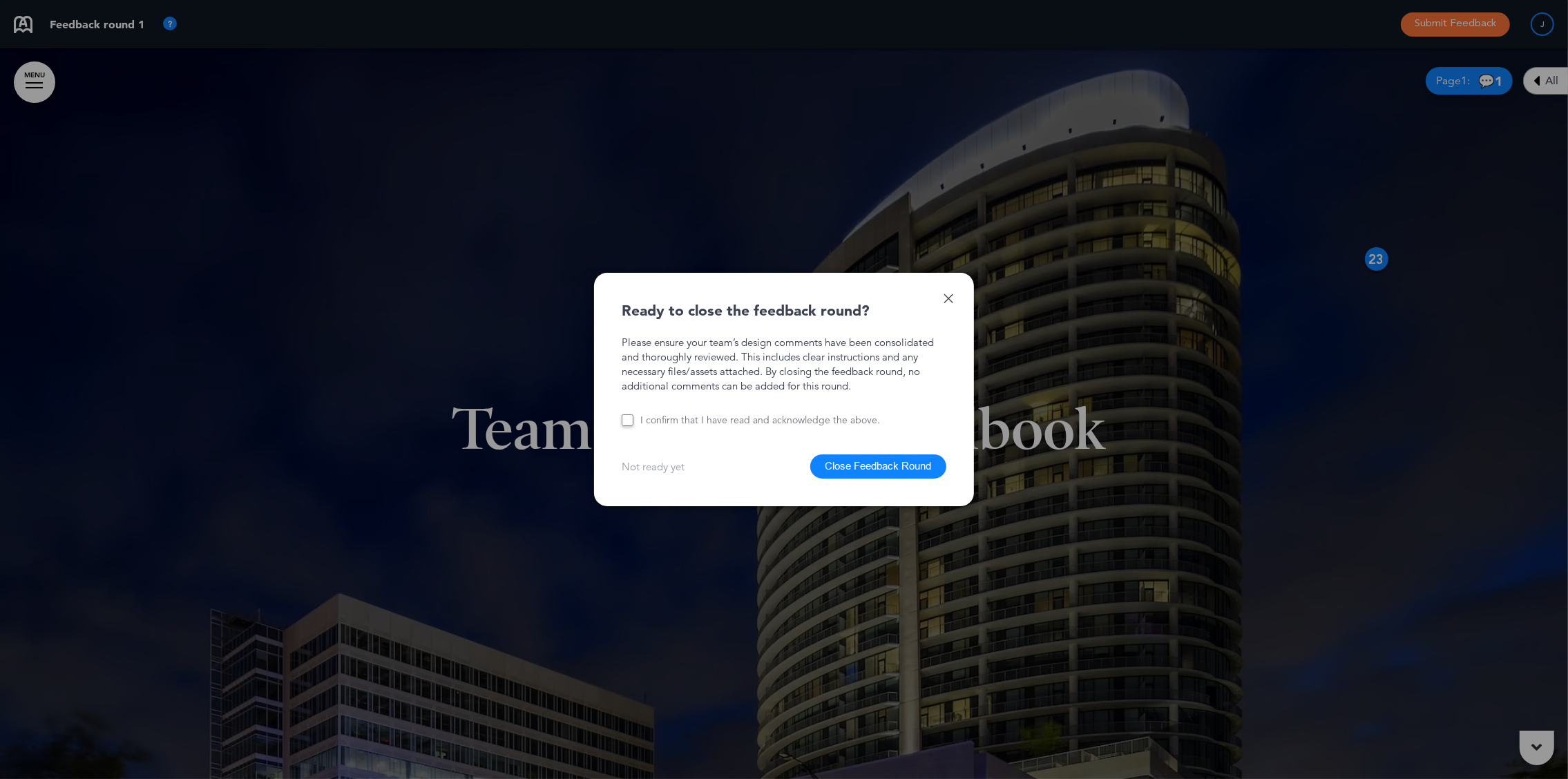
click at [878, 470] on button "Close Feedback Round" at bounding box center [878, 466] width 136 height 24
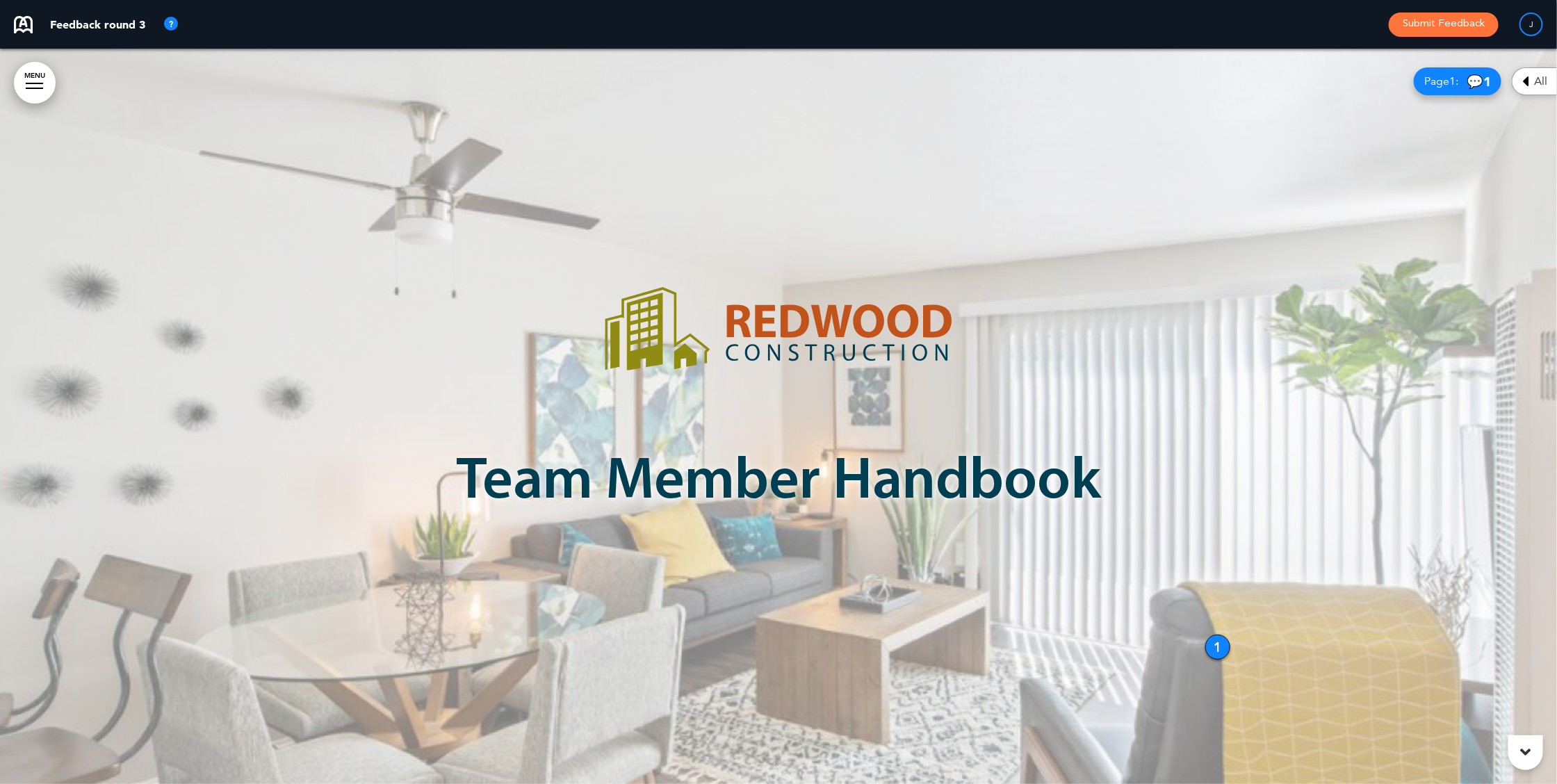
click at [1449, 79] on span "1" at bounding box center [1451, 81] width 6 height 14
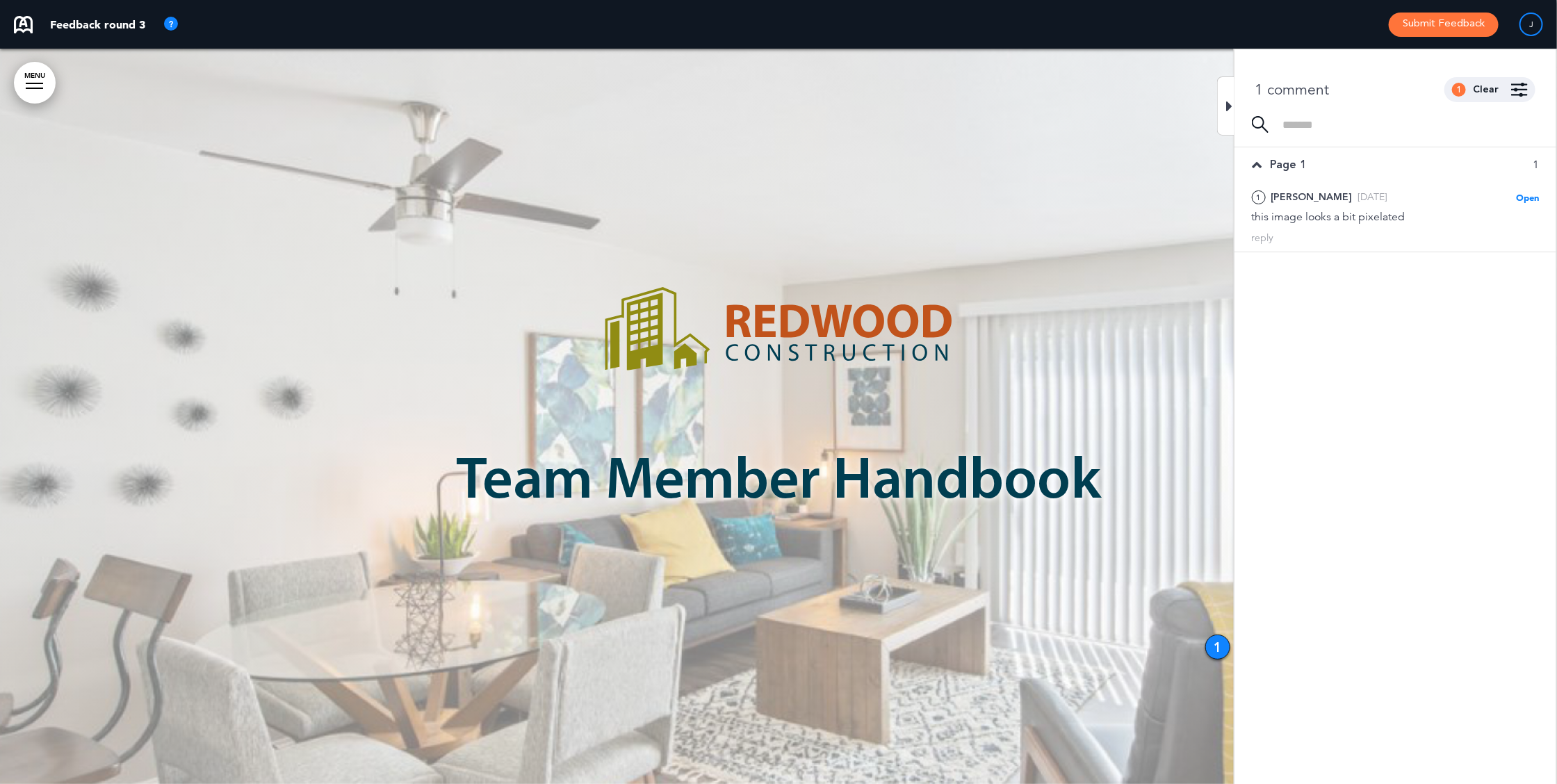
click at [1229, 112] on icon at bounding box center [1229, 106] width 6 height 16
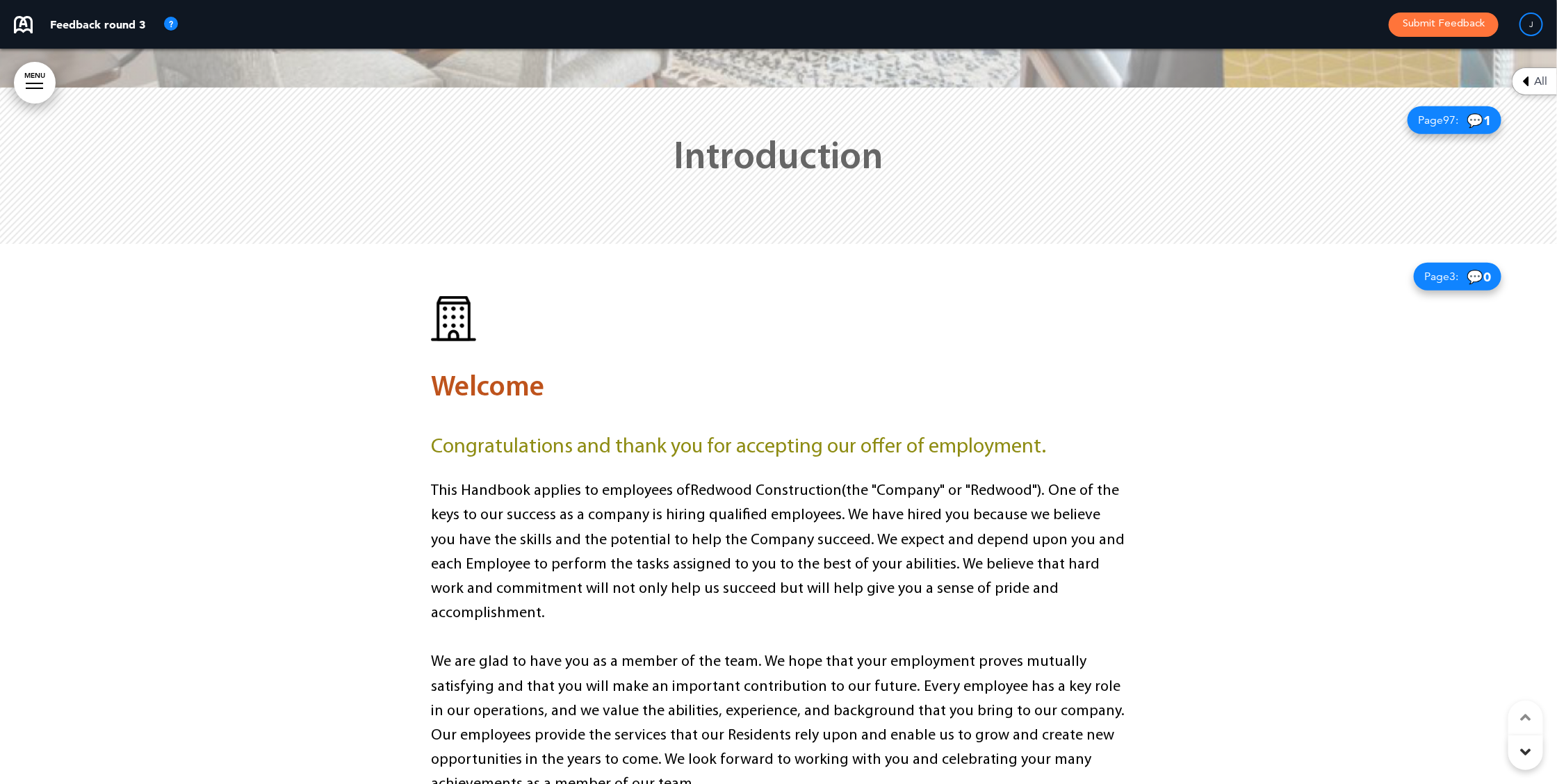
scroll to position [704, 0]
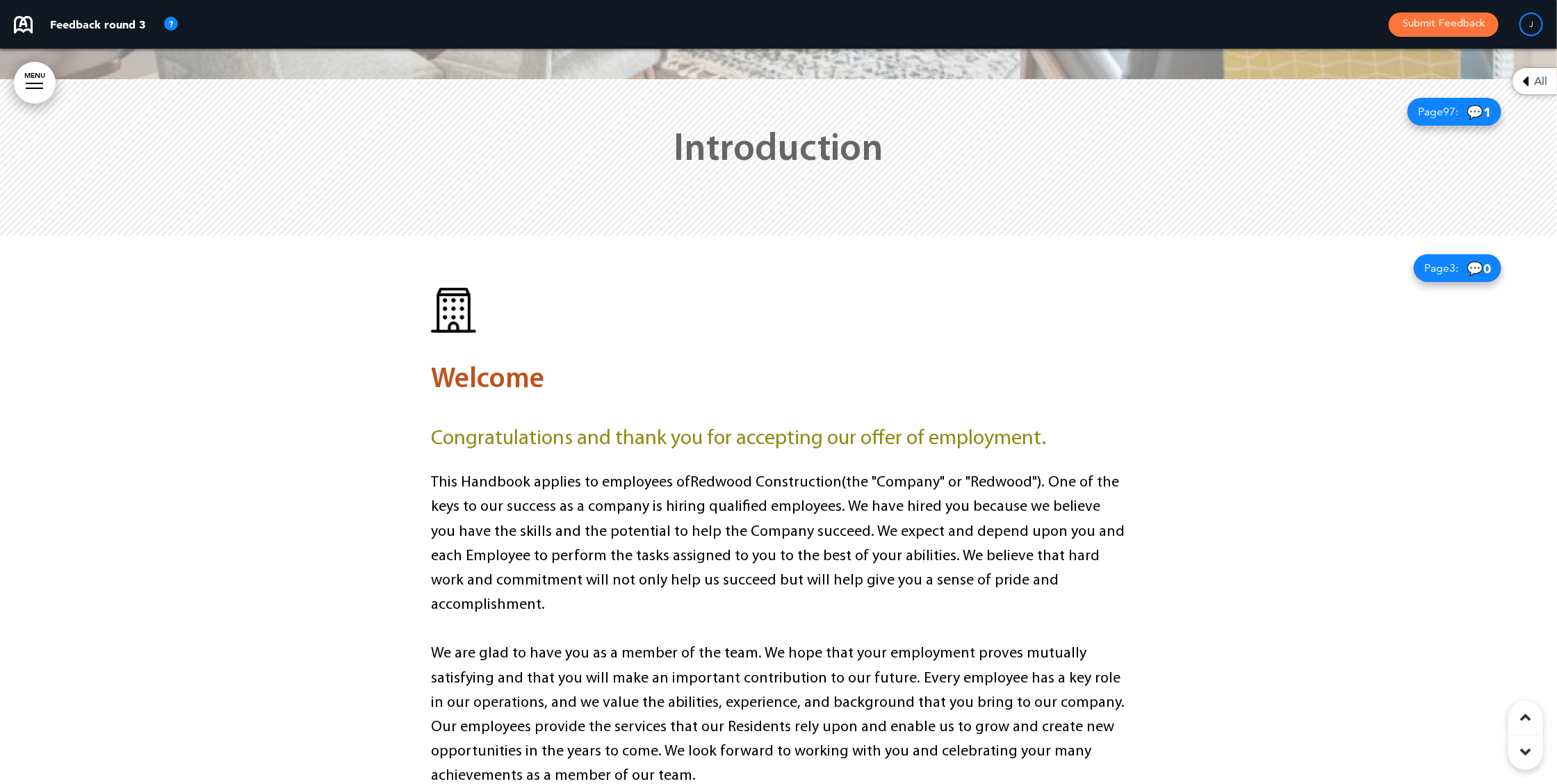
click at [1429, 108] on span "Page 97 :" at bounding box center [1438, 112] width 40 height 11
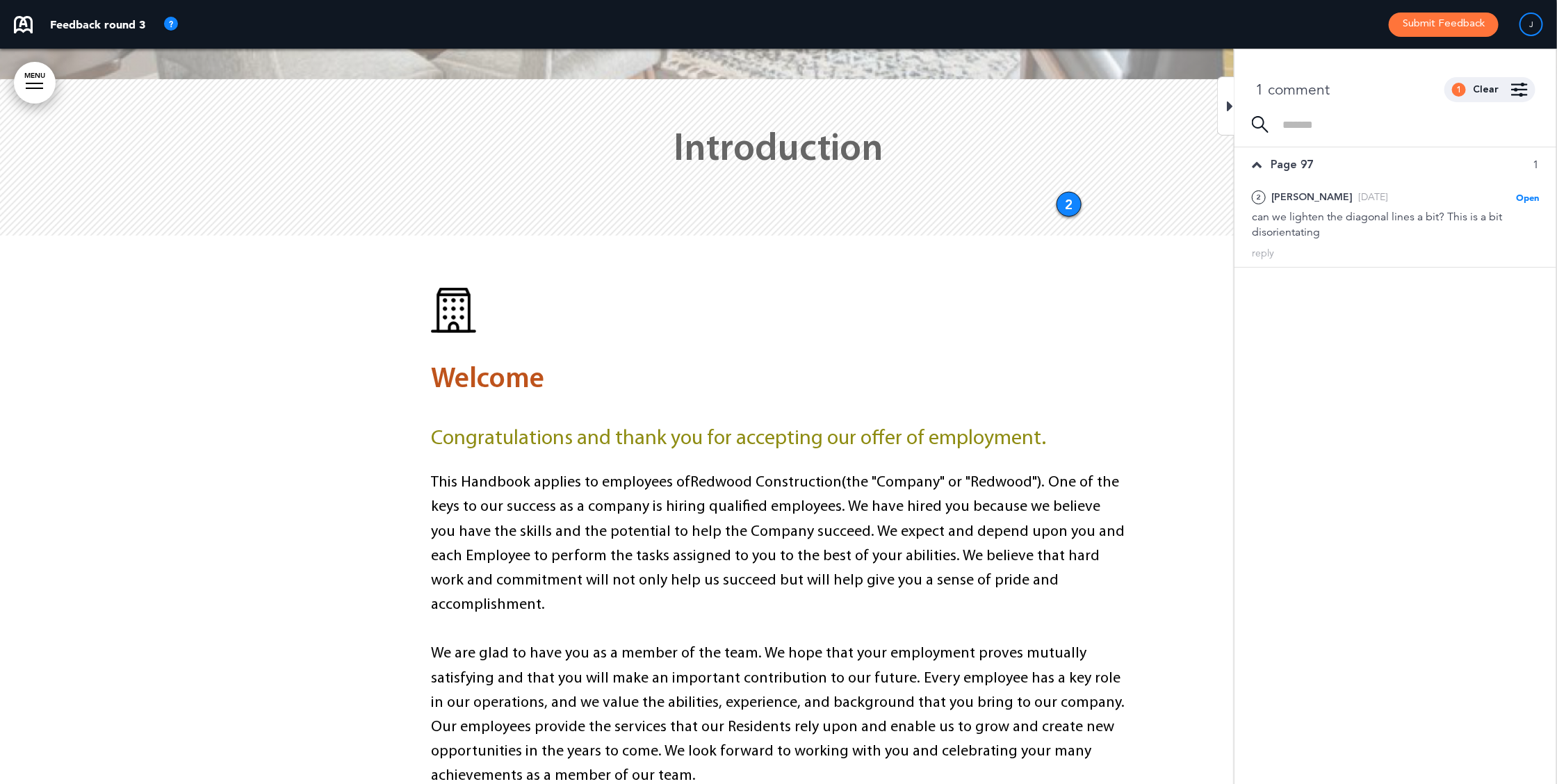
click at [1228, 102] on icon at bounding box center [1229, 106] width 6 height 16
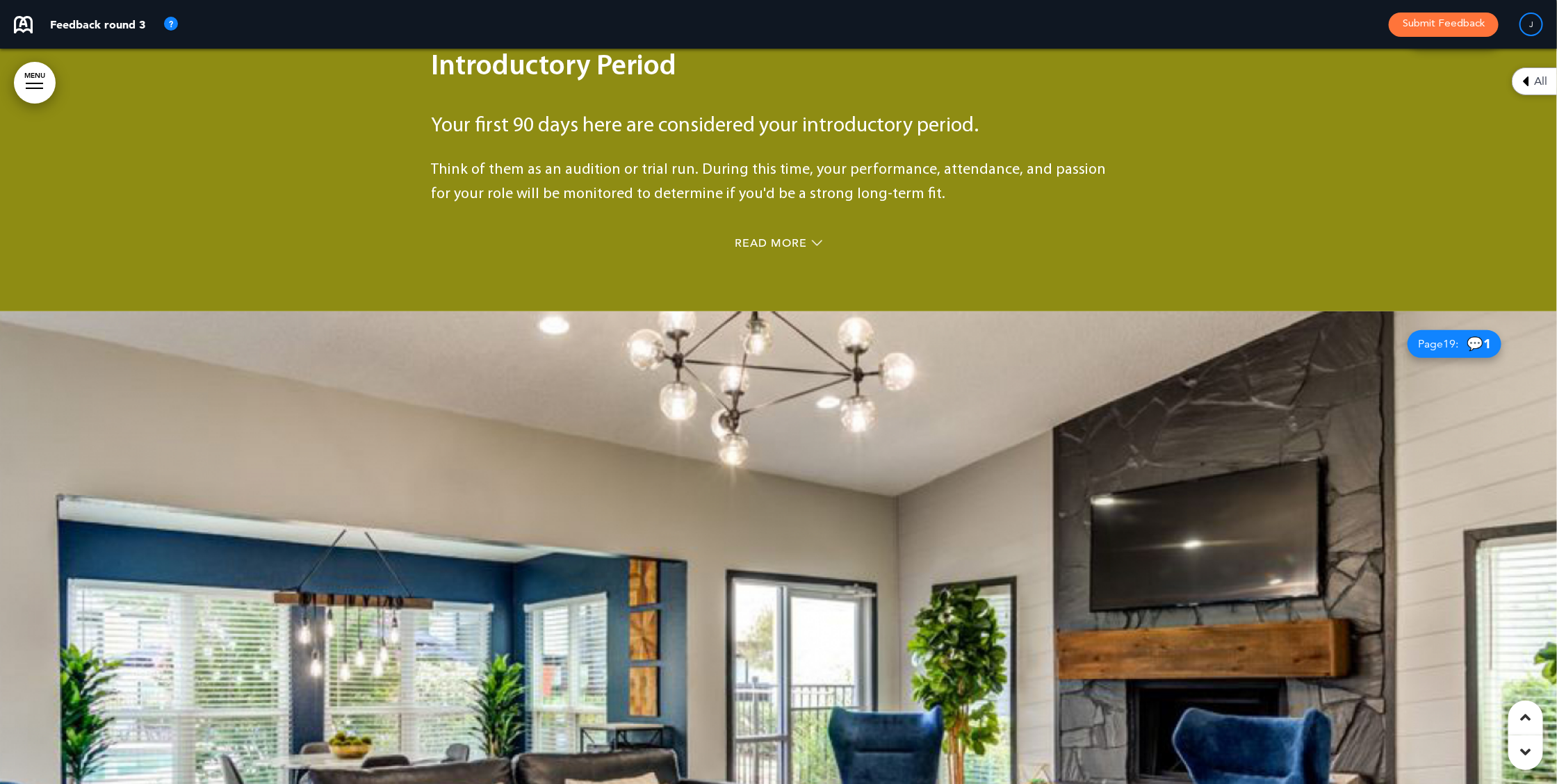
scroll to position [6631, 0]
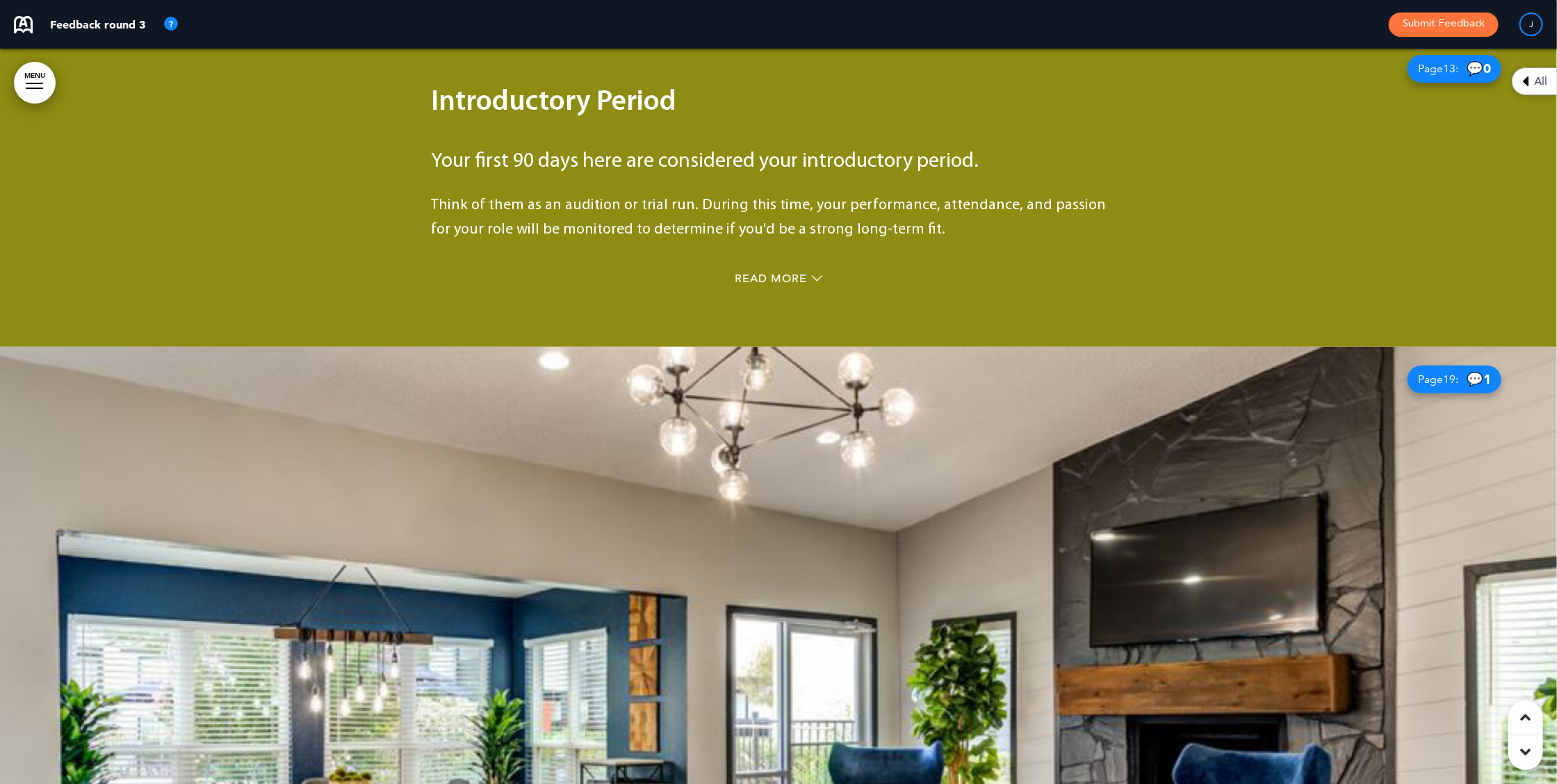
click at [1422, 374] on span "Page 19 :" at bounding box center [1438, 379] width 40 height 11
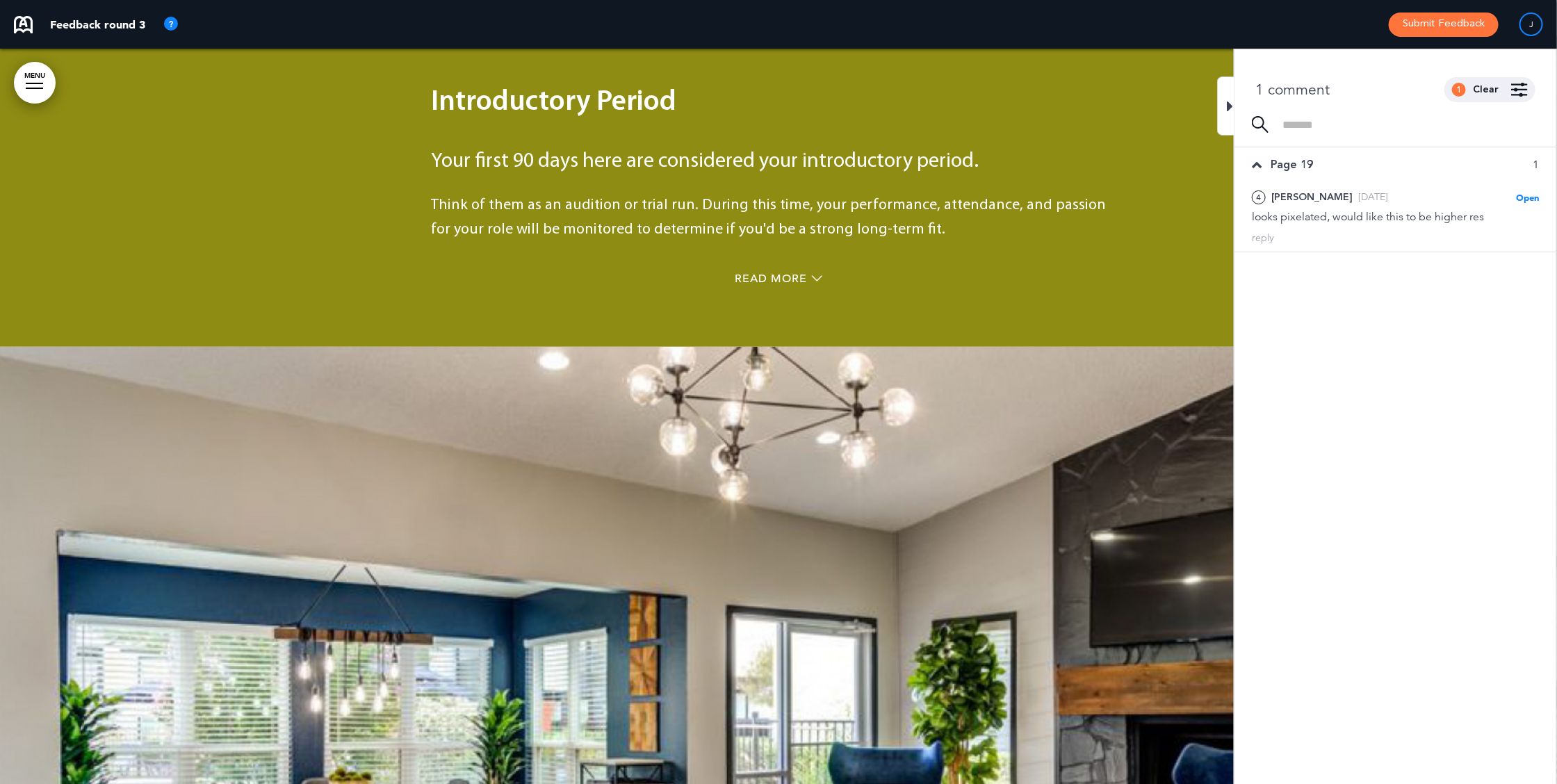
click at [1230, 106] on icon at bounding box center [1229, 106] width 6 height 16
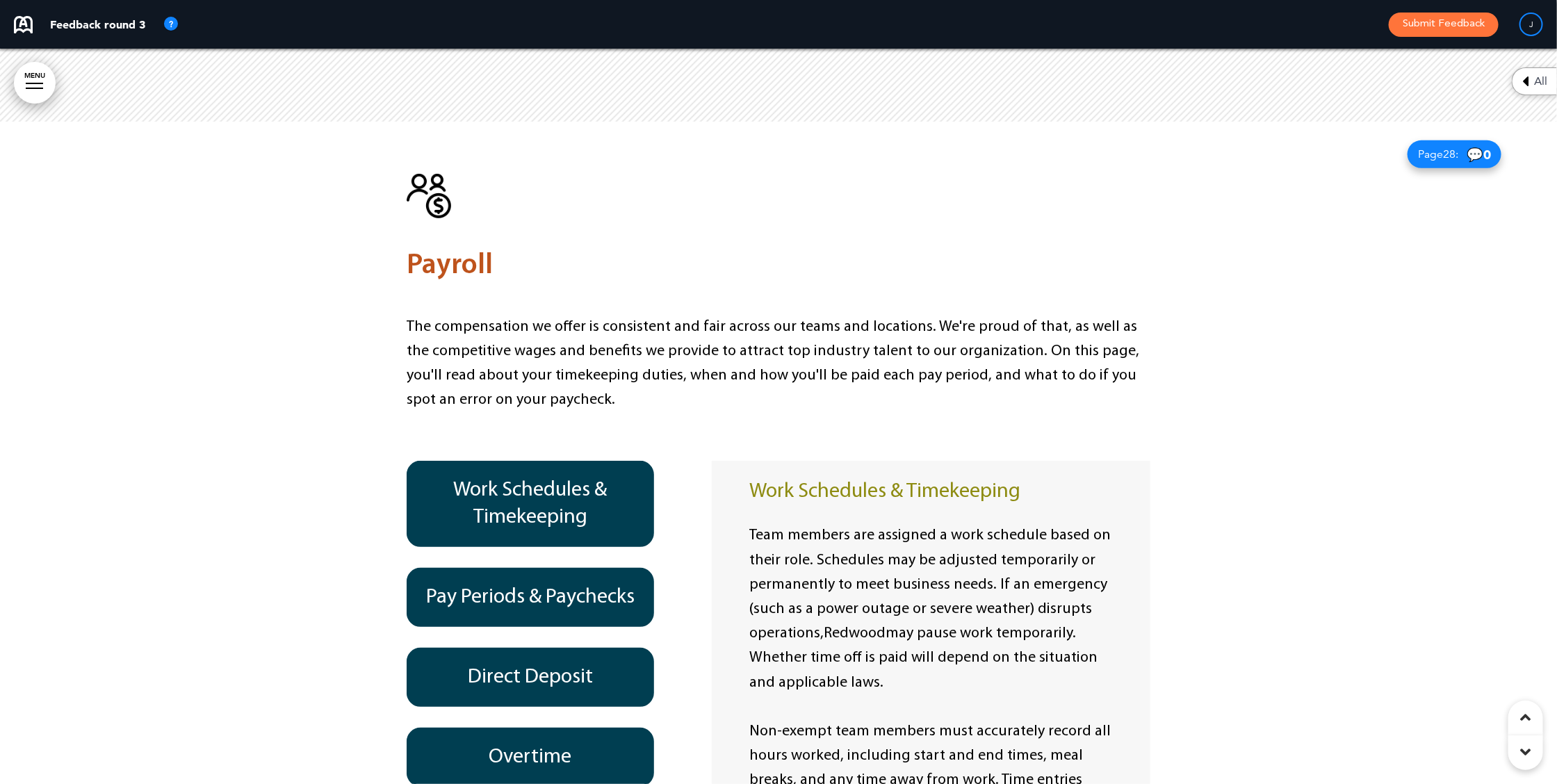
scroll to position [16652, 0]
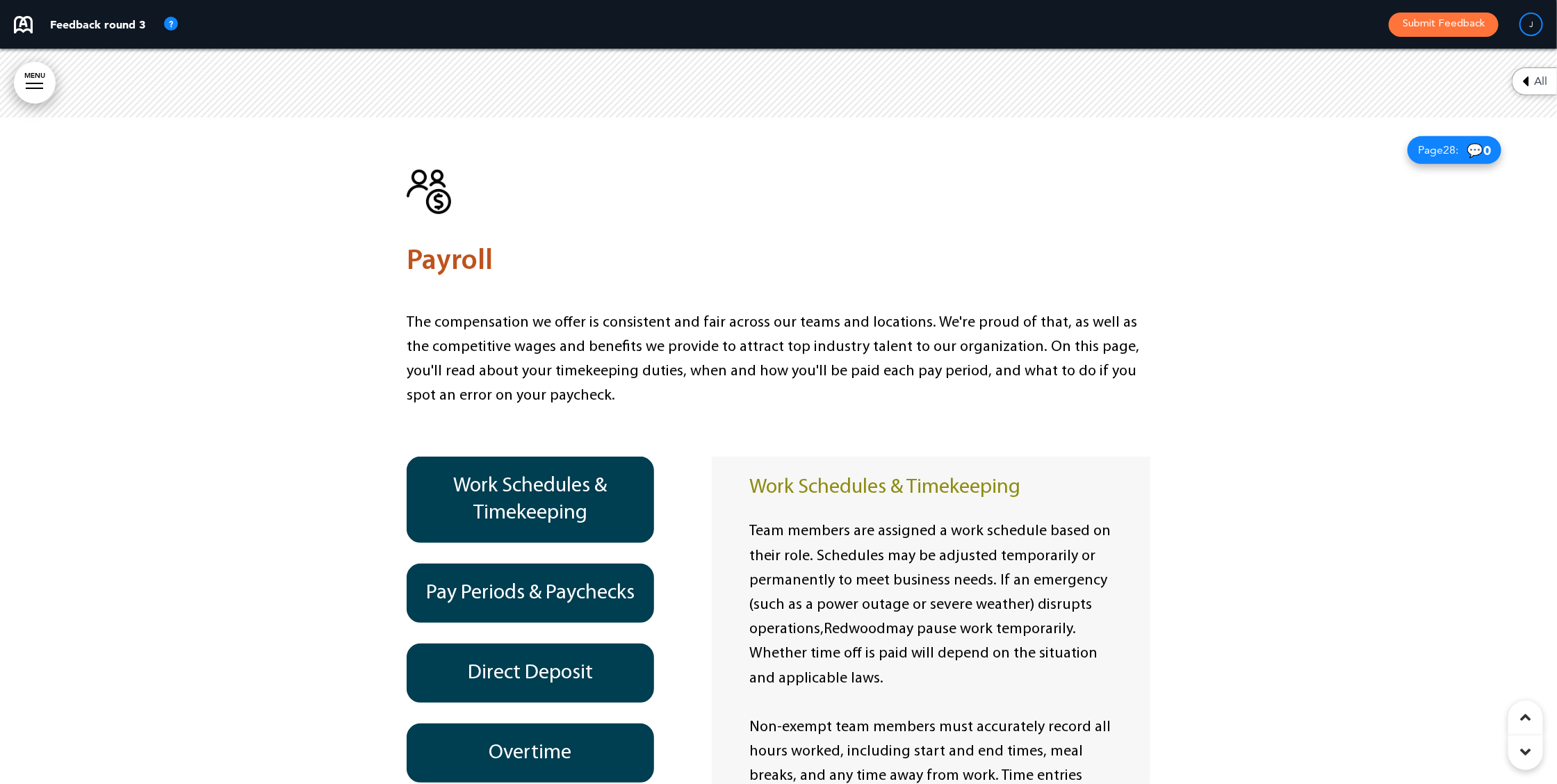
click at [497, 563] on div "Pay Periods & Paychecks" at bounding box center [531, 592] width 248 height 59
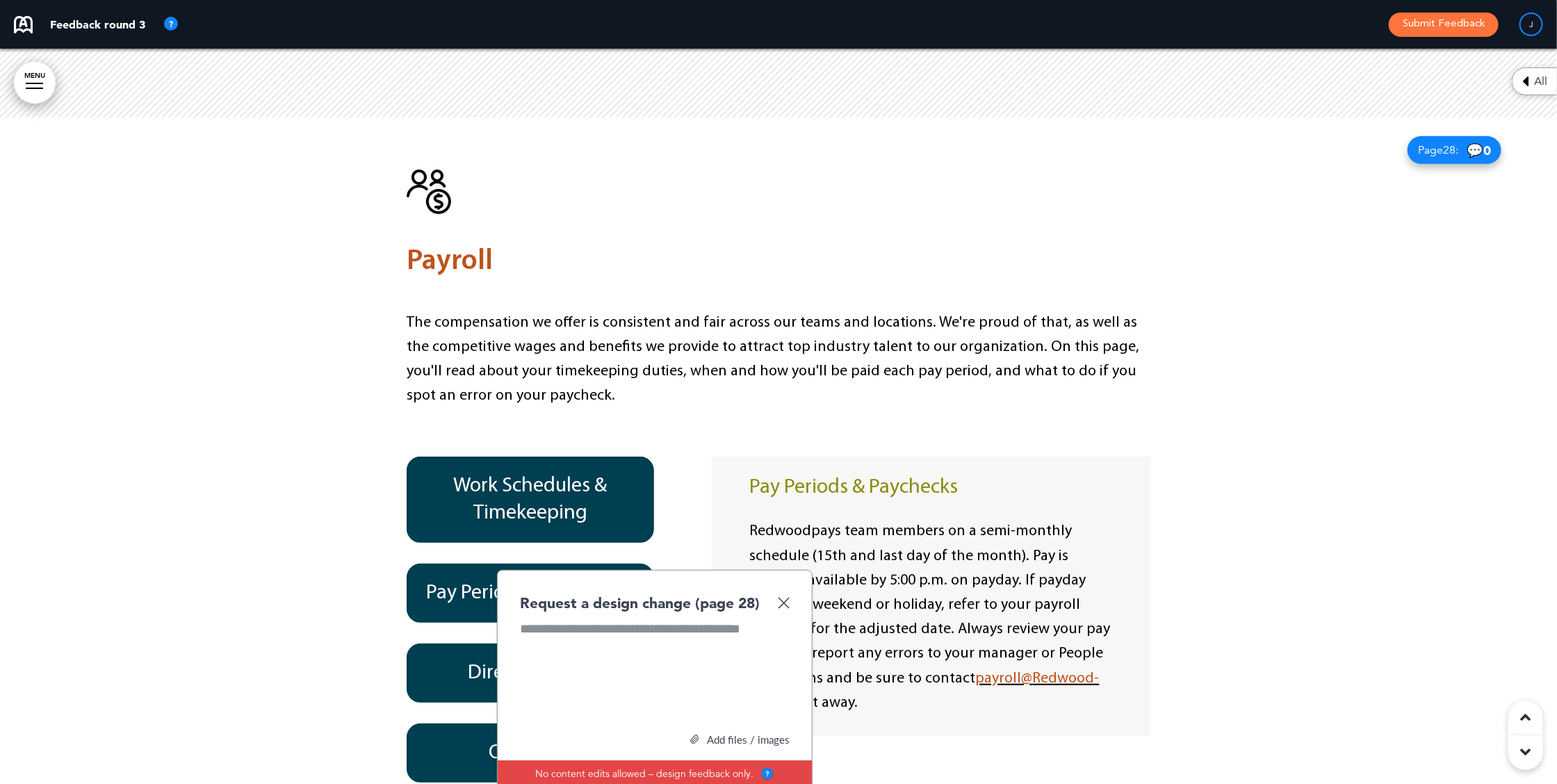
click at [785, 597] on img at bounding box center [784, 602] width 12 height 12
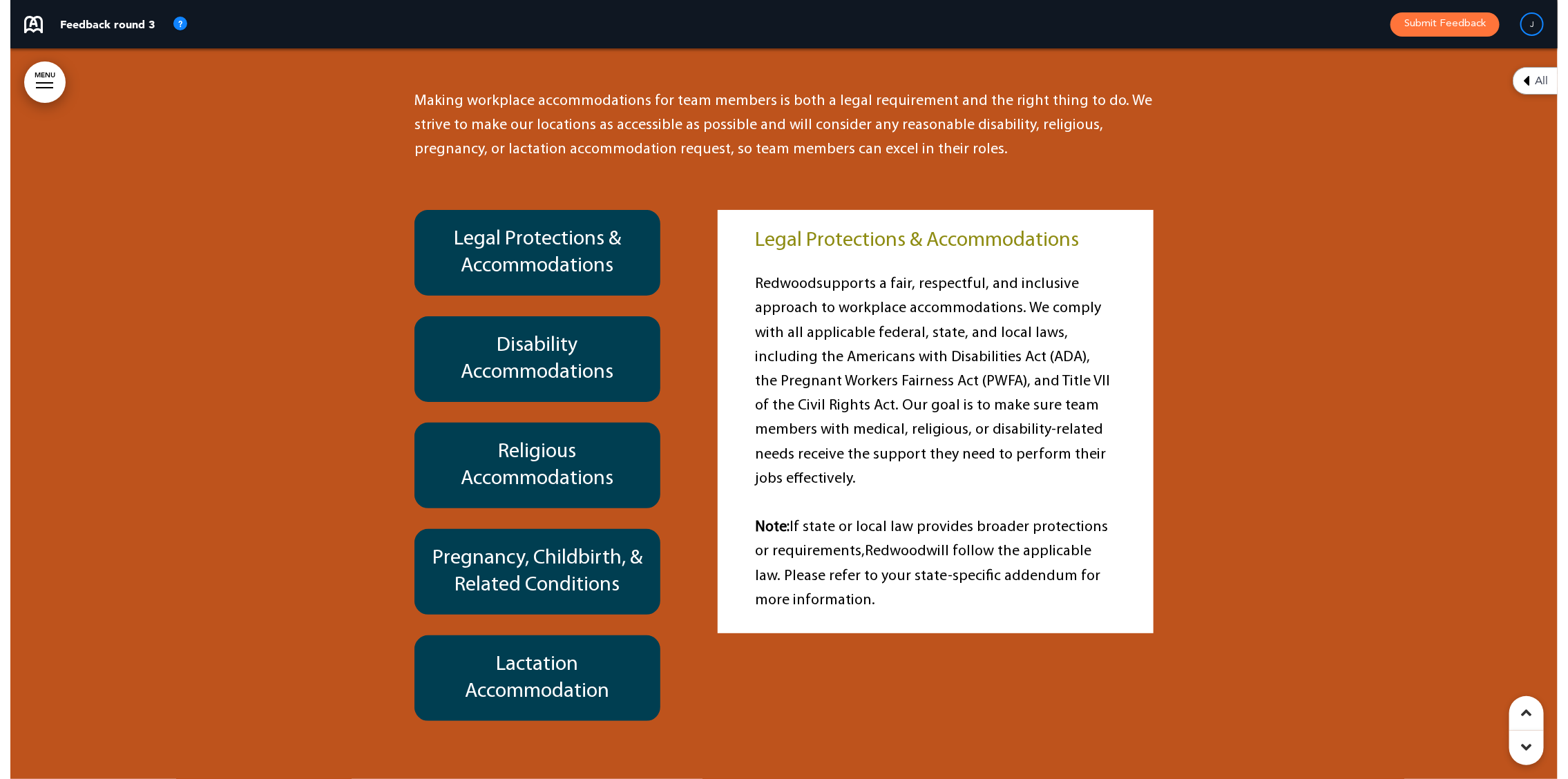
scroll to position [19564, 0]
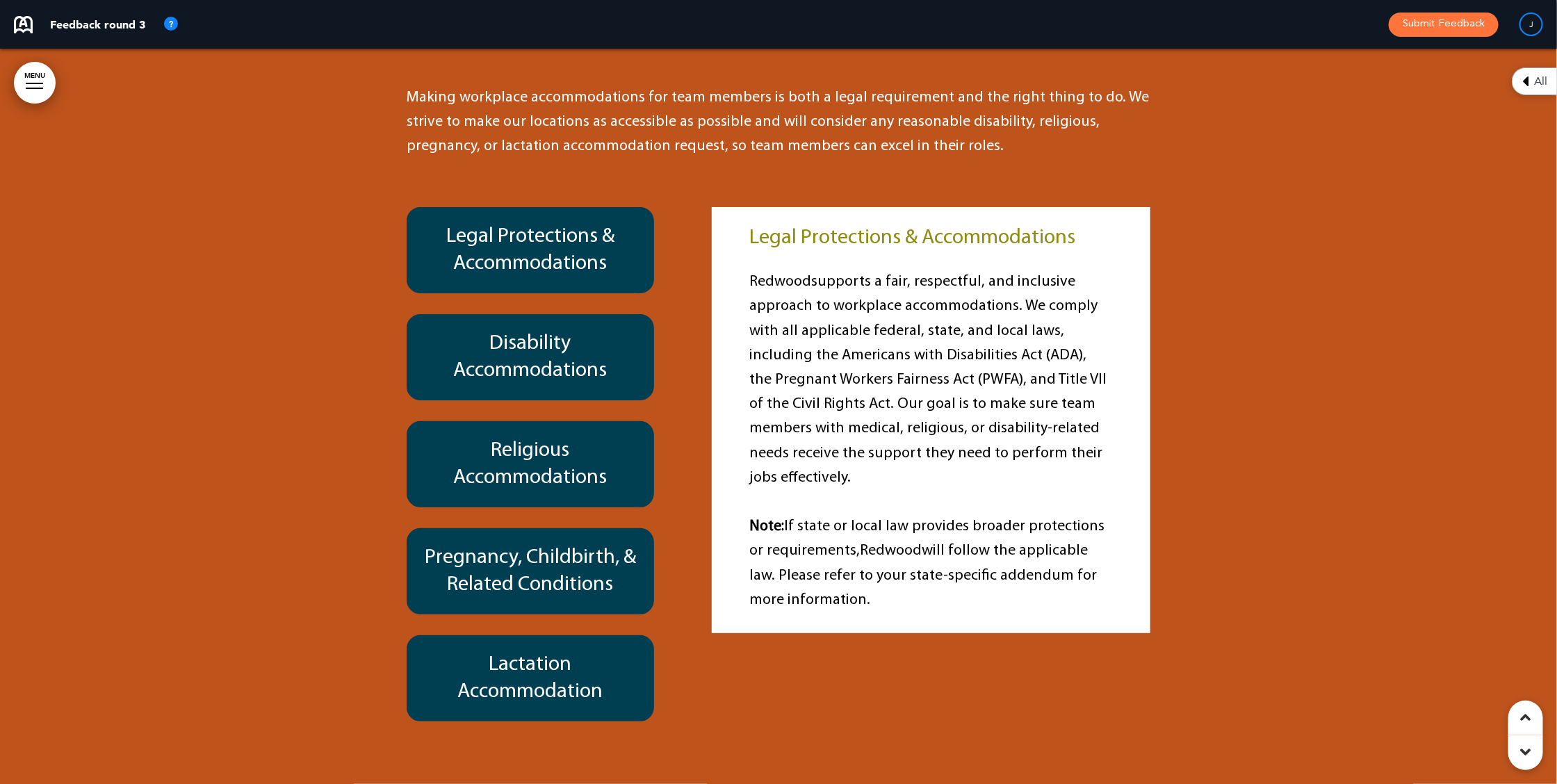
click at [26, 78] on link "MENU" at bounding box center [35, 83] width 42 height 42
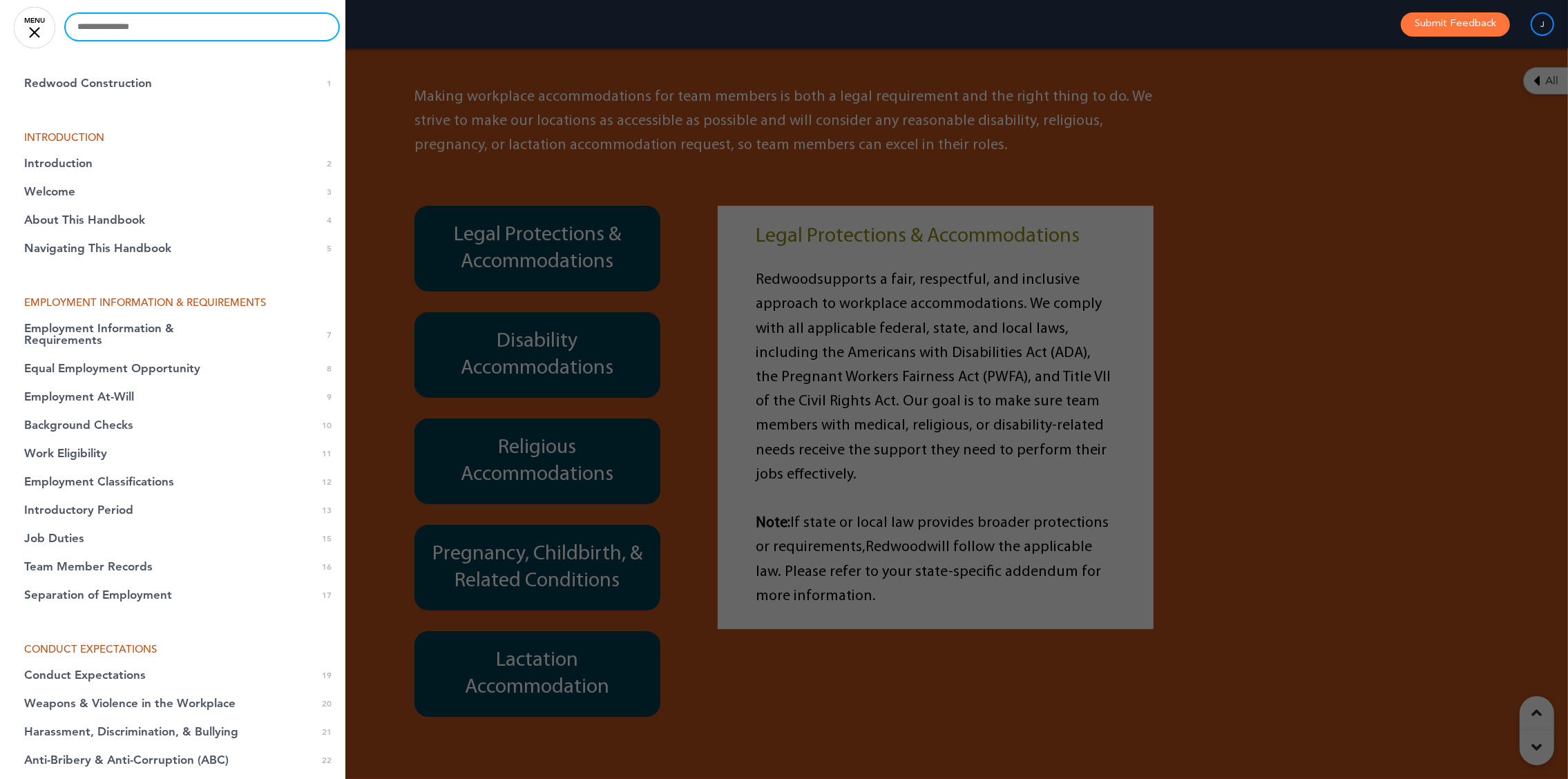
click at [156, 31] on input "text" at bounding box center [203, 26] width 273 height 26
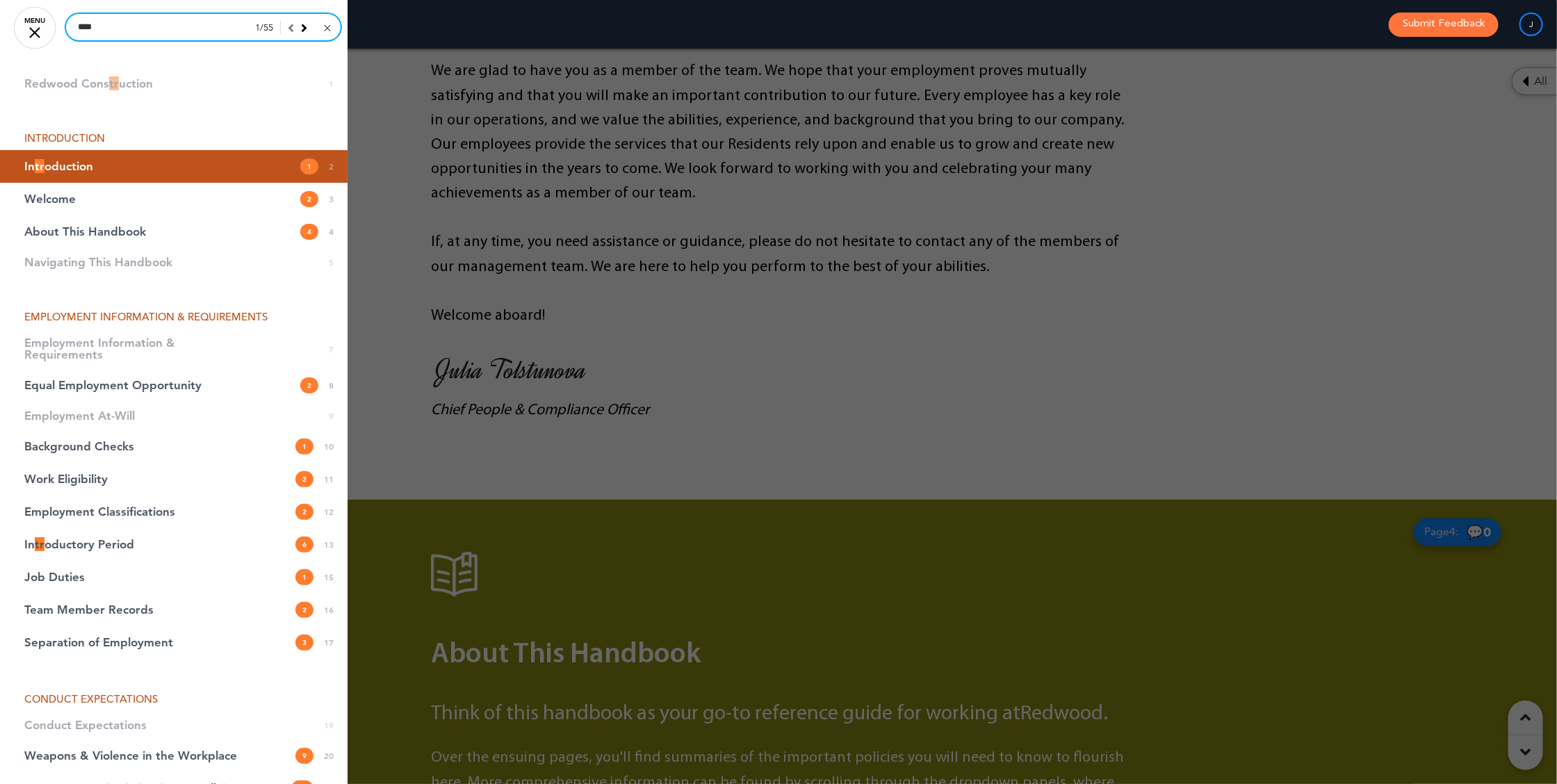
scroll to position [735, 0]
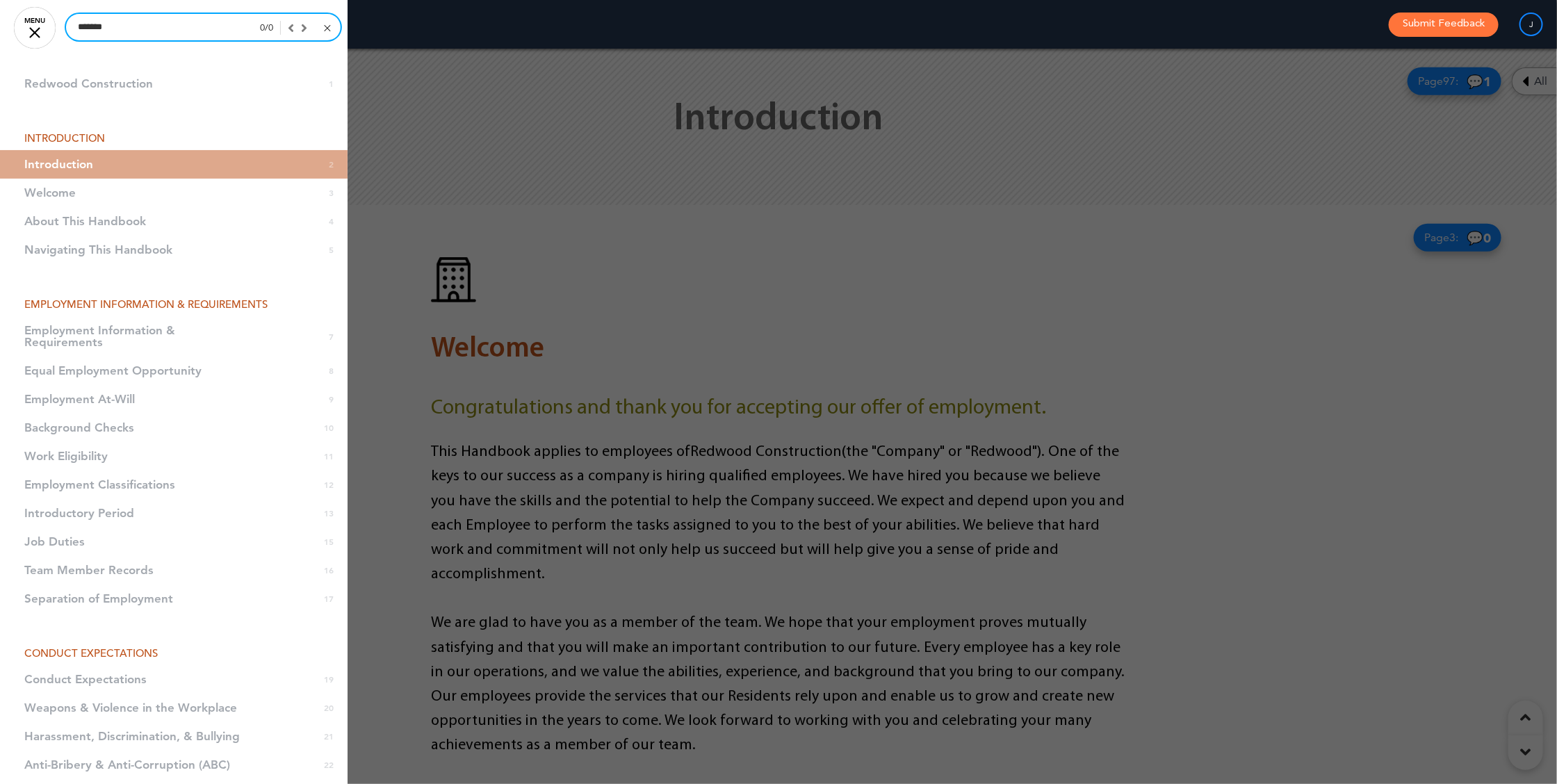
type input "*******"
click at [324, 25] on div at bounding box center [327, 27] width 6 height 6
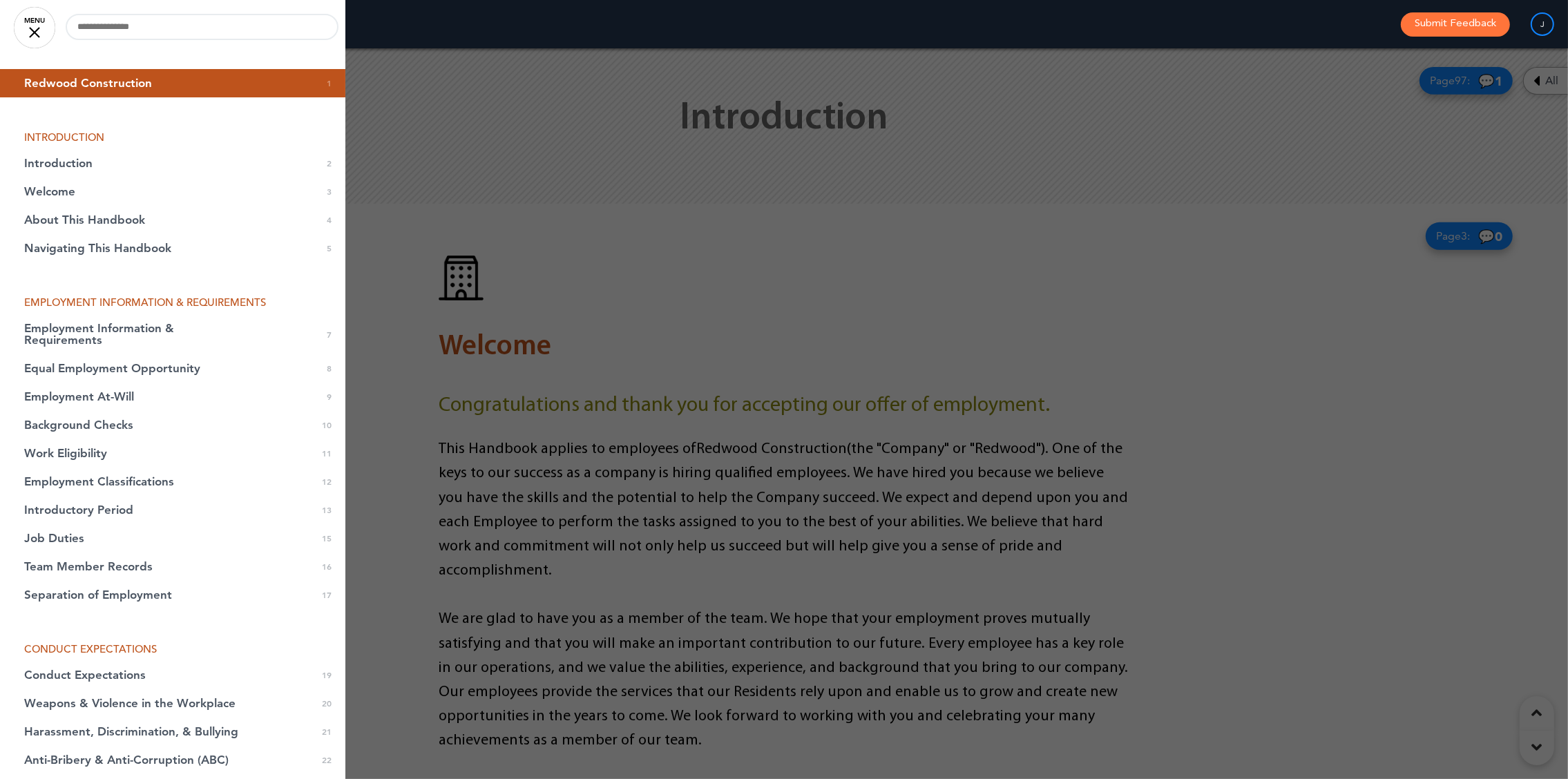
click at [739, 446] on div at bounding box center [784, 390] width 1568 height 779
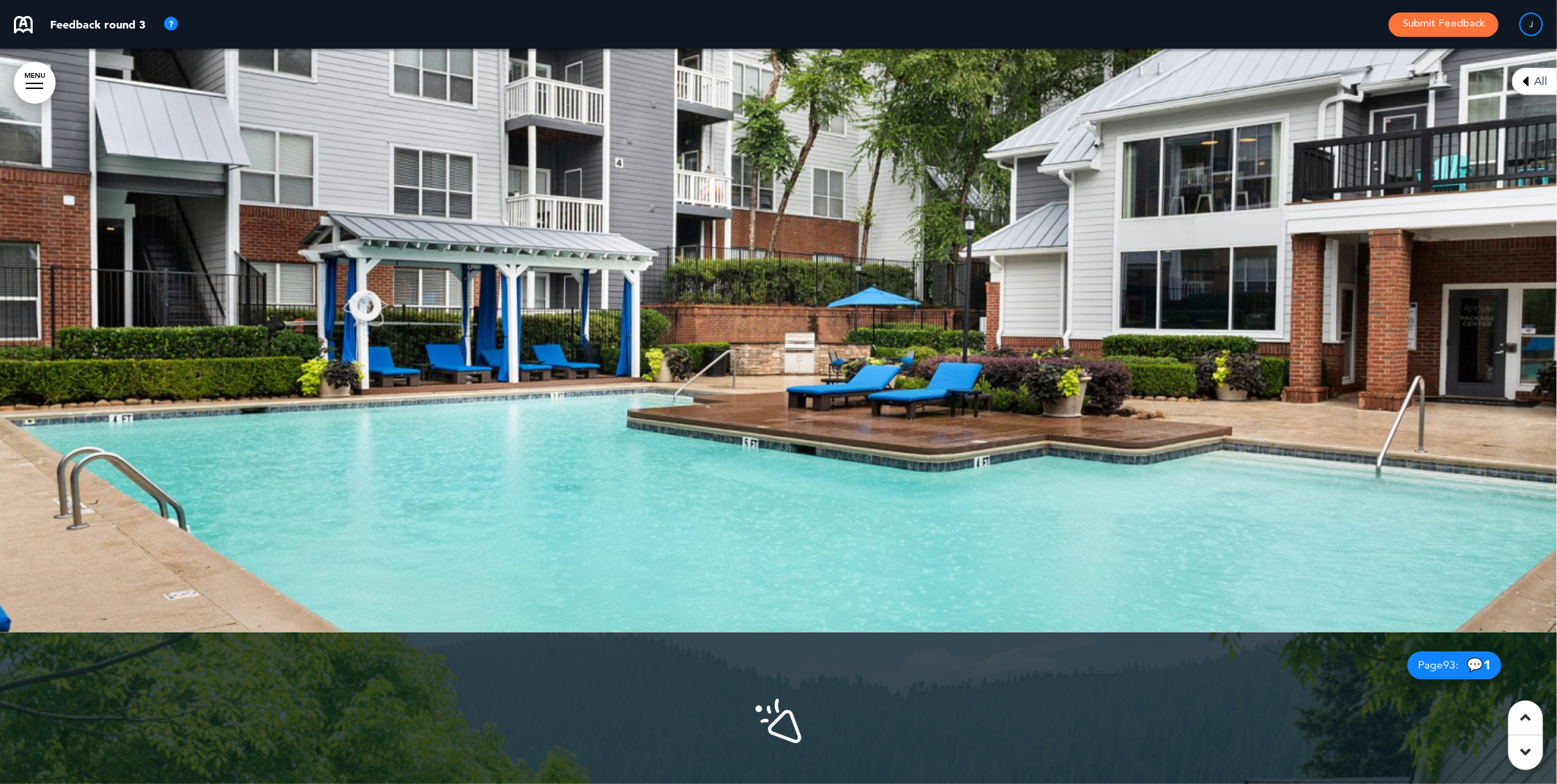
scroll to position [47614, 0]
click at [1410, 650] on div "Page 93 : 💬 1" at bounding box center [1454, 664] width 94 height 28
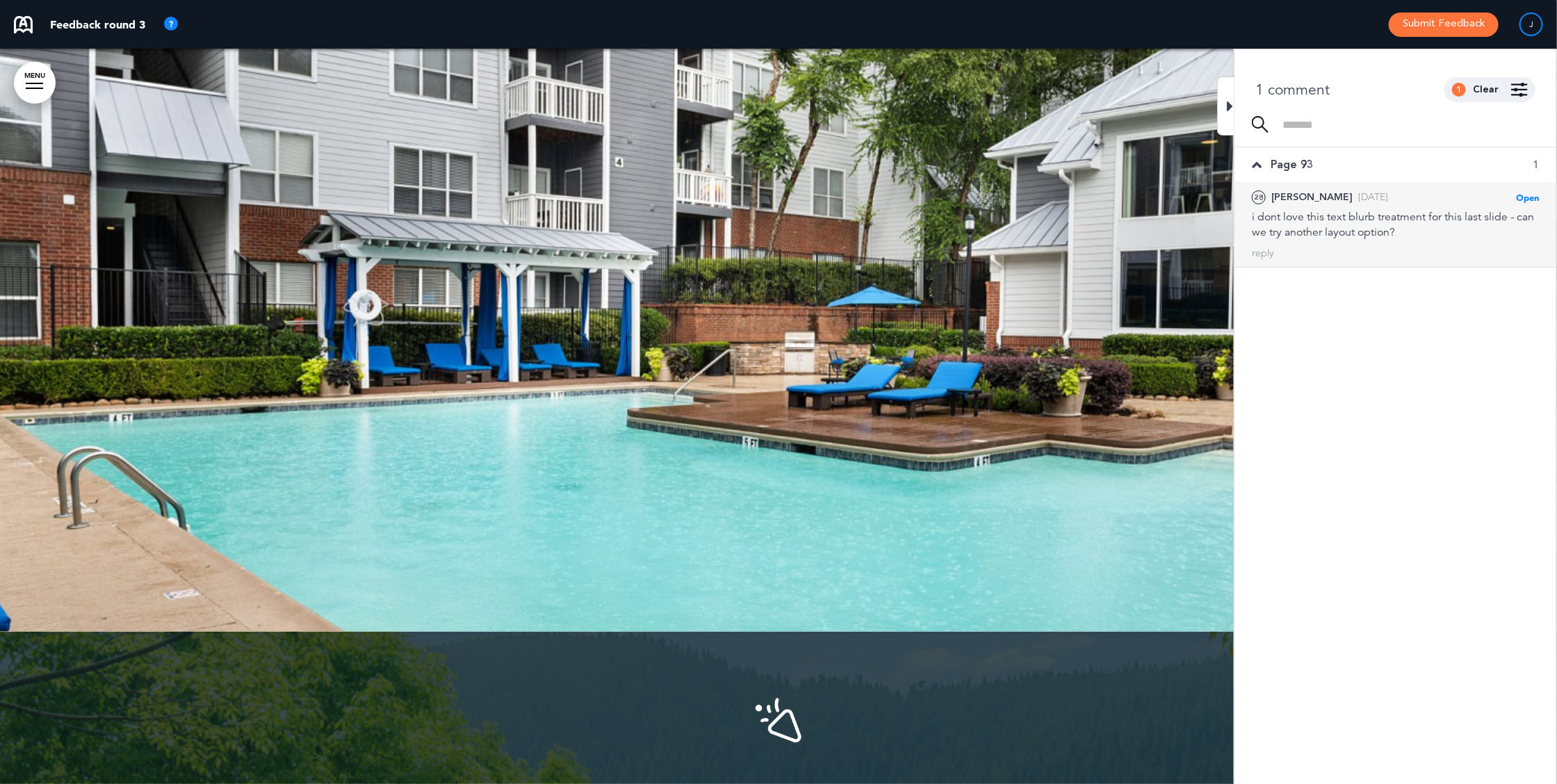
click at [1278, 257] on div "reply" at bounding box center [1394, 253] width 287 height 14
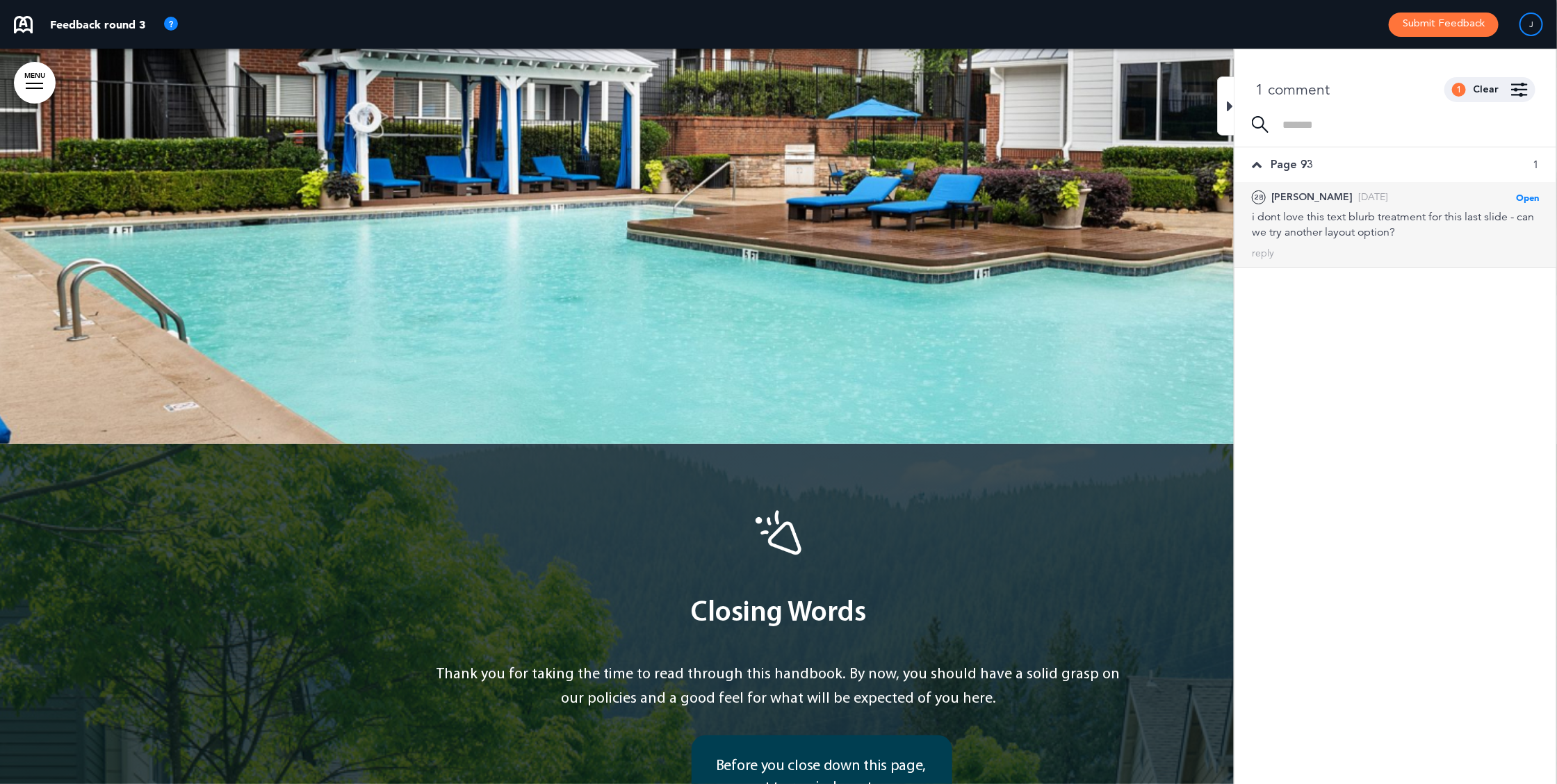
scroll to position [48173, 0]
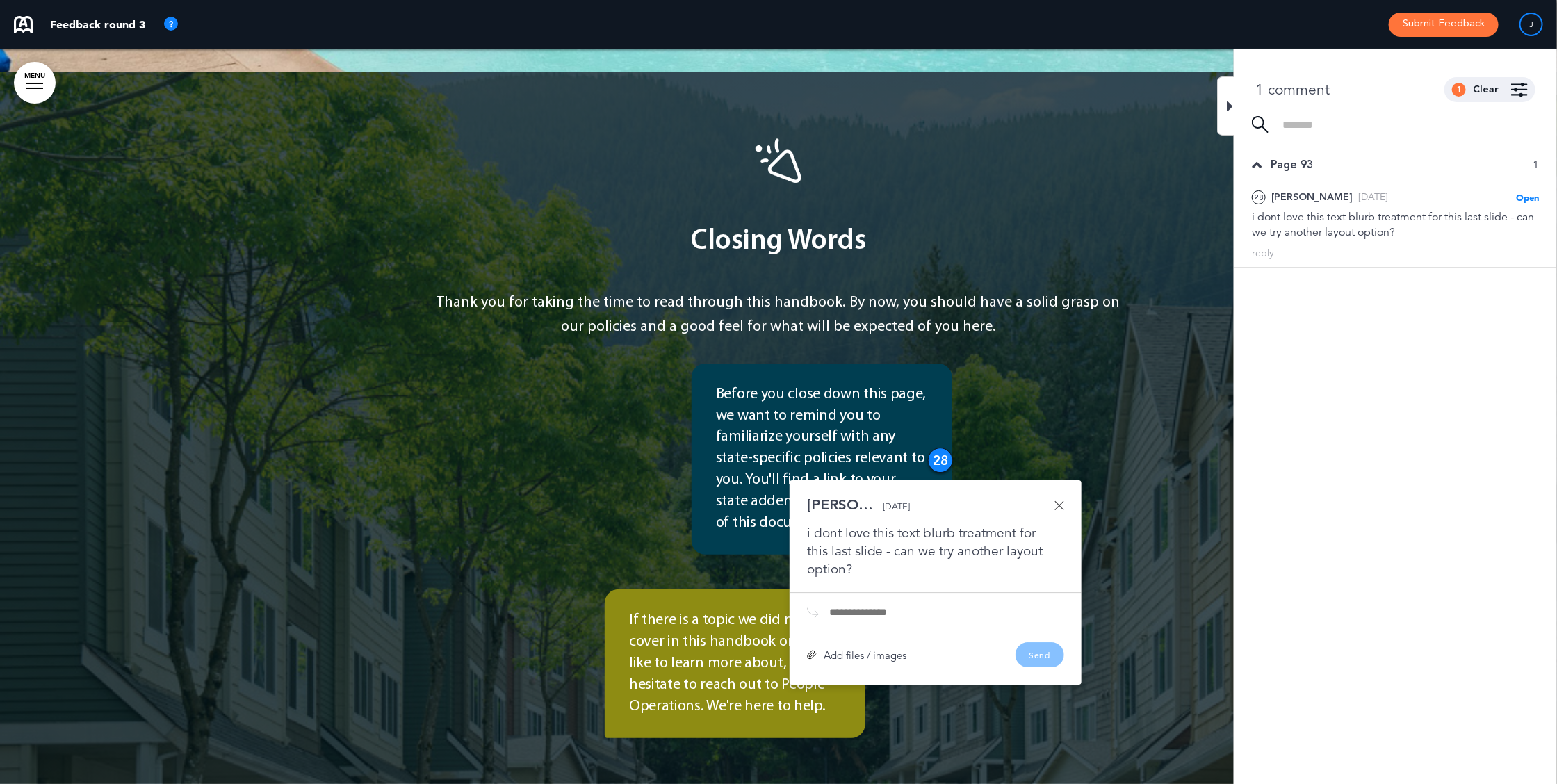
click at [854, 480] on div "Jen B. Yesterday i dont love this text blurb treatment for this last slide - ca…" at bounding box center [935, 582] width 292 height 205
click at [854, 607] on input "text" at bounding box center [946, 612] width 235 height 11
type input "**********"
click at [1048, 642] on button "Send" at bounding box center [1039, 654] width 48 height 25
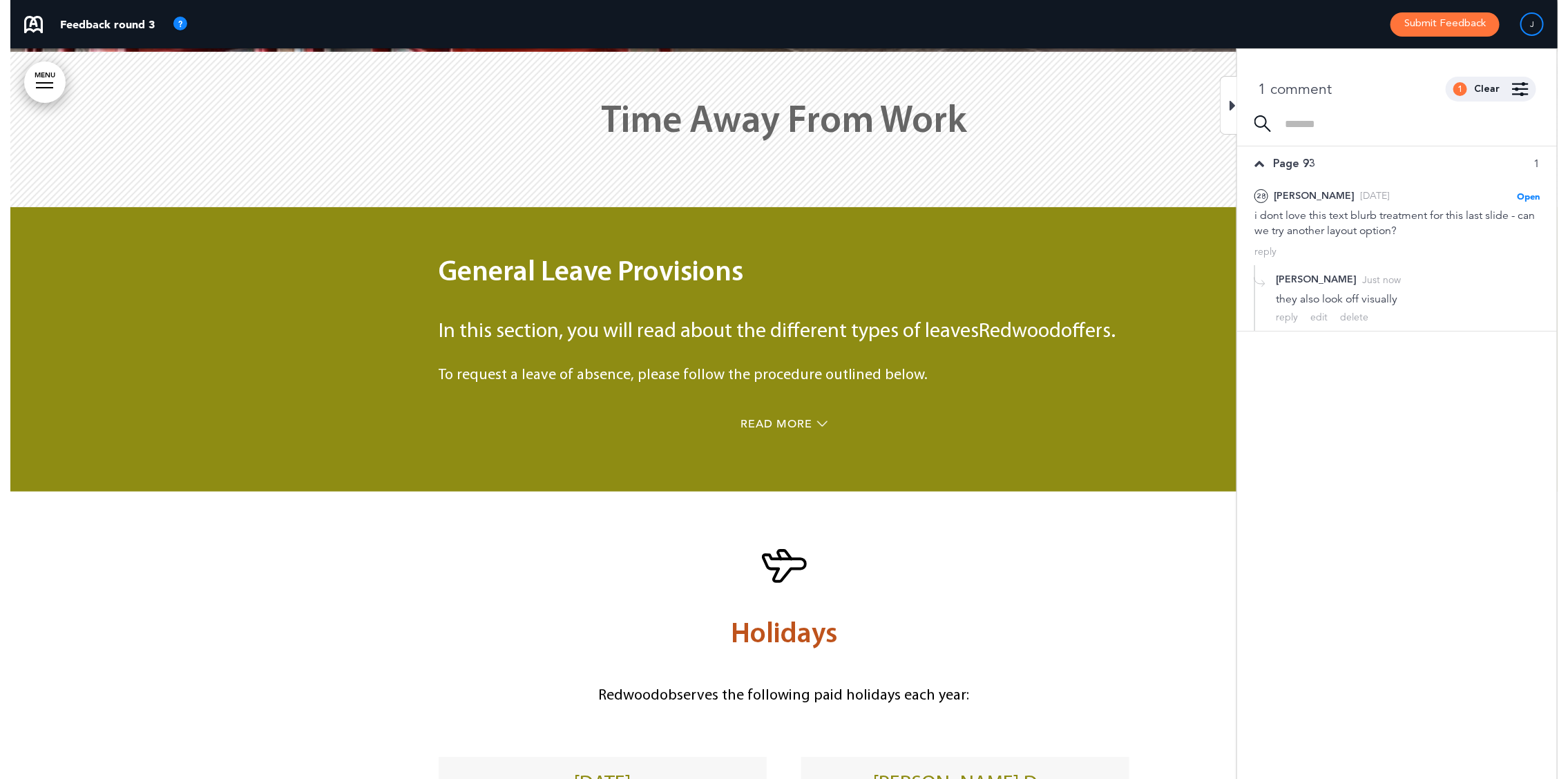
scroll to position [38413, 0]
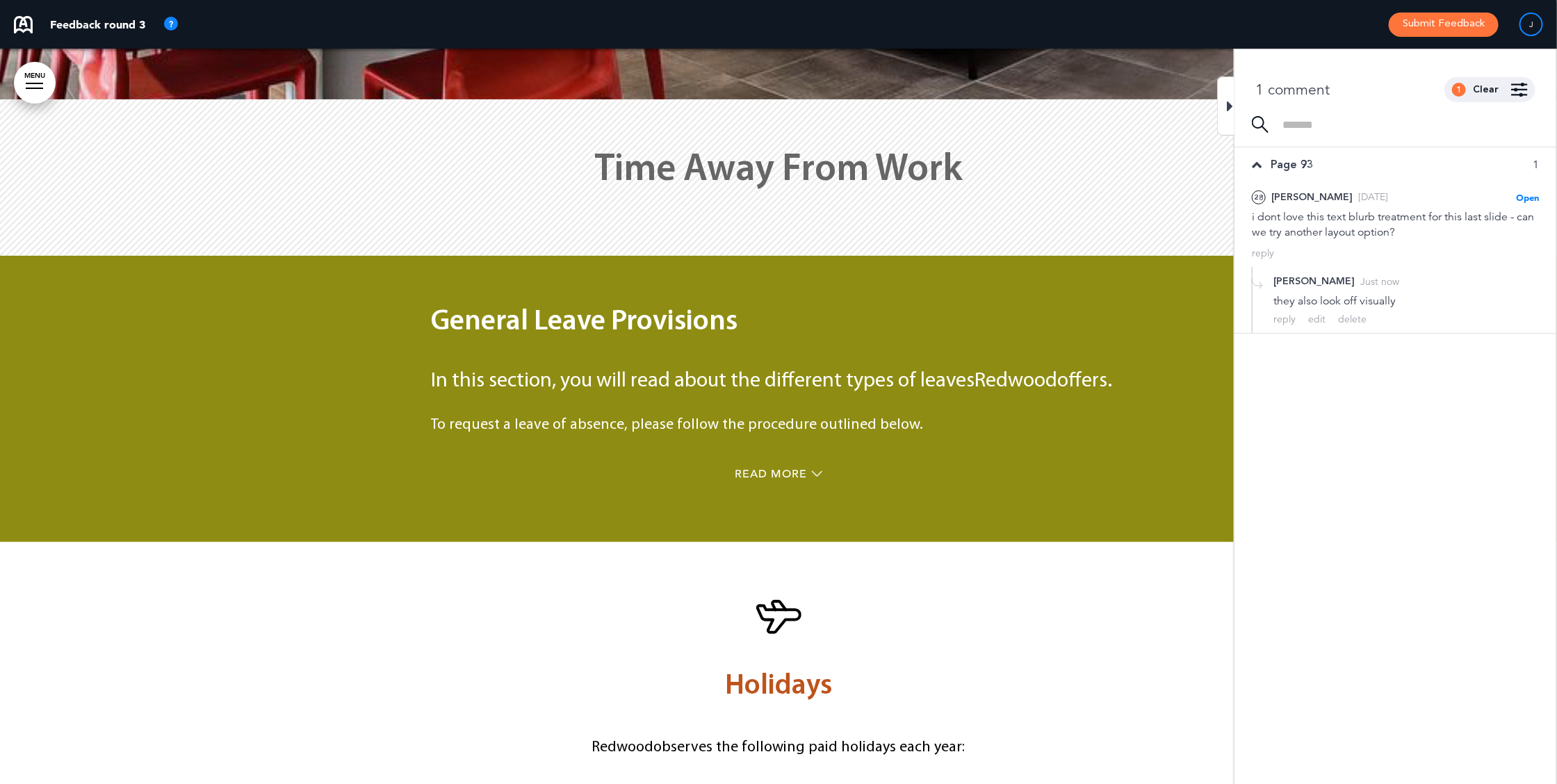
click at [1420, 25] on button "Submit Feedback" at bounding box center [1443, 25] width 110 height 25
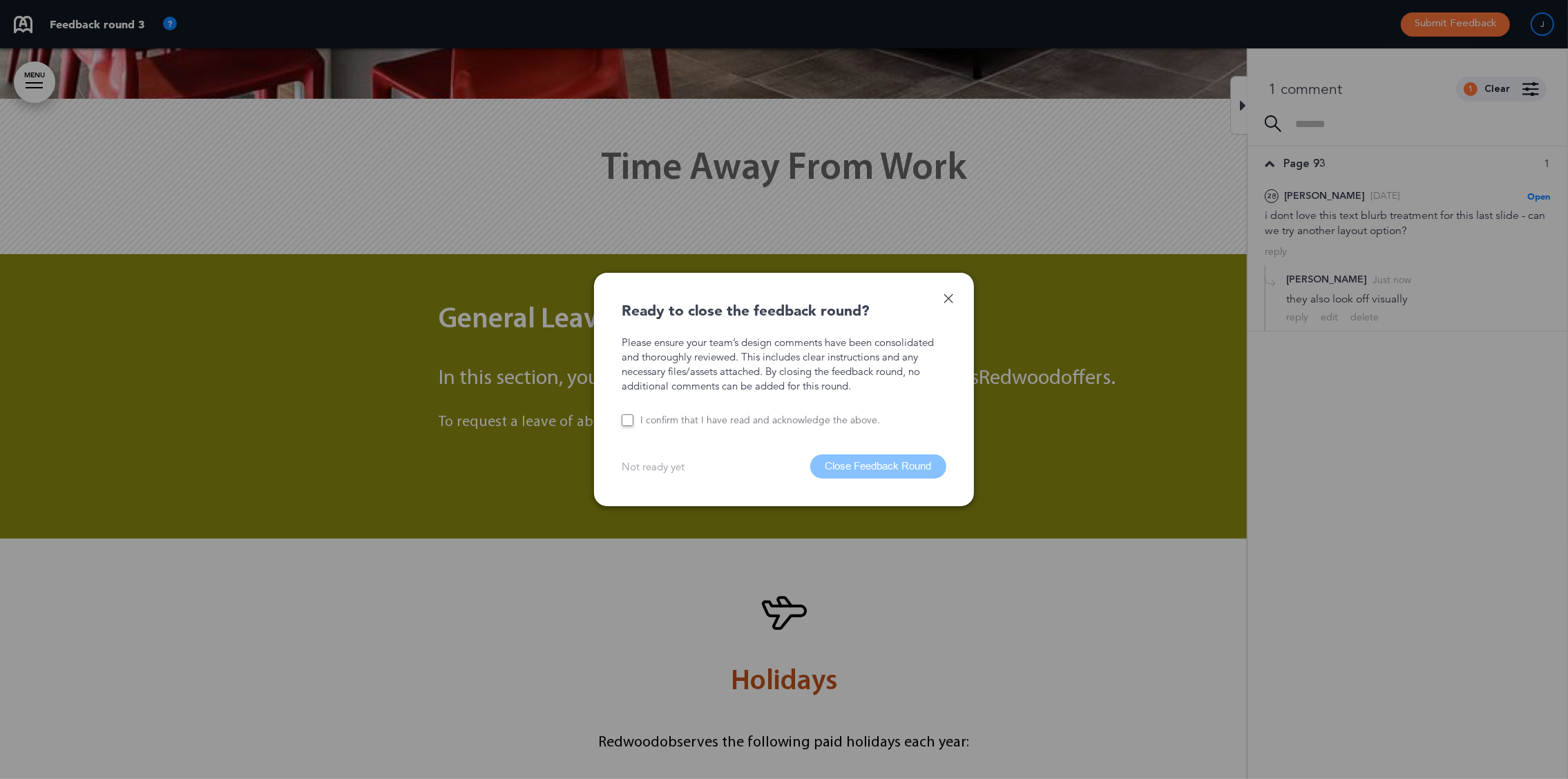
click at [662, 408] on div "Please ensure your team’s design comments have been consolidated and thoroughly…" at bounding box center [783, 380] width 325 height 92
click at [877, 467] on button "Close Feedback Round" at bounding box center [878, 466] width 136 height 24
